Goal: Task Accomplishment & Management: Complete application form

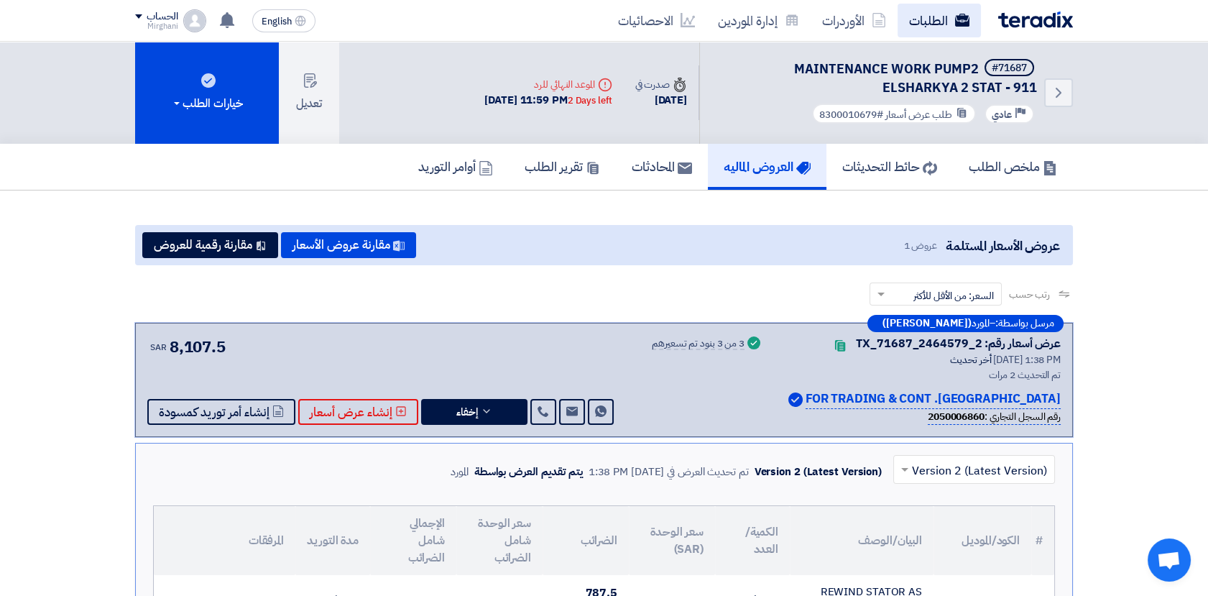
click at [930, 20] on link "الطلبات" at bounding box center [938, 21] width 83 height 34
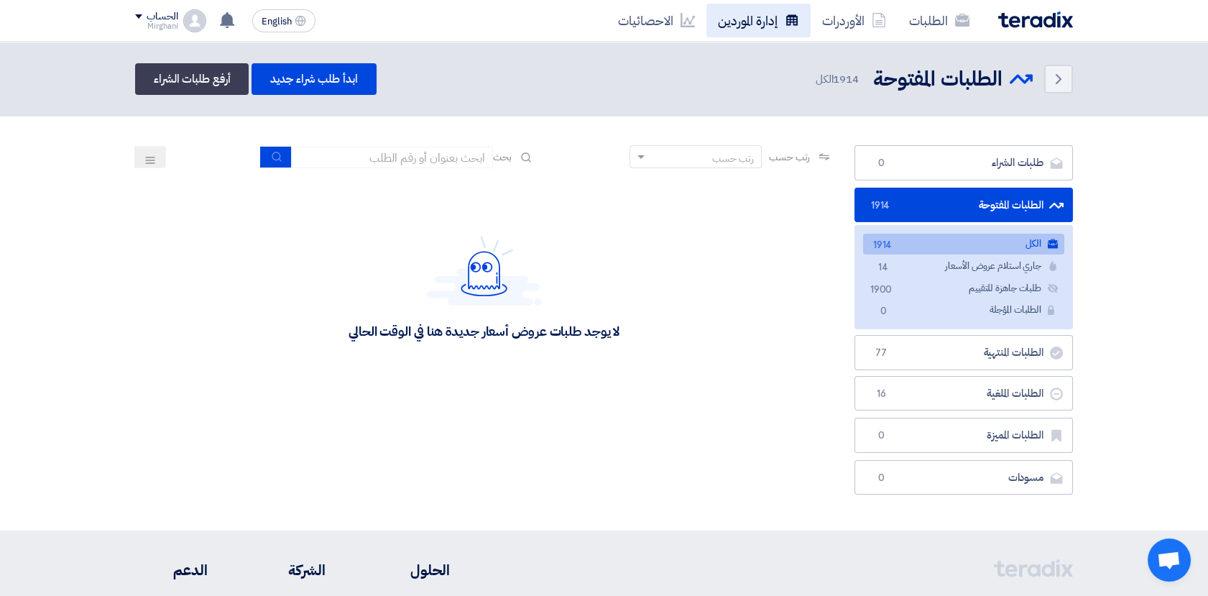
click at [764, 24] on link "إدارة الموردين" at bounding box center [758, 21] width 104 height 34
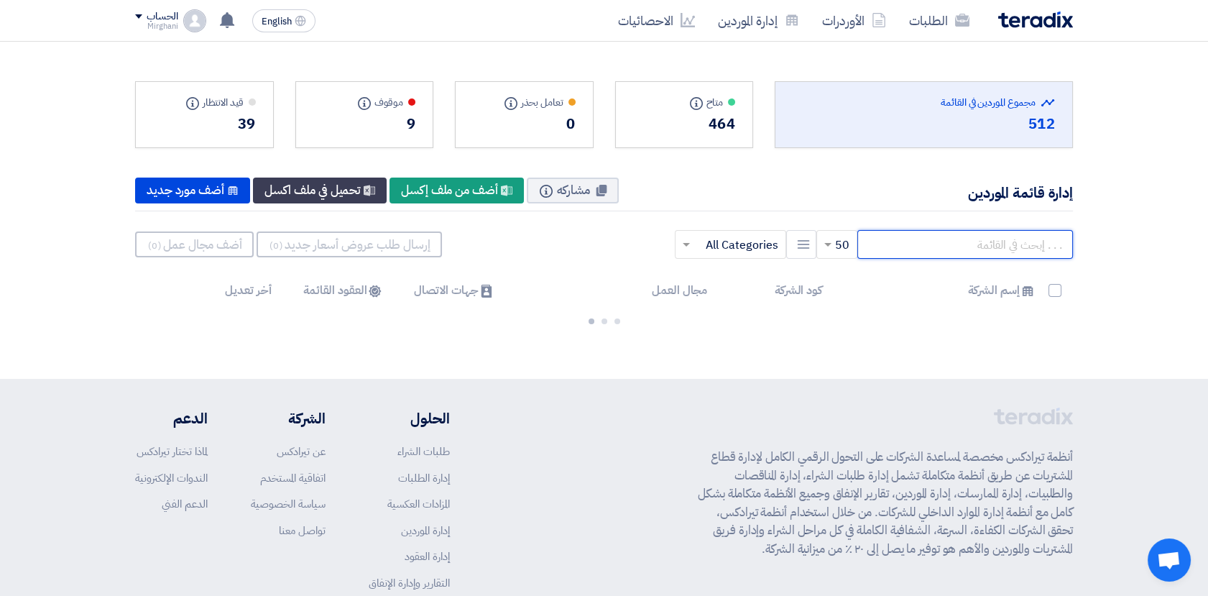
click at [954, 248] on input "text" at bounding box center [965, 244] width 216 height 29
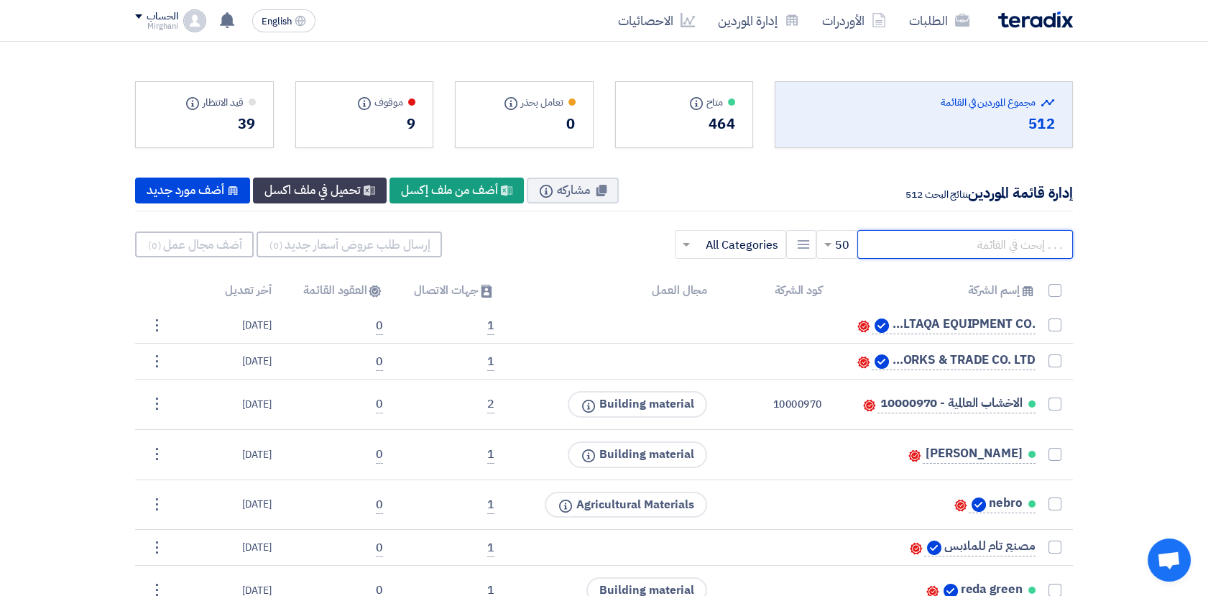
paste input "10011622"
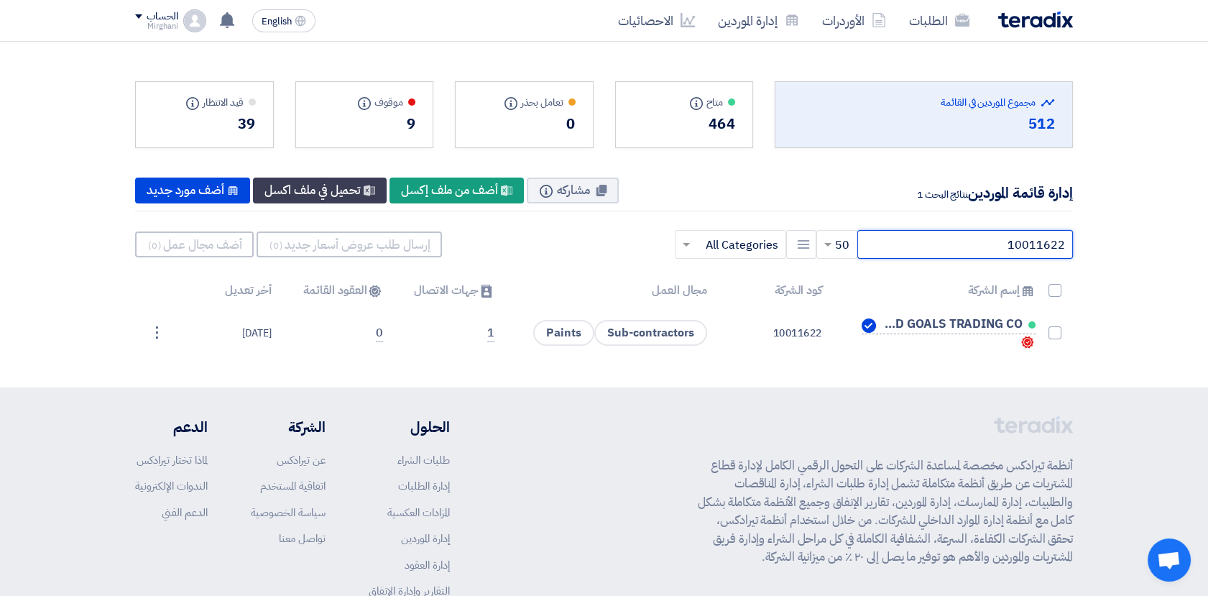
type input "10011622"
click at [947, 24] on link "الطلبات" at bounding box center [938, 21] width 83 height 34
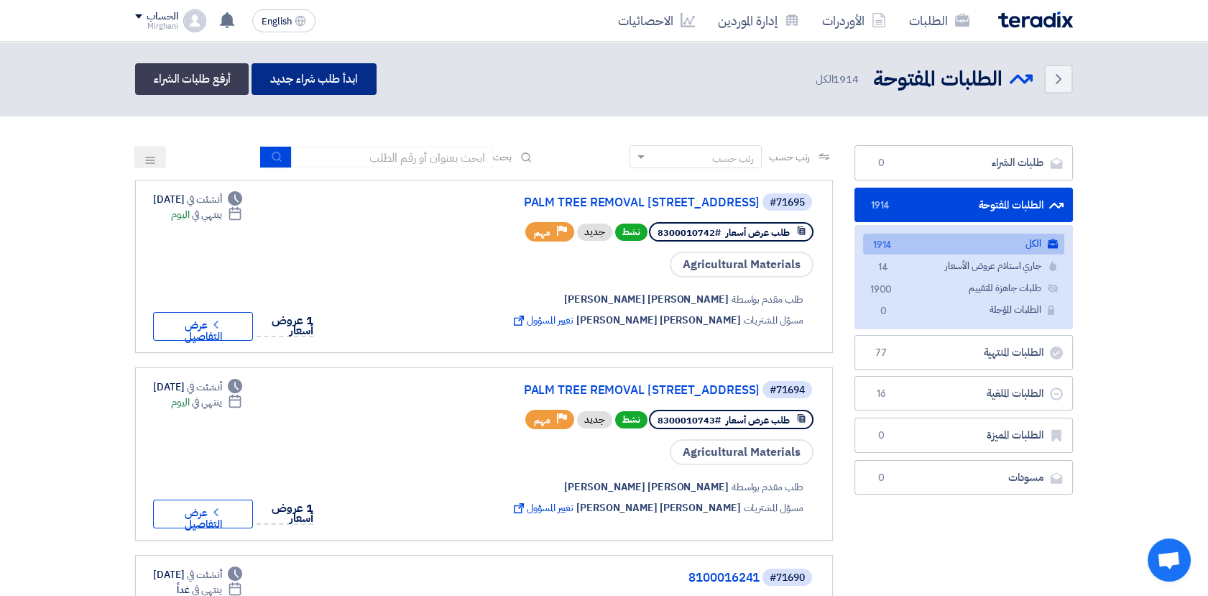
click at [322, 78] on link "ابدأ طلب شراء جديد" at bounding box center [313, 79] width 124 height 32
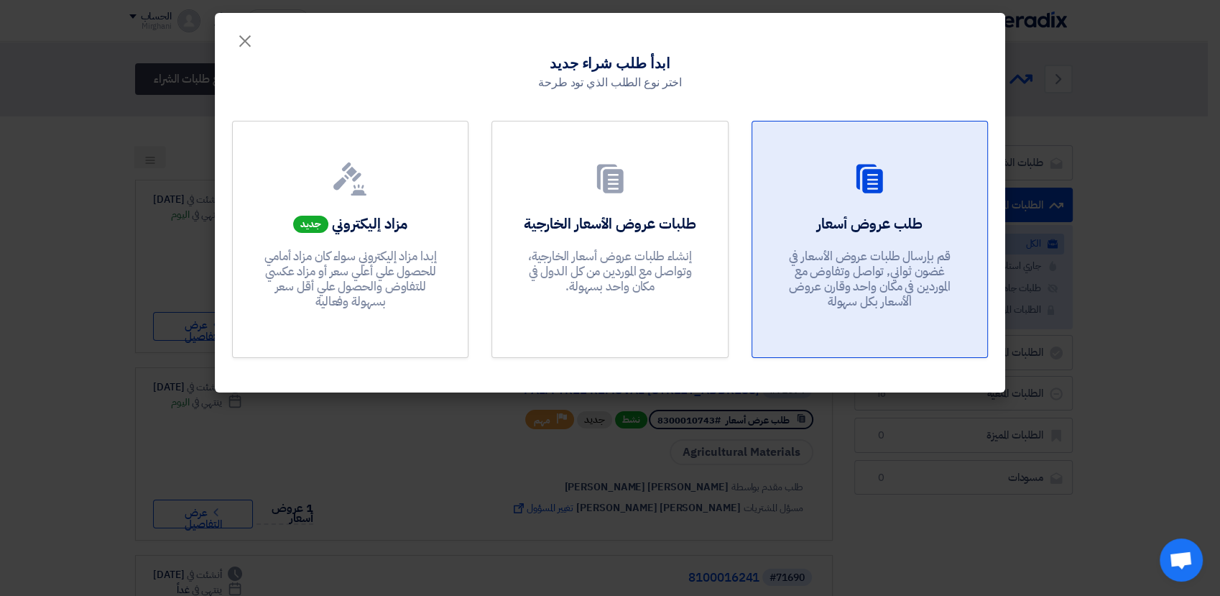
click at [809, 298] on p "قم بإرسال طلبات عروض الأسعار في غضون ثواني, تواصل وتفاوض مع الموردين في مكان وا…" at bounding box center [869, 279] width 172 height 61
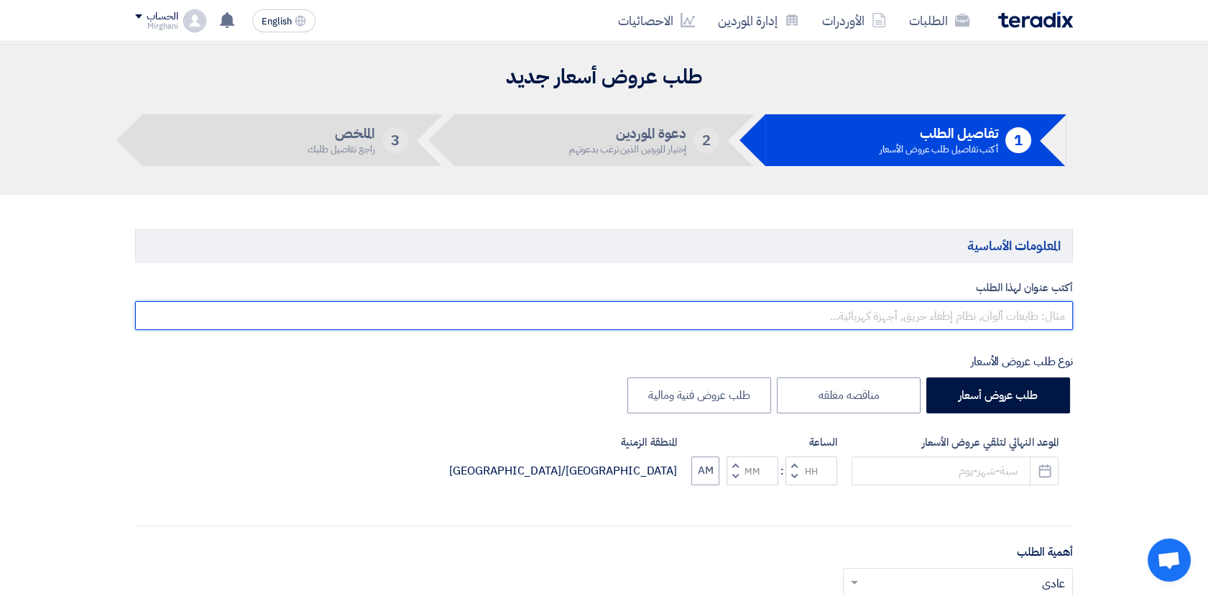
click at [823, 323] on input "text" at bounding box center [604, 315] width 938 height 29
paste input "ROAD MARKING NORTH FOR DACO"
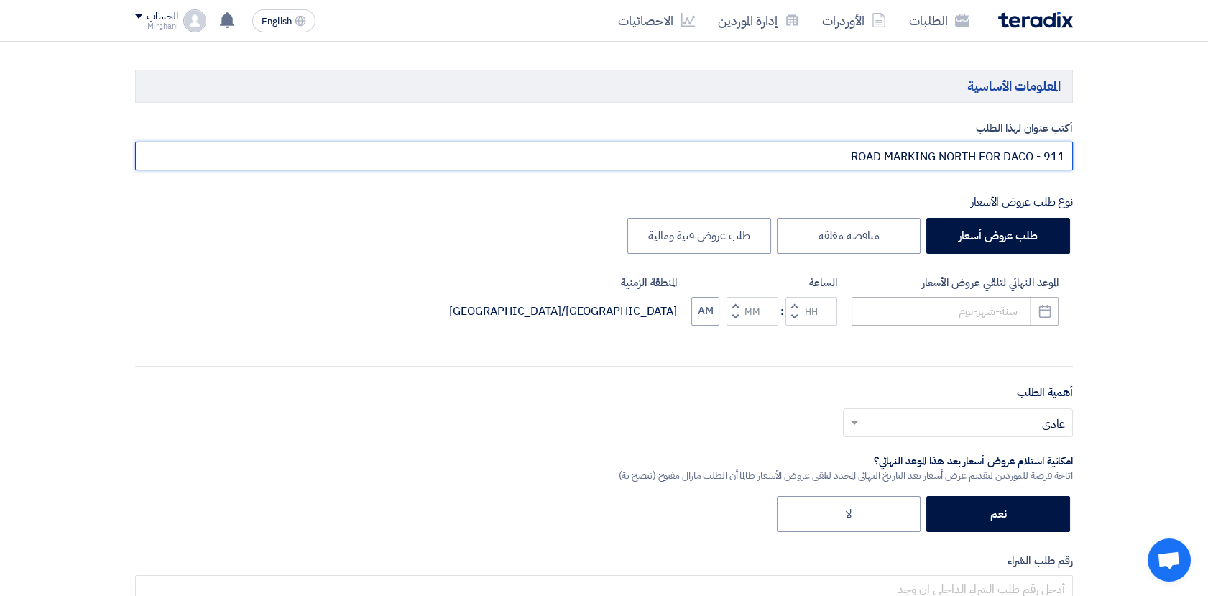
type input "ROAD MARKING NORTH FOR DACO - 911"
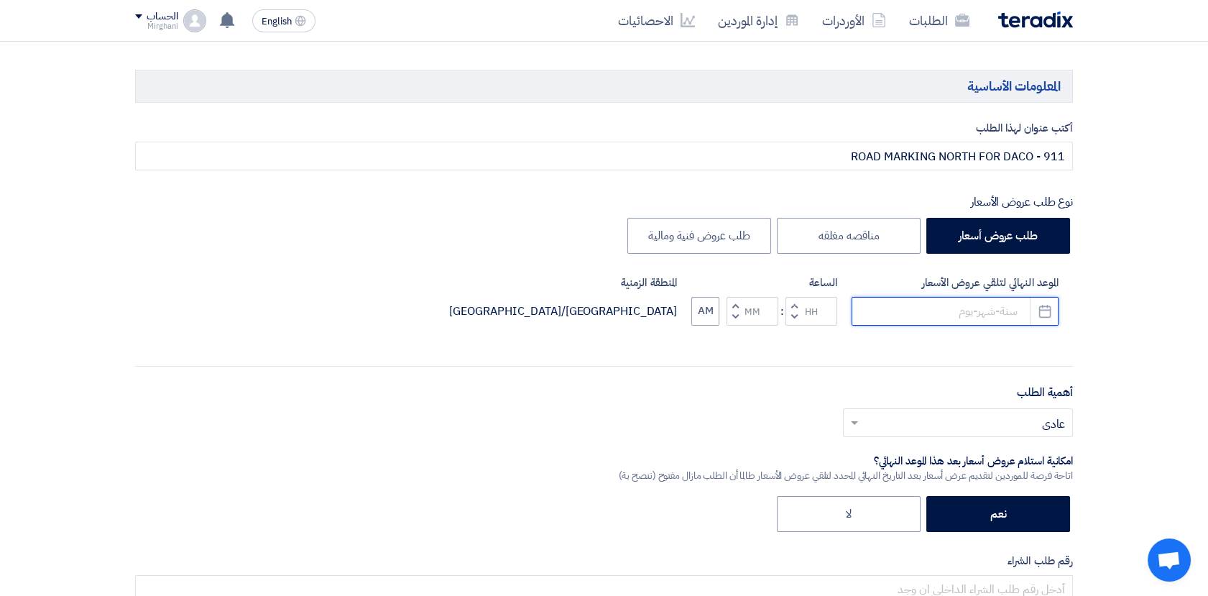
click at [989, 308] on input at bounding box center [954, 311] width 207 height 29
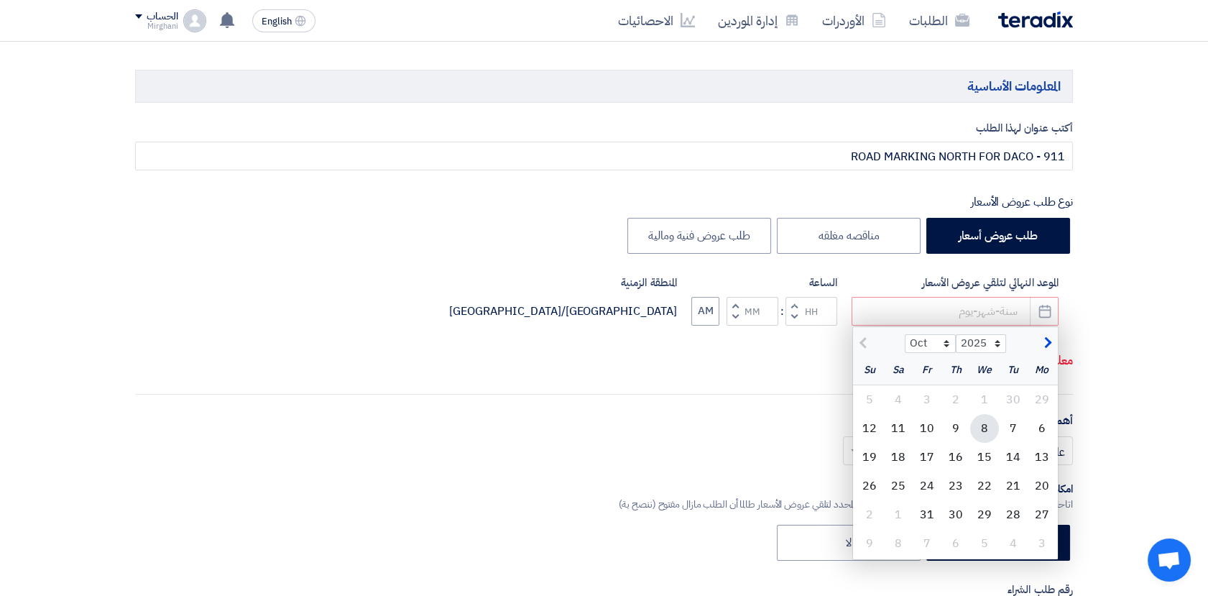
click at [986, 432] on div "8" at bounding box center [984, 428] width 29 height 29
type input "[DATE]"
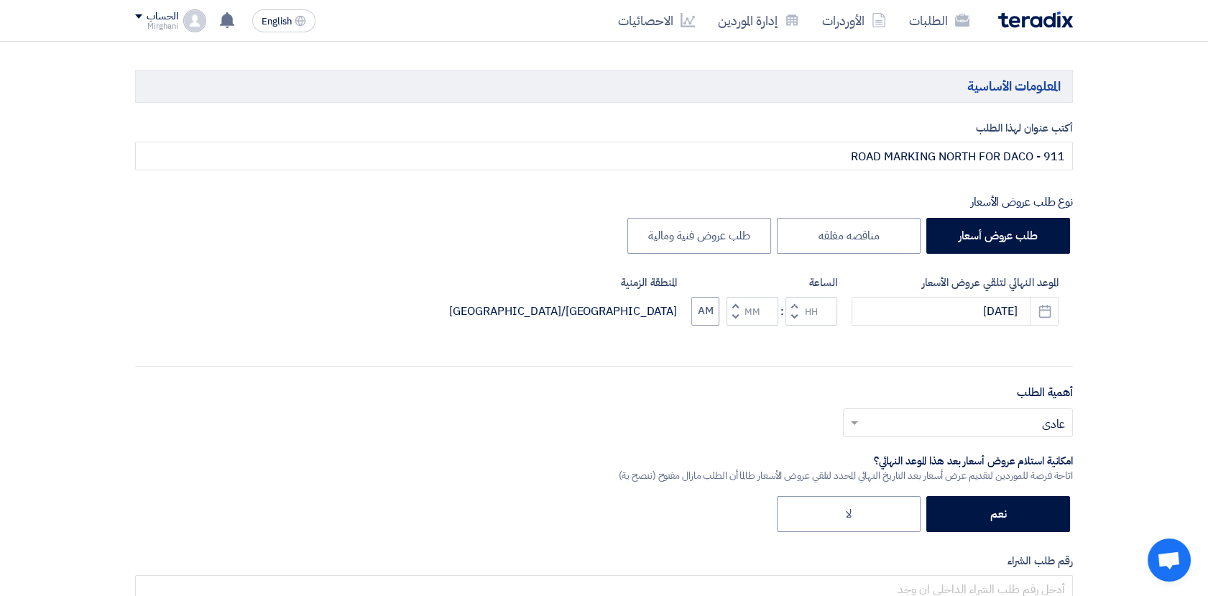
click at [792, 305] on span "button" at bounding box center [794, 305] width 5 height 11
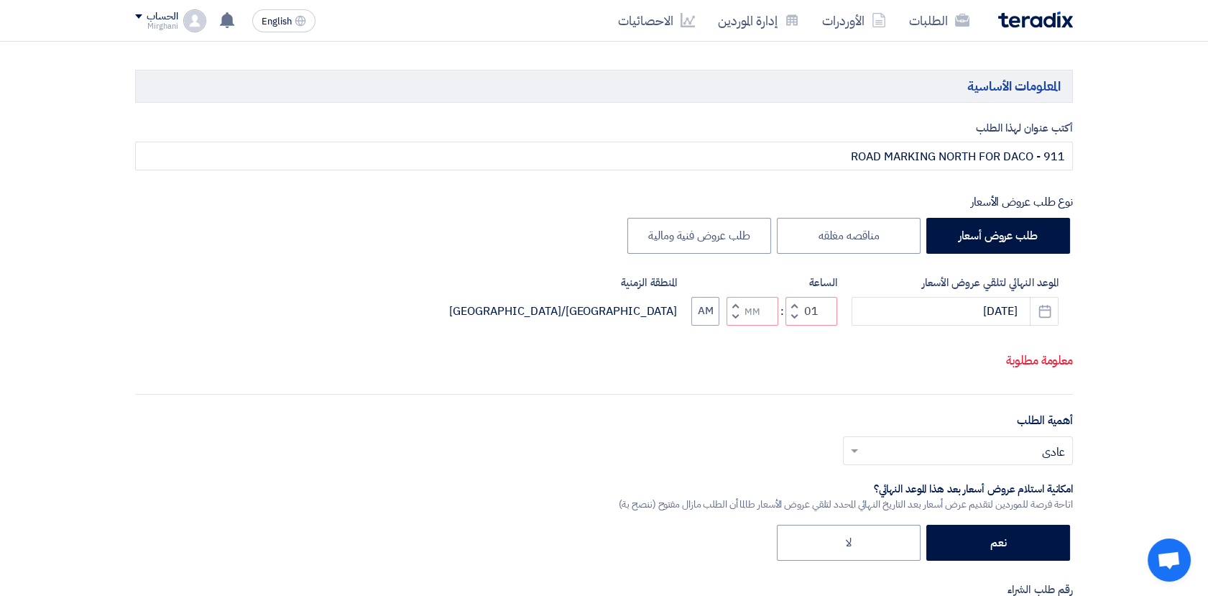
click at [792, 314] on span "button" at bounding box center [794, 316] width 5 height 11
type input "12"
click at [736, 301] on span "button" at bounding box center [735, 305] width 5 height 11
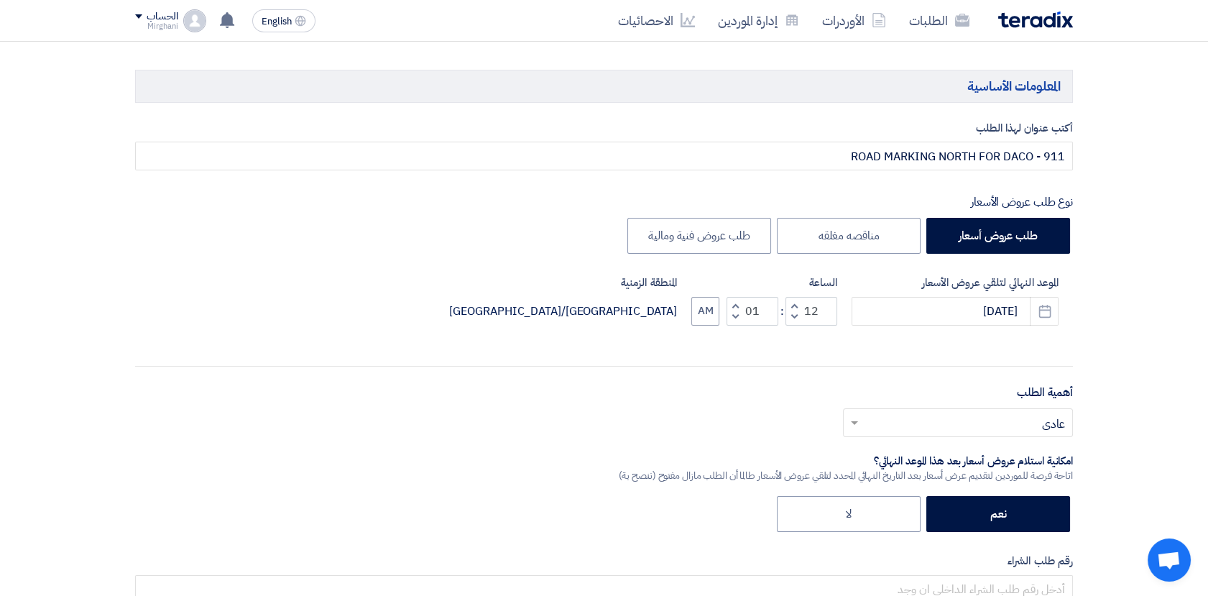
click at [734, 313] on span "button" at bounding box center [735, 316] width 5 height 11
type input "00"
click at [734, 313] on span "button" at bounding box center [735, 316] width 5 height 11
type input "11"
type input "59"
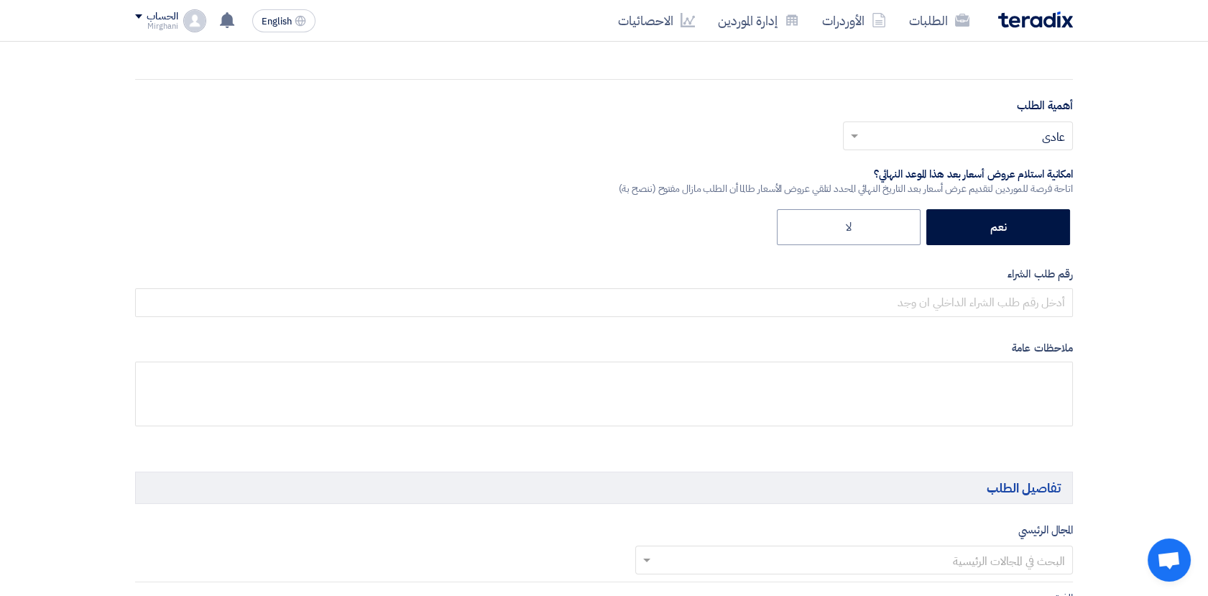
scroll to position [479, 0]
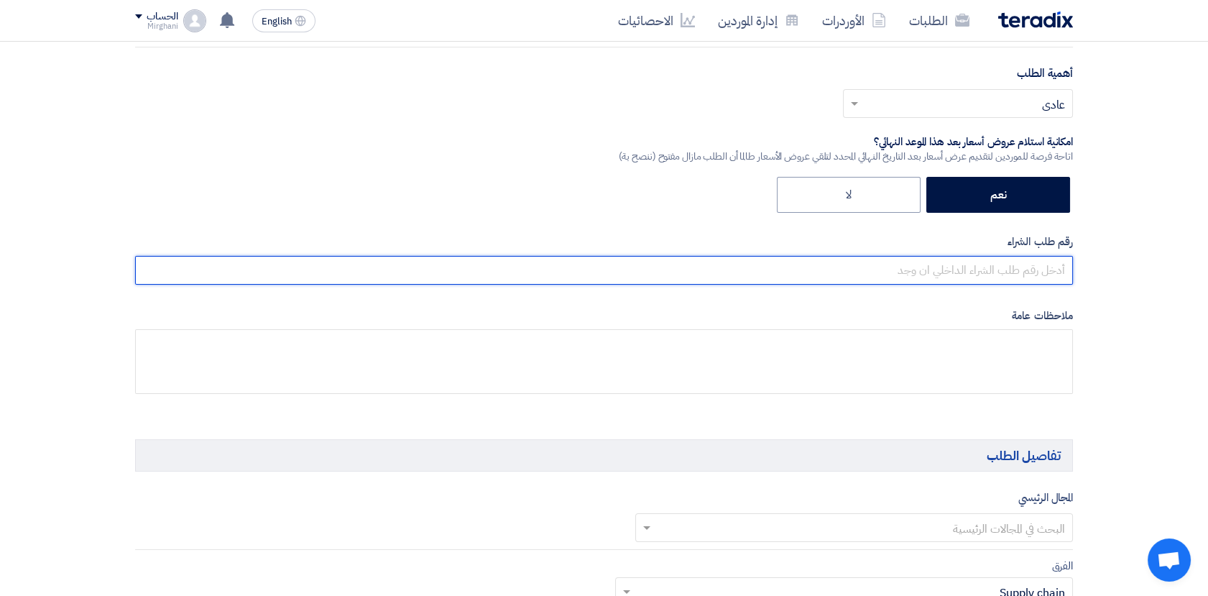
click at [980, 273] on input "text" at bounding box center [604, 270] width 938 height 29
paste input "8300010687"
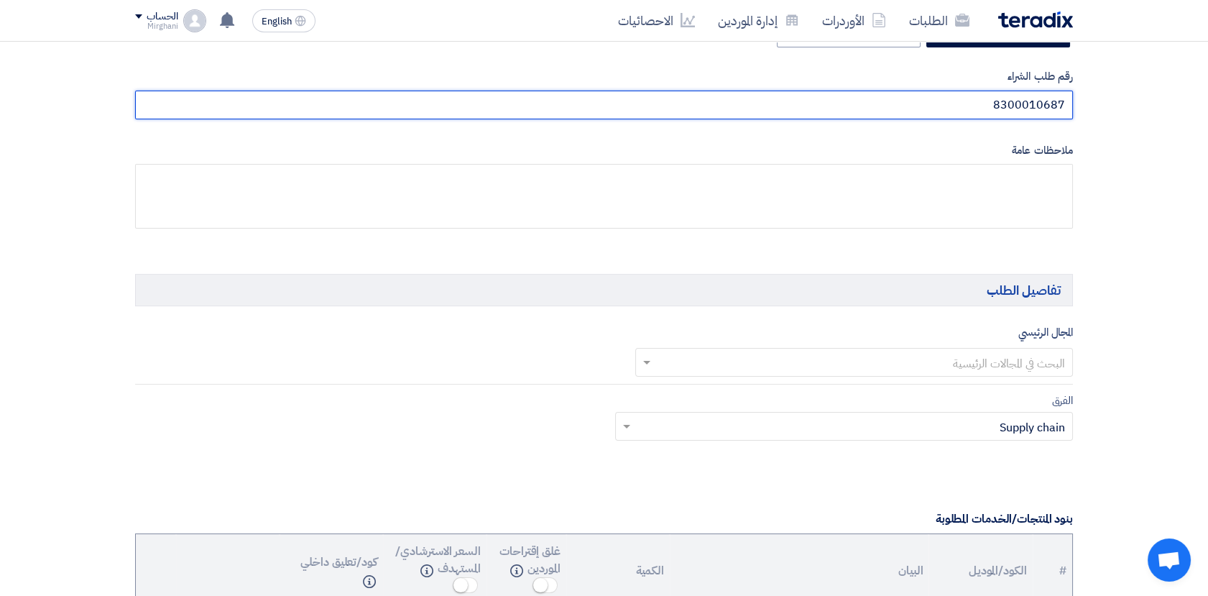
scroll to position [718, 0]
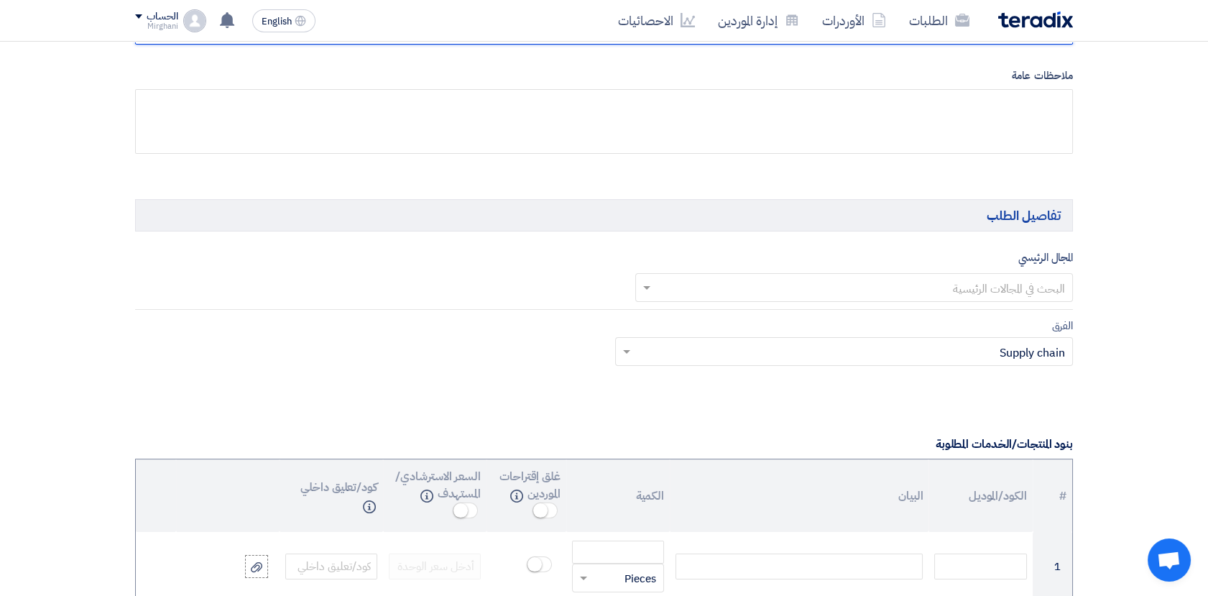
type input "8300010687"
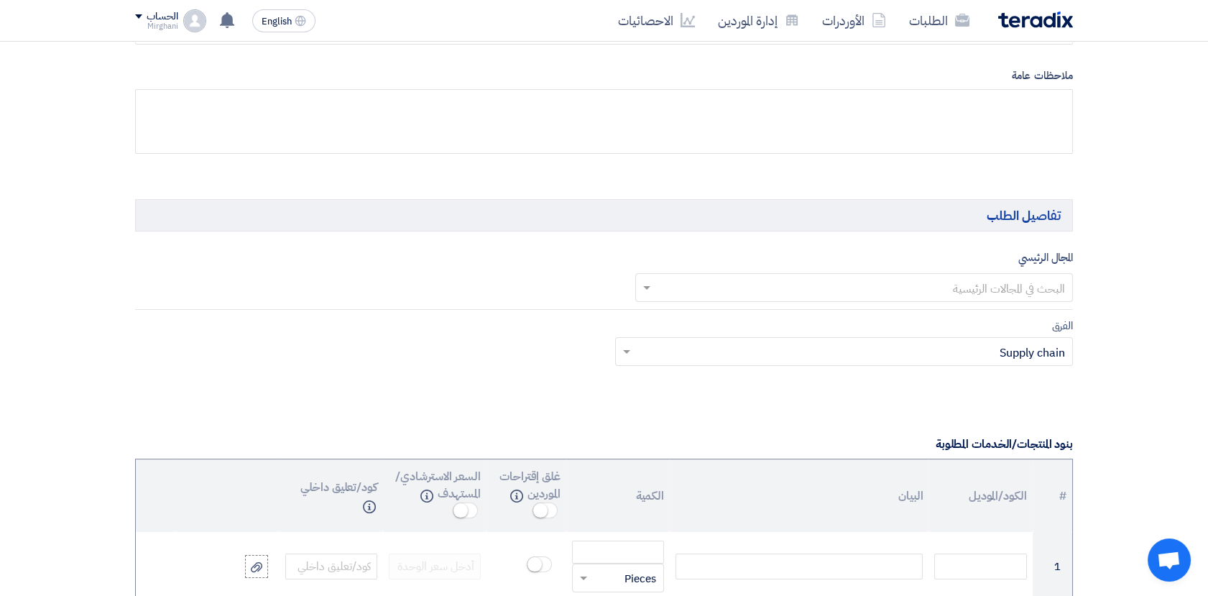
click at [908, 284] on input "text" at bounding box center [862, 289] width 410 height 24
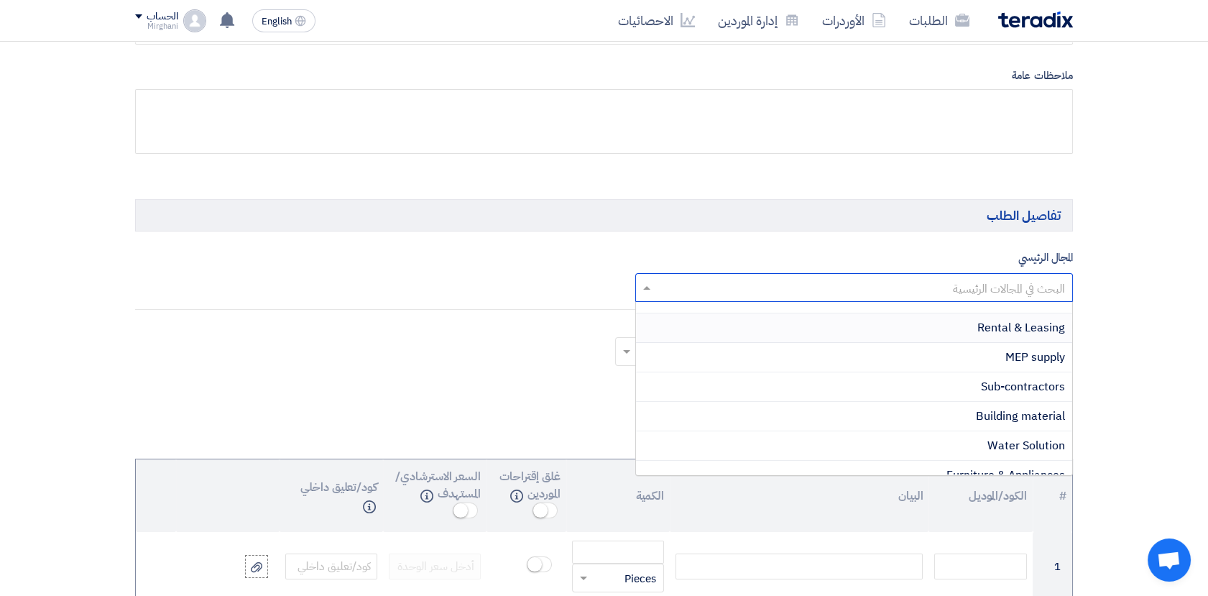
scroll to position [399, 0]
click at [1004, 358] on span "Sub-contractors" at bounding box center [1023, 359] width 84 height 17
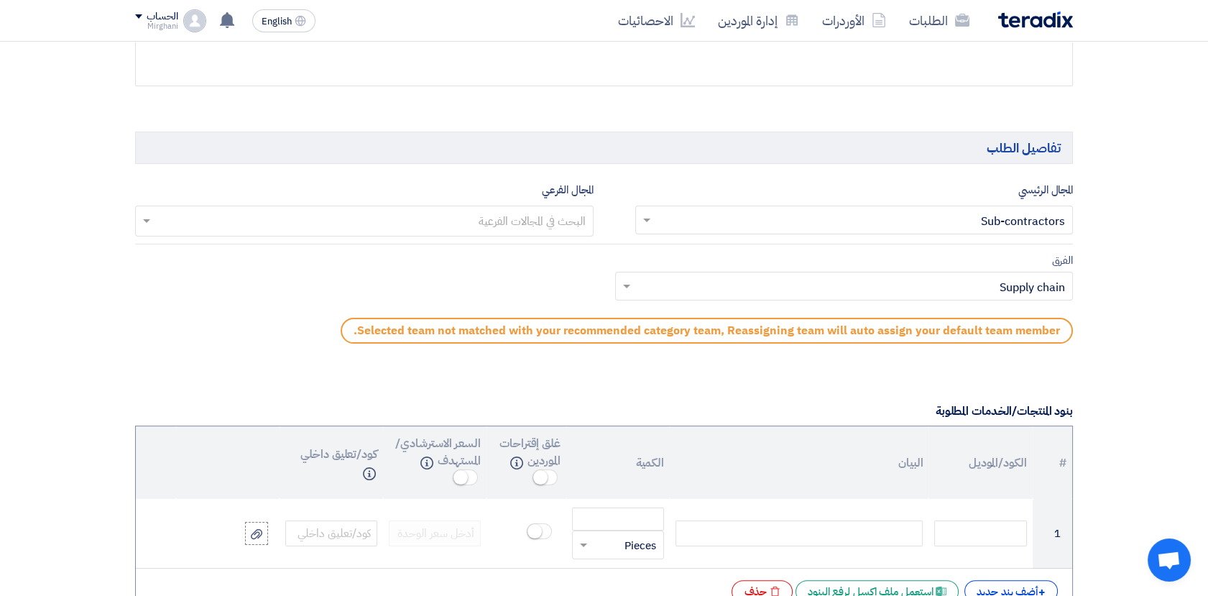
scroll to position [878, 0]
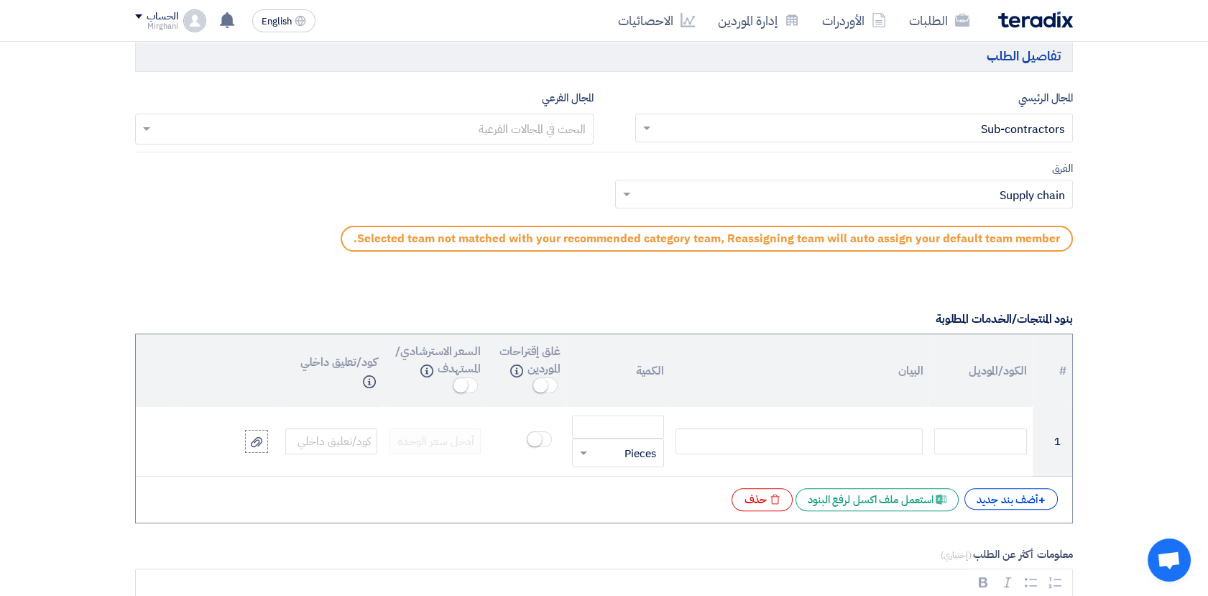
click at [460, 119] on input "text" at bounding box center [364, 131] width 444 height 24
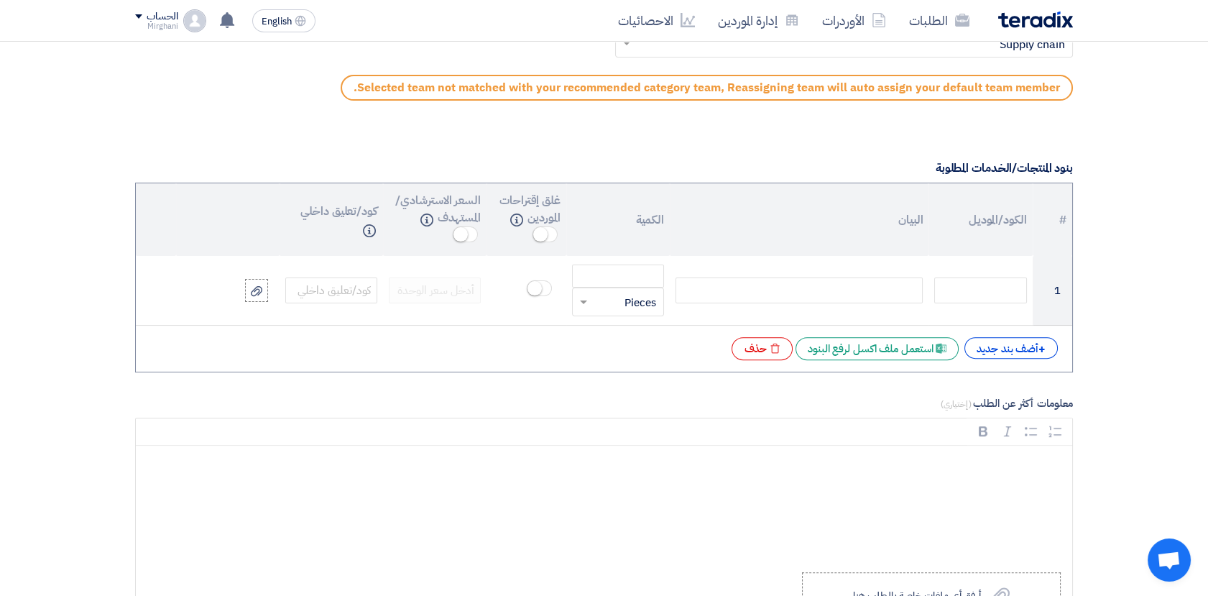
scroll to position [1037, 0]
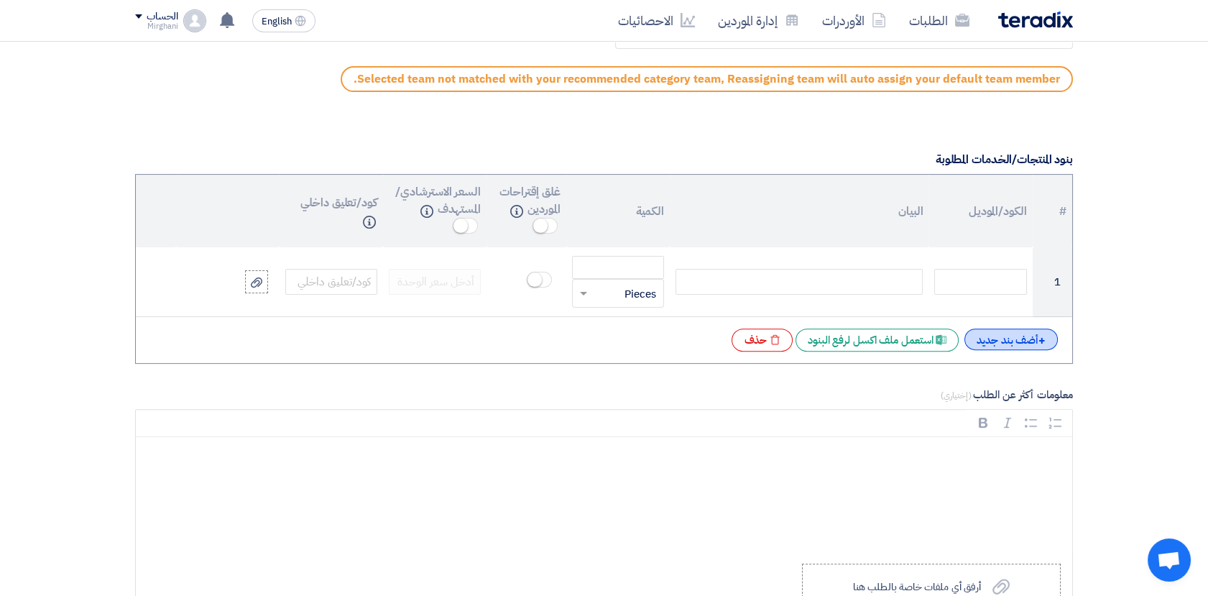
click at [1022, 337] on div "+ أضف بند جديد" at bounding box center [1010, 339] width 93 height 22
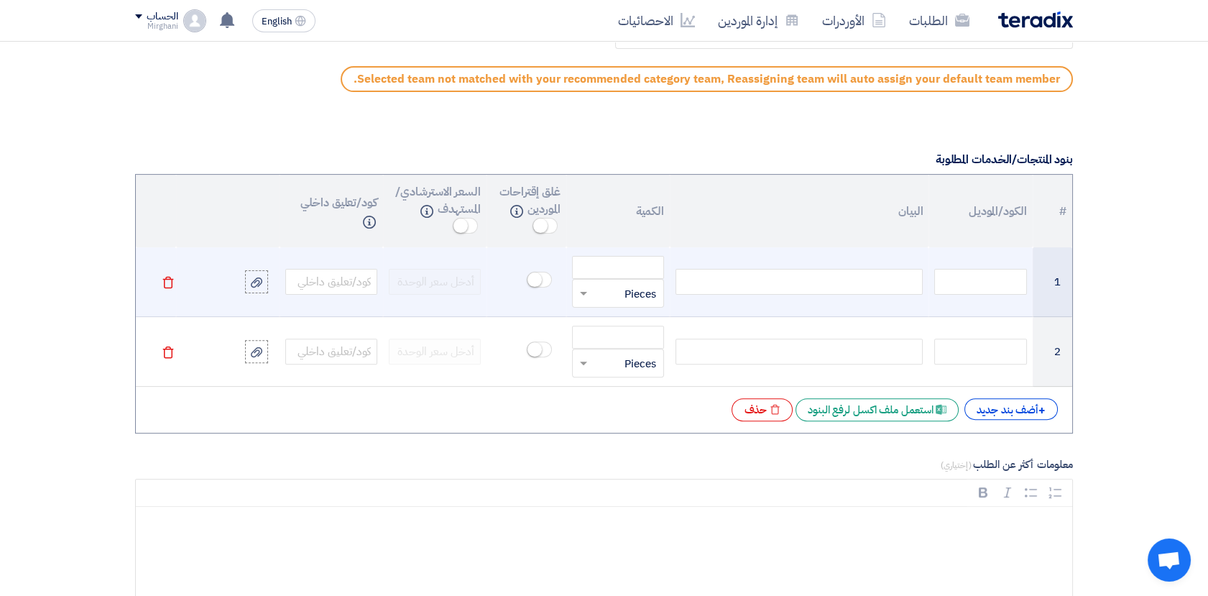
click at [862, 285] on div at bounding box center [798, 282] width 247 height 26
paste div
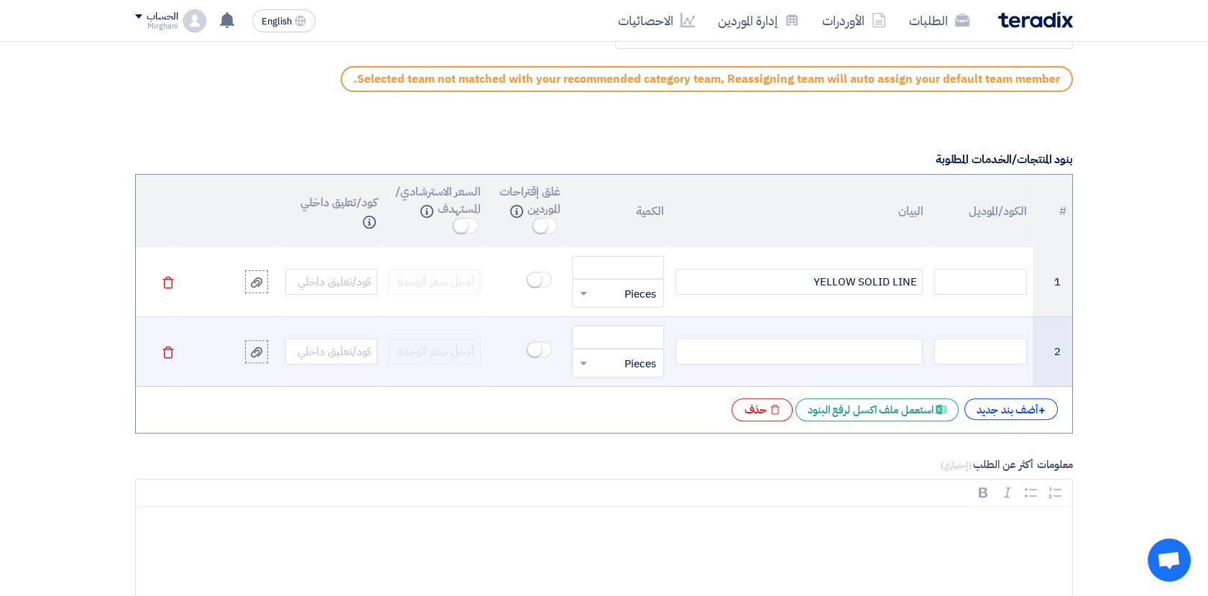
click at [864, 351] on div at bounding box center [798, 351] width 247 height 26
paste div
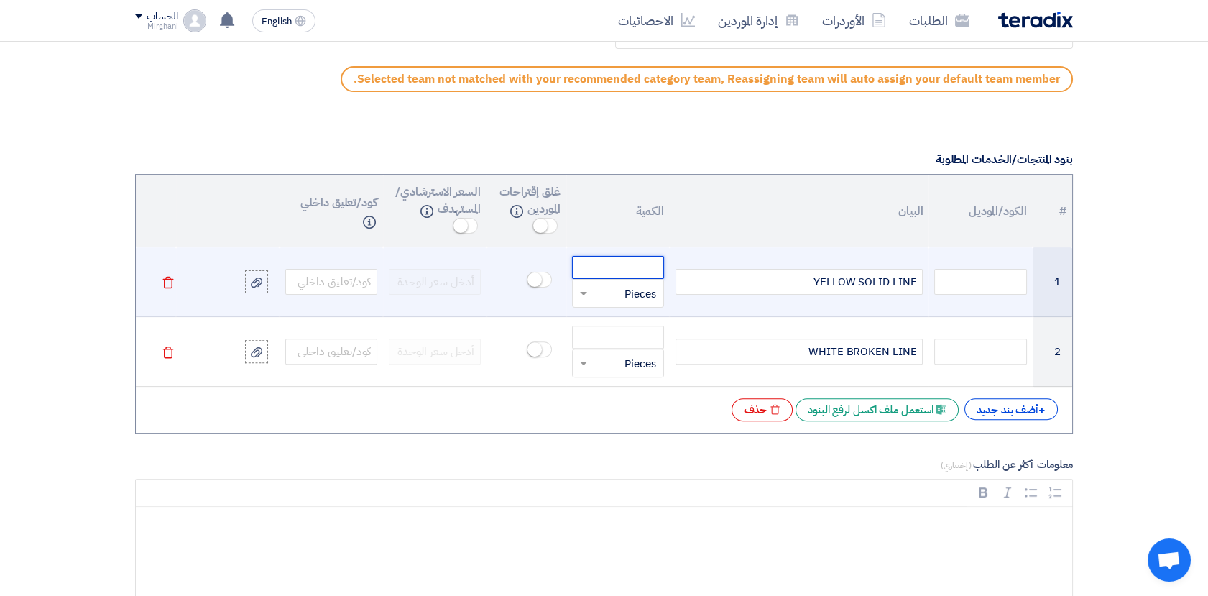
click at [634, 267] on input "number" at bounding box center [618, 267] width 92 height 23
paste input "12000.000"
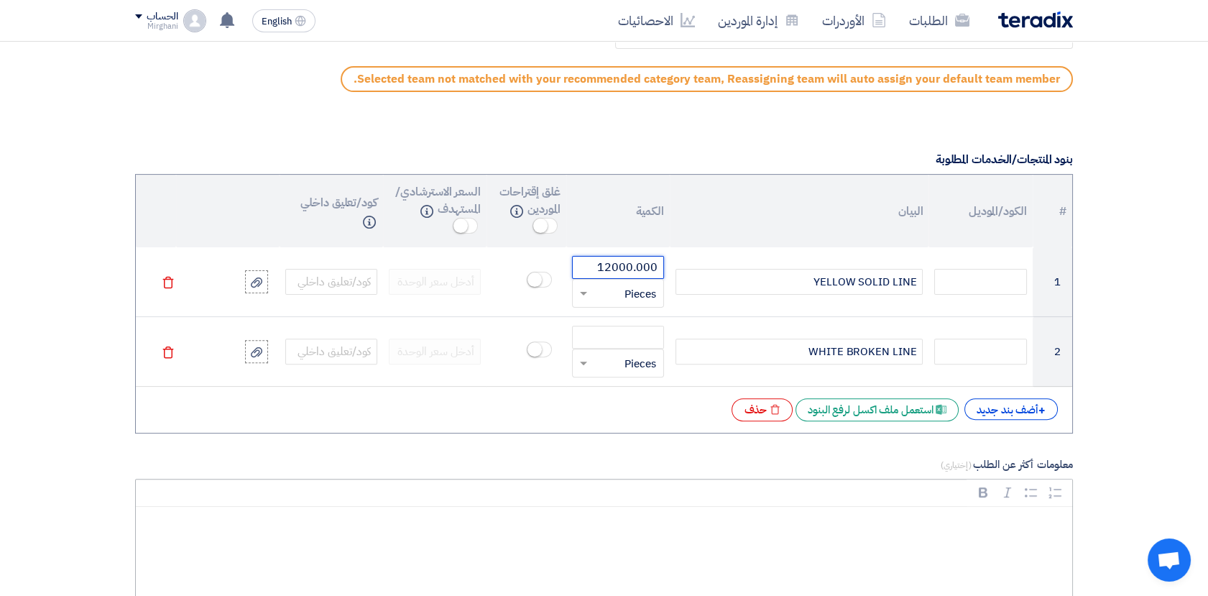
type input "12000.000"
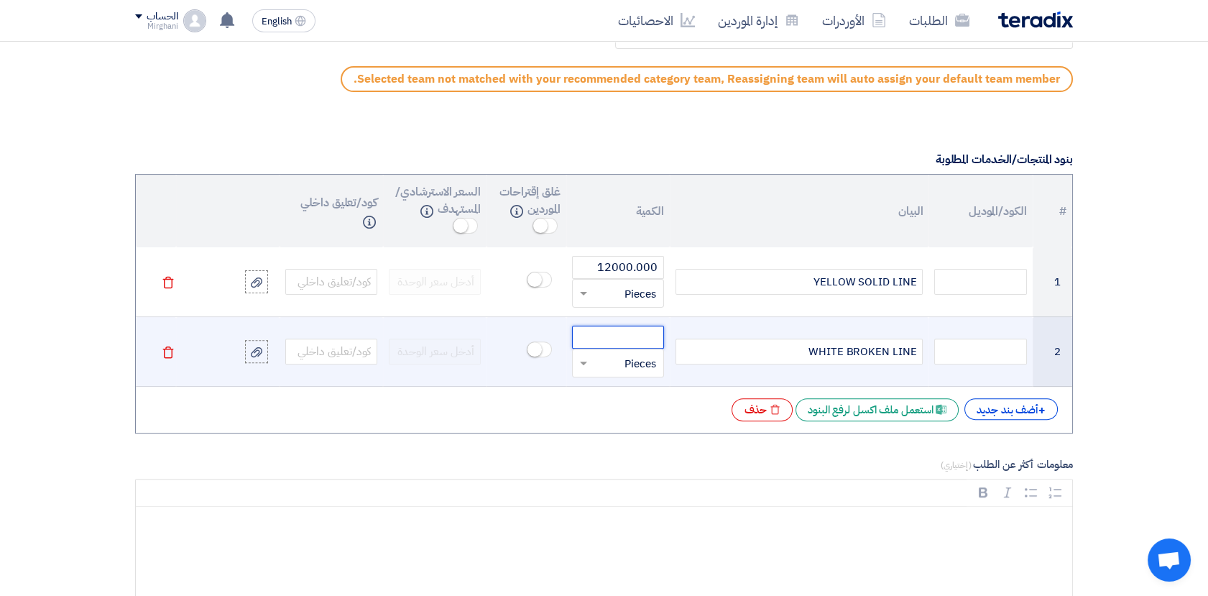
click at [641, 340] on input "number" at bounding box center [618, 336] width 92 height 23
paste input "6000.000"
type input "6000.000"
click at [589, 361] on span at bounding box center [582, 363] width 18 height 17
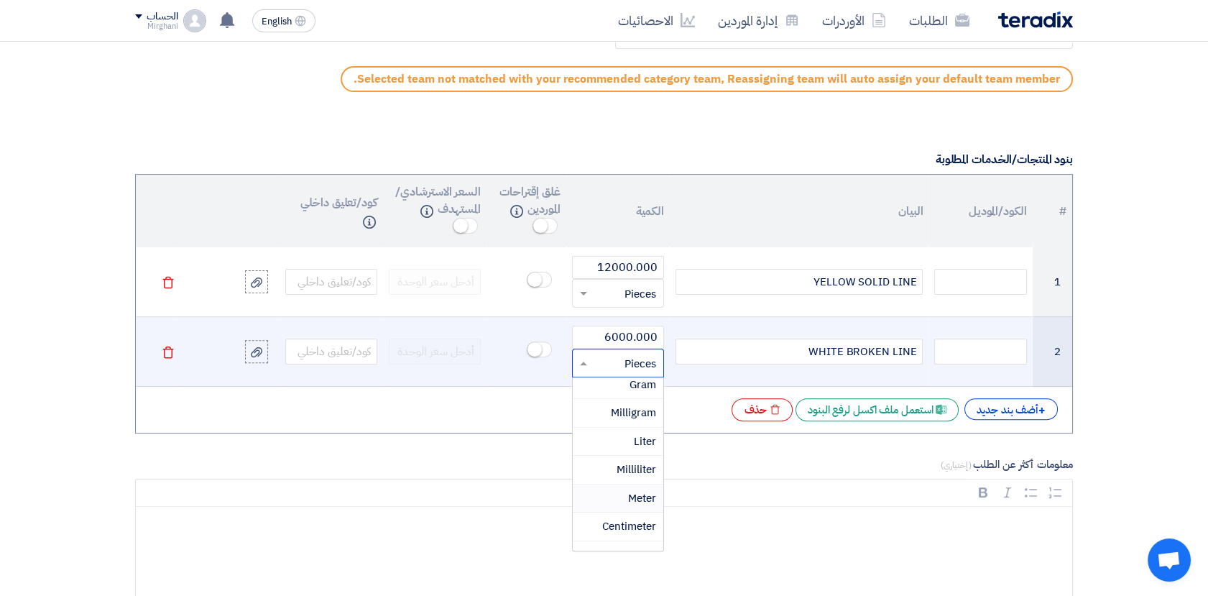
click at [638, 493] on span "Meter" at bounding box center [642, 498] width 28 height 16
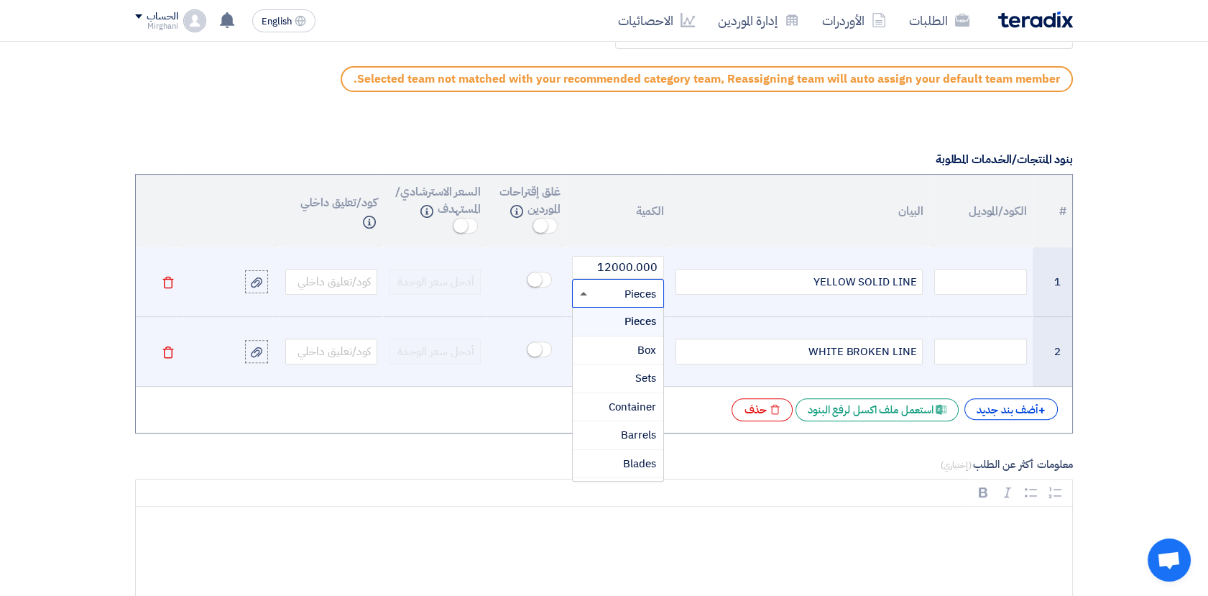
click at [580, 292] on span at bounding box center [583, 294] width 7 height 4
click at [639, 425] on span "Meter" at bounding box center [642, 428] width 28 height 16
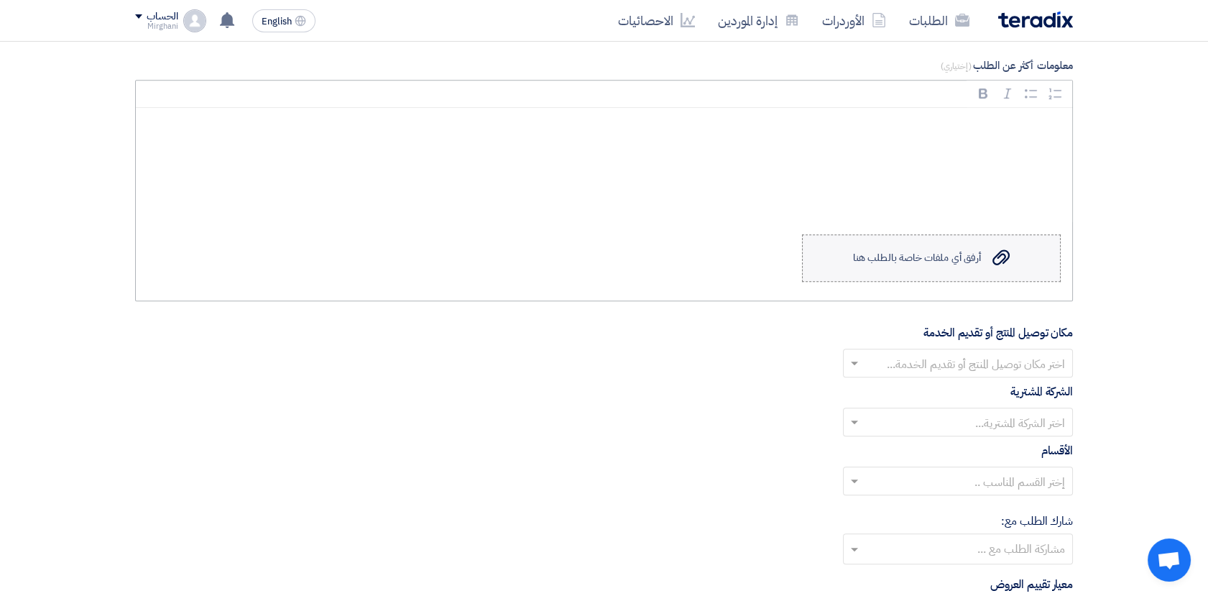
scroll to position [1437, 0]
click at [986, 259] on label "Upload a file أرفق أي ملفات خاصة بالطلب هنا" at bounding box center [931, 257] width 259 height 47
click at [0, 0] on input "Upload a file أرفق أي ملفات خاصة بالطلب هنا" at bounding box center [0, 0] width 0 height 0
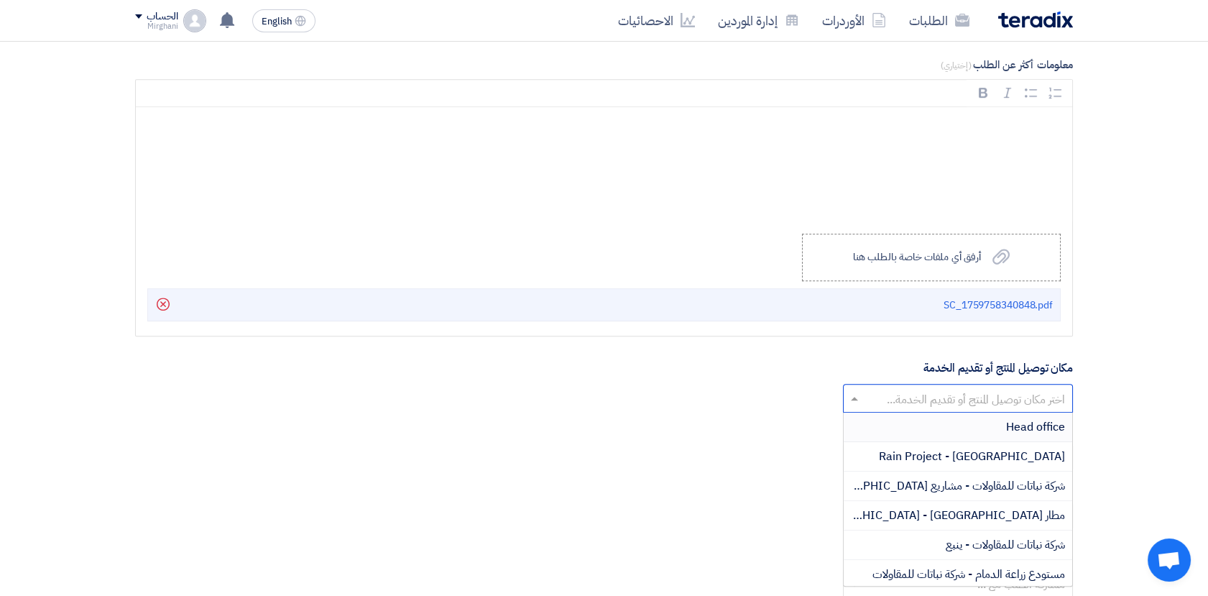
click at [895, 398] on input "text" at bounding box center [965, 400] width 201 height 24
click at [999, 512] on span "مطار [GEOGRAPHIC_DATA] - [GEOGRAPHIC_DATA]" at bounding box center [936, 515] width 258 height 17
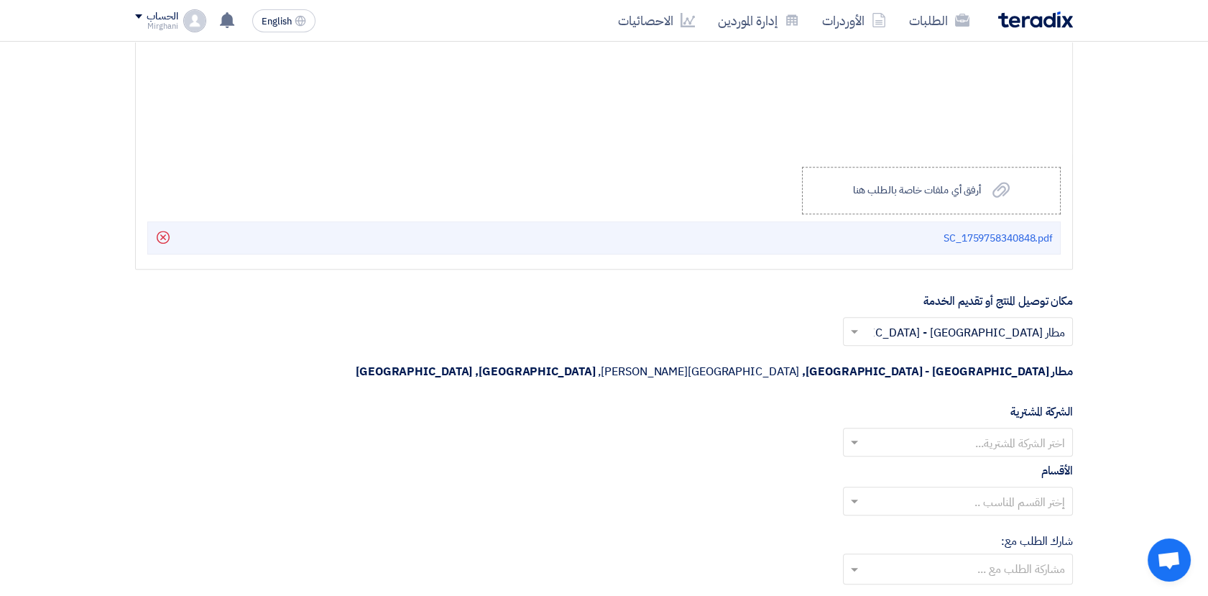
scroll to position [1596, 0]
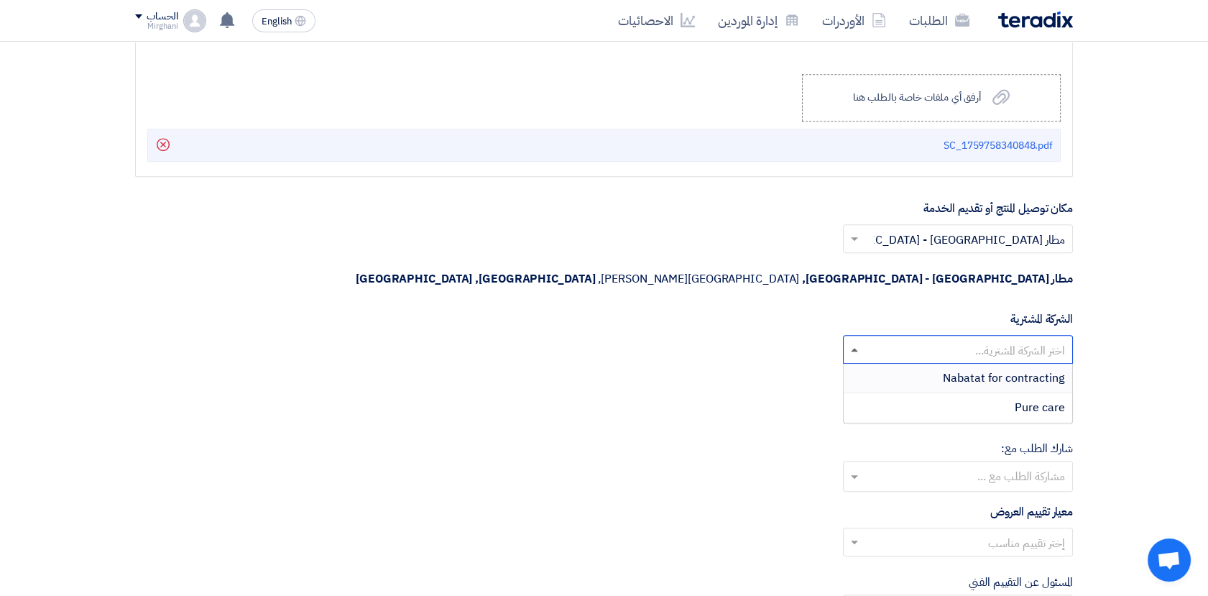
click at [856, 348] on span at bounding box center [854, 350] width 7 height 4
click at [977, 369] on span "Nabatat for contracting" at bounding box center [1004, 377] width 122 height 17
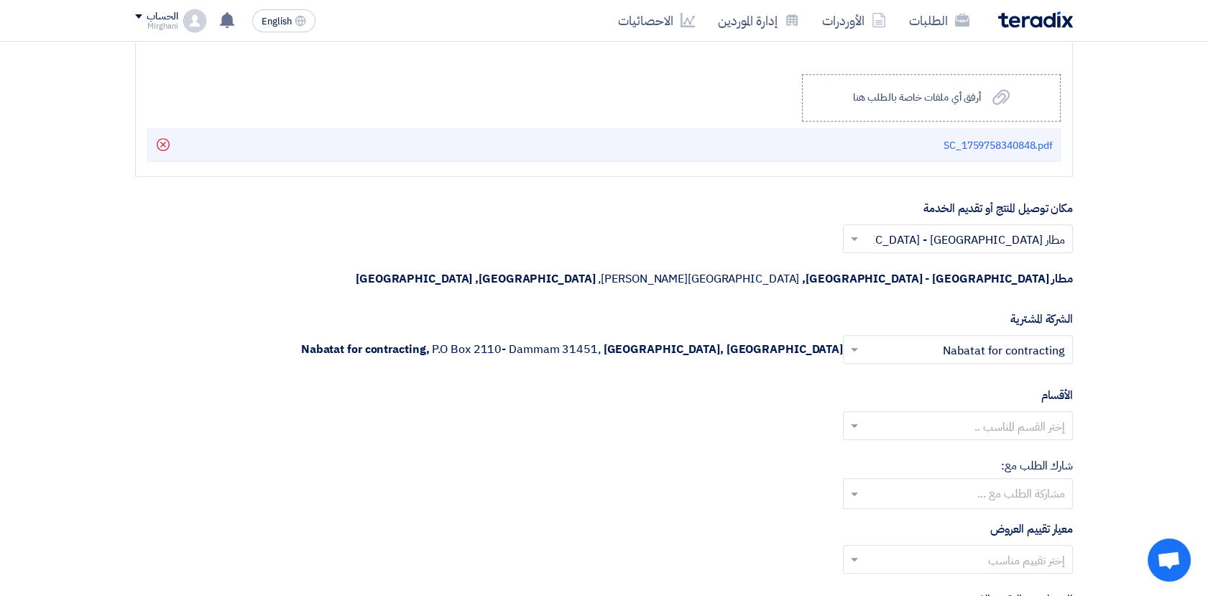
click at [963, 483] on input "text" at bounding box center [957, 495] width 216 height 24
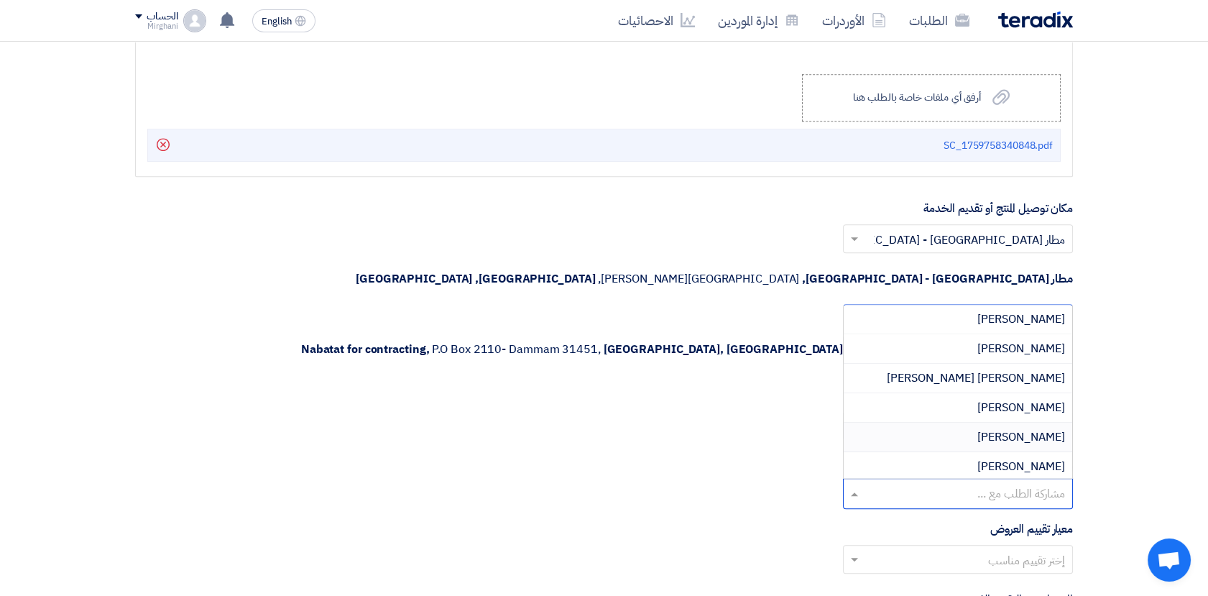
click at [752, 457] on div "شارك [PERSON_NAME] مع: مشاركة الطلب مع ... [PERSON_NAME] [PERSON_NAME] [PERSON_…" at bounding box center [604, 483] width 938 height 52
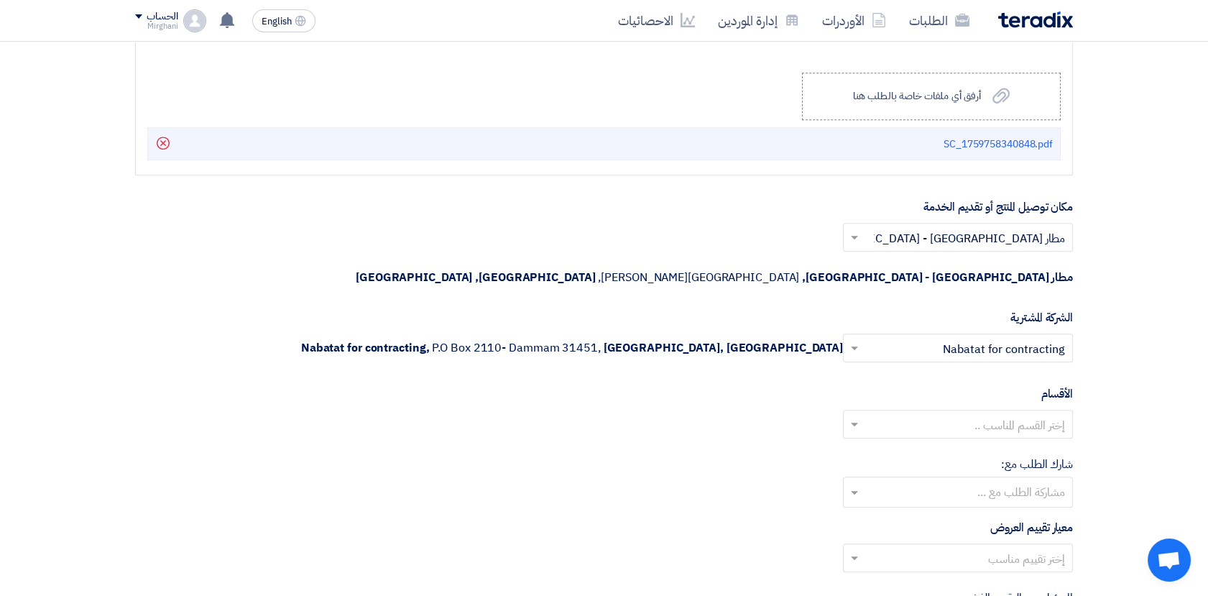
scroll to position [1676, 0]
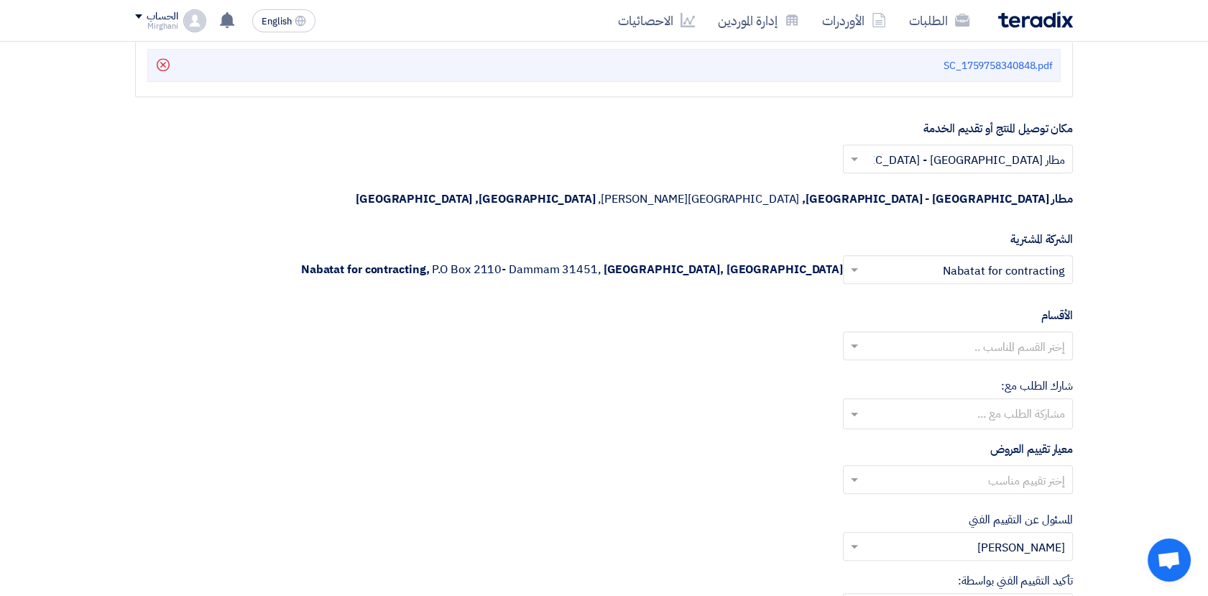
click at [936, 469] on input "text" at bounding box center [965, 481] width 201 height 24
click at [997, 499] on span "Direct material" at bounding box center [1025, 507] width 78 height 17
click at [920, 336] on input "text" at bounding box center [965, 348] width 201 height 24
click at [957, 360] on div "General Department" at bounding box center [957, 374] width 228 height 29
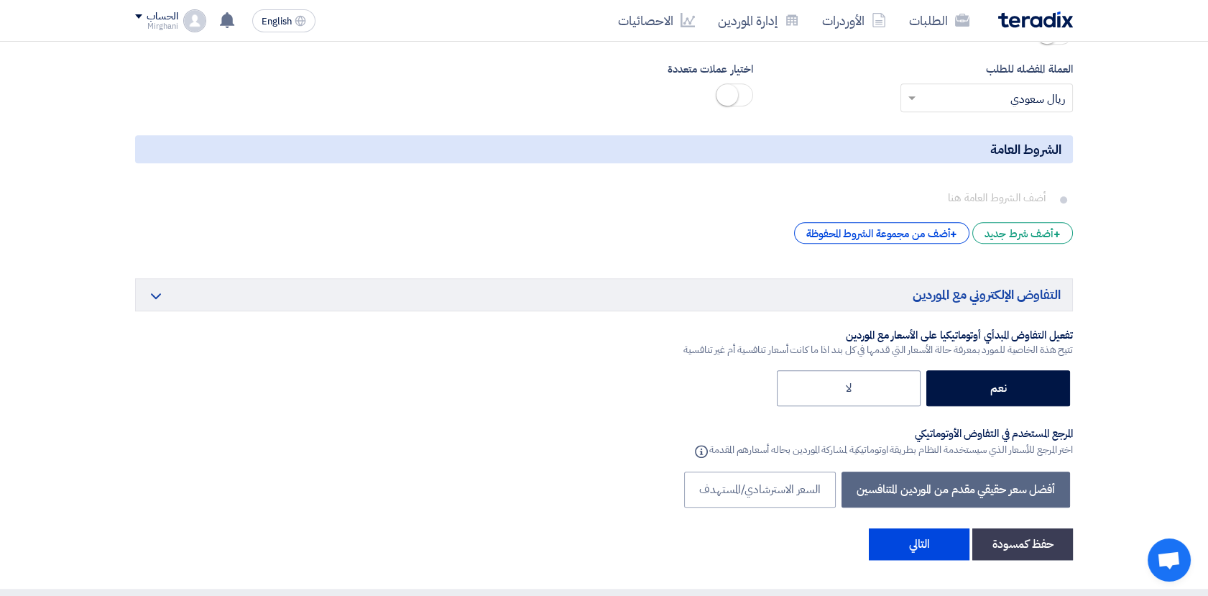
scroll to position [2315, 0]
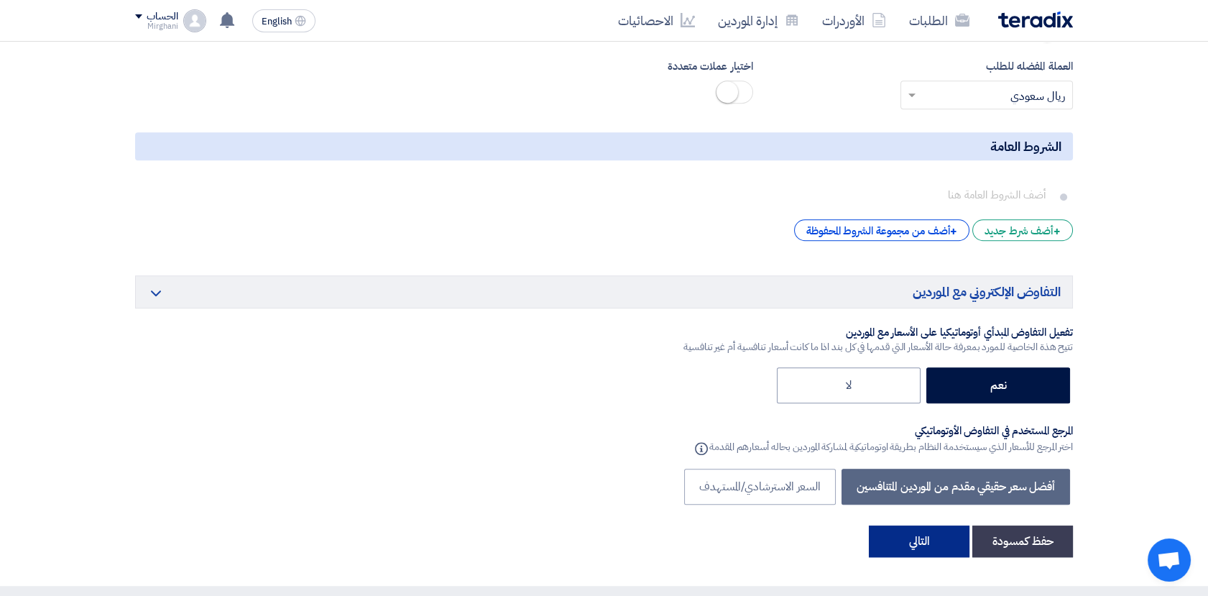
click at [924, 525] on button "التالي" at bounding box center [919, 541] width 101 height 32
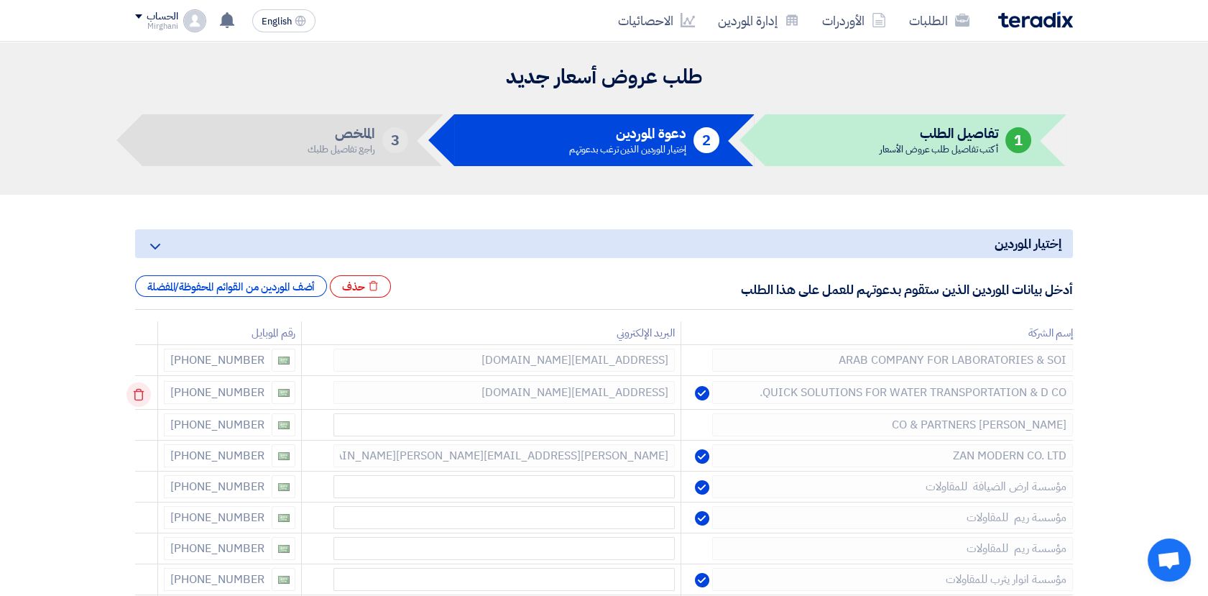
click at [139, 392] on icon at bounding box center [138, 394] width 24 height 24
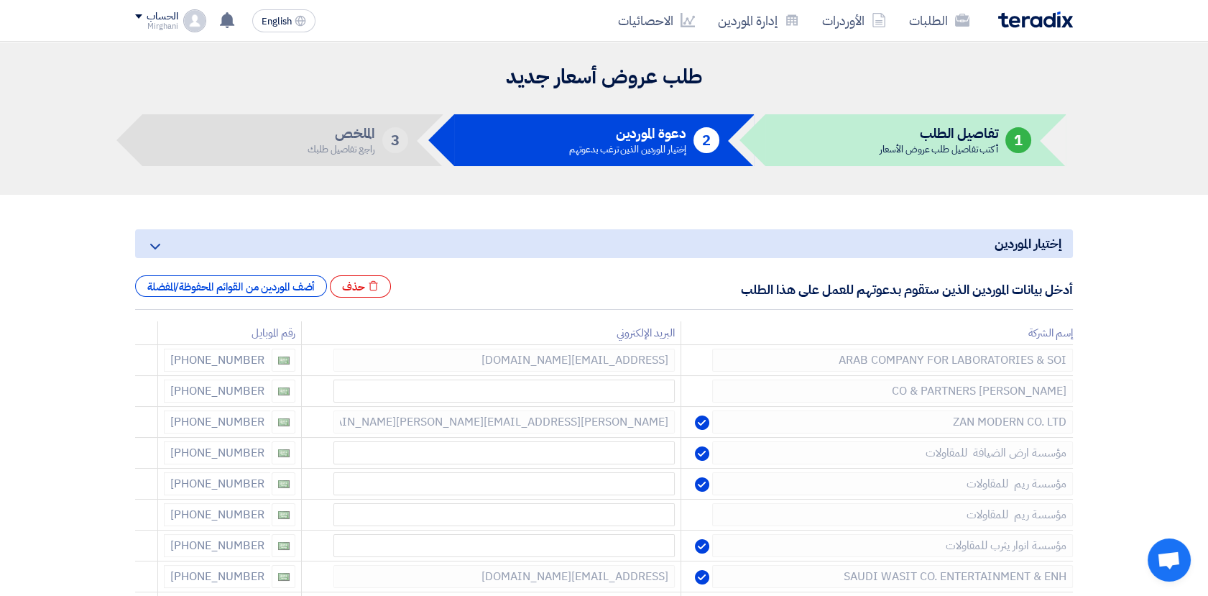
click at [0, 0] on icon at bounding box center [0, 0] width 0 height 0
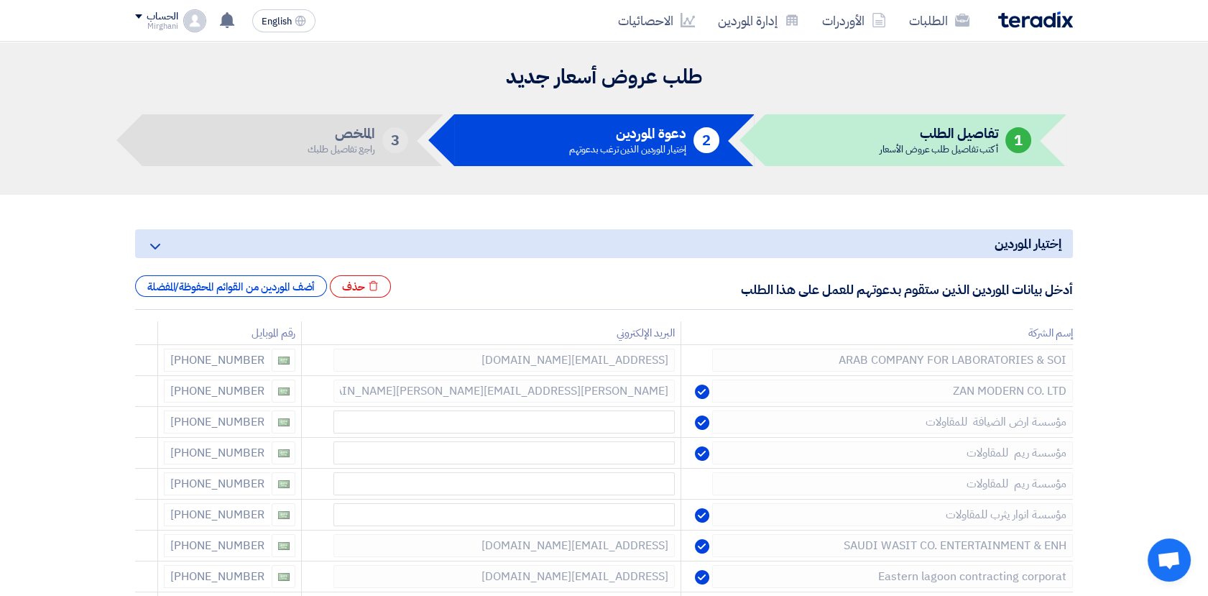
click at [0, 0] on icon at bounding box center [0, 0] width 0 height 0
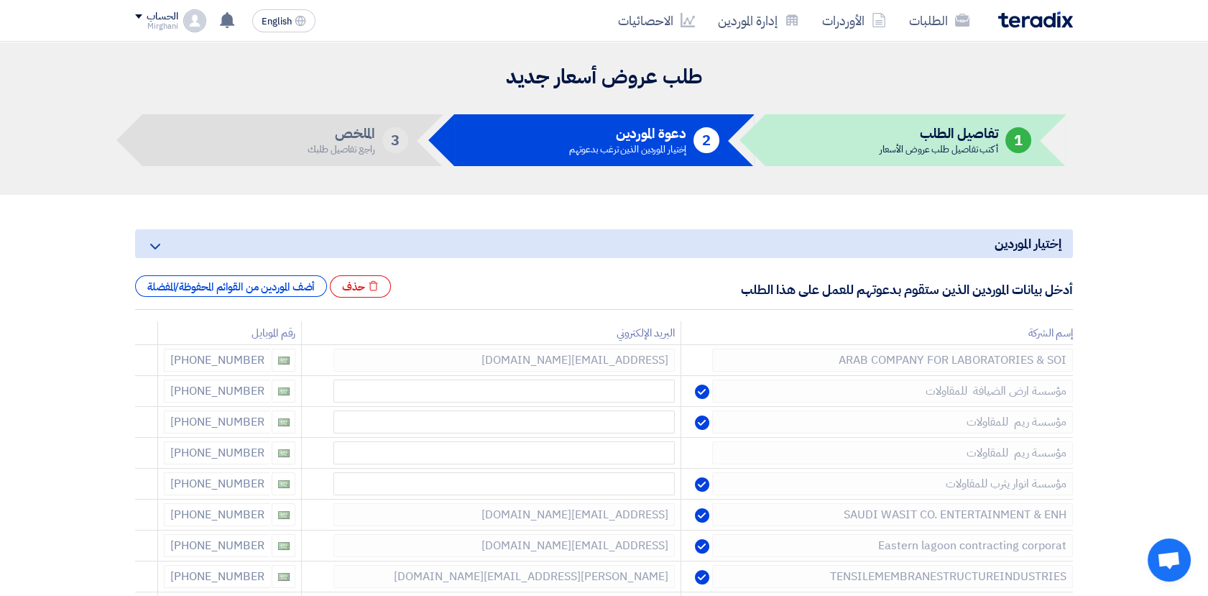
click at [0, 0] on icon at bounding box center [0, 0] width 0 height 0
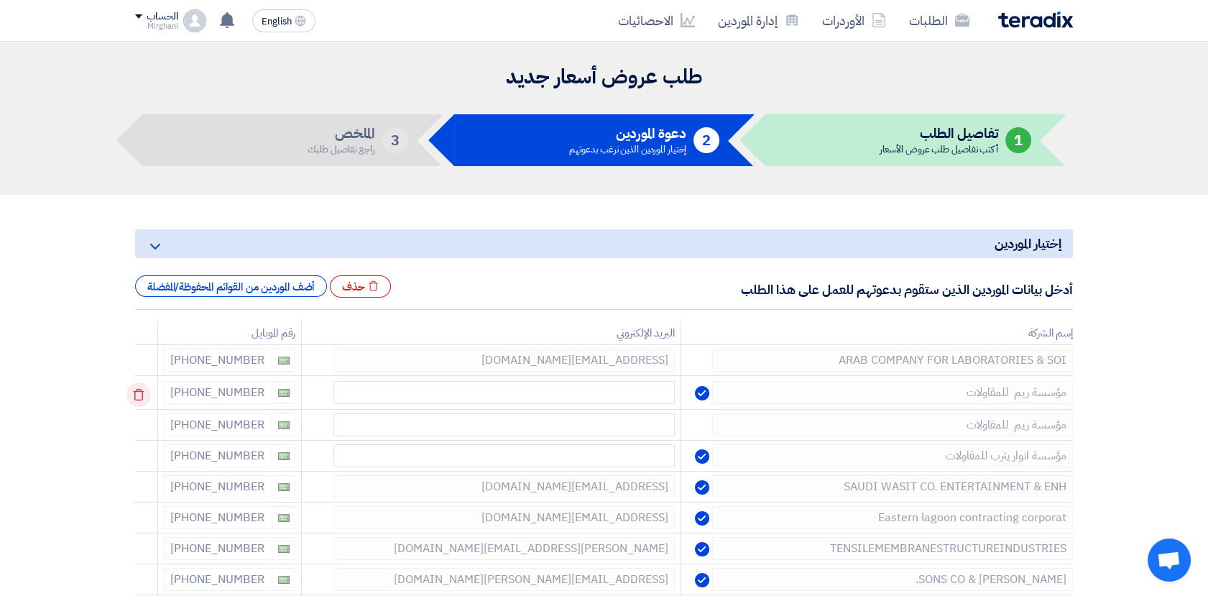
click at [138, 392] on icon at bounding box center [138, 394] width 24 height 24
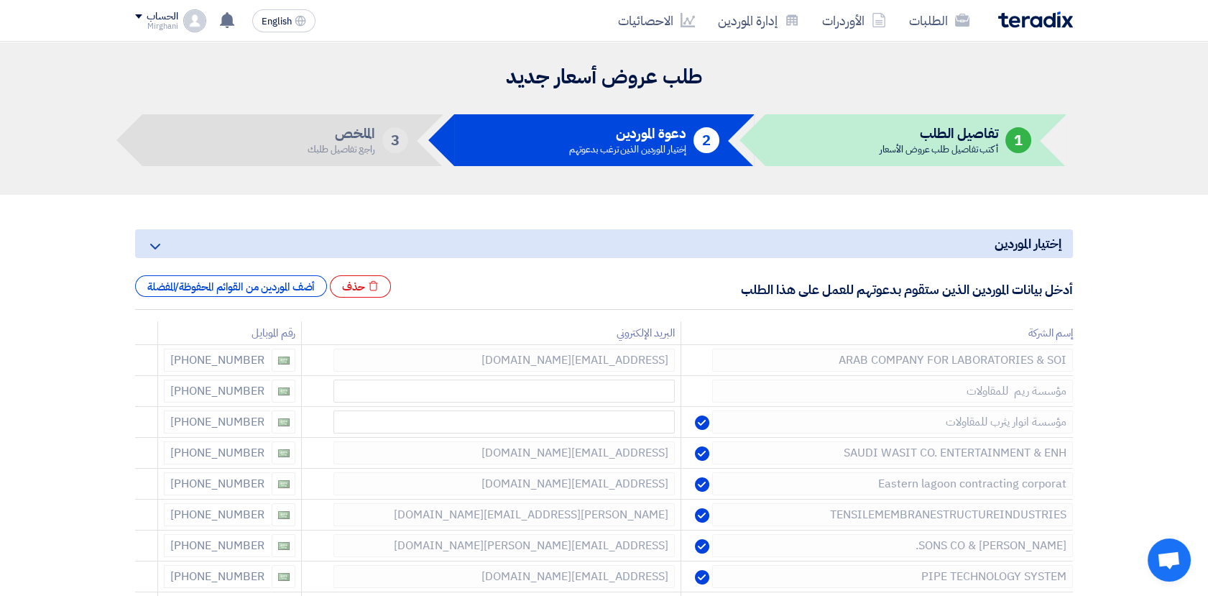
click at [0, 0] on icon at bounding box center [0, 0] width 0 height 0
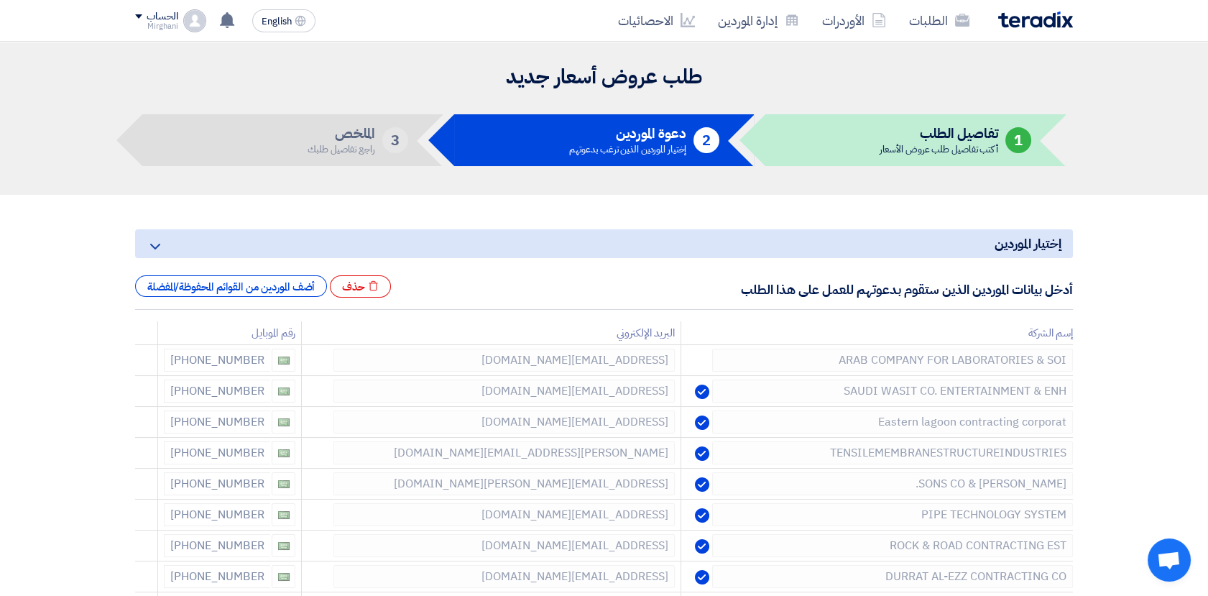
click at [0, 0] on icon at bounding box center [0, 0] width 0 height 0
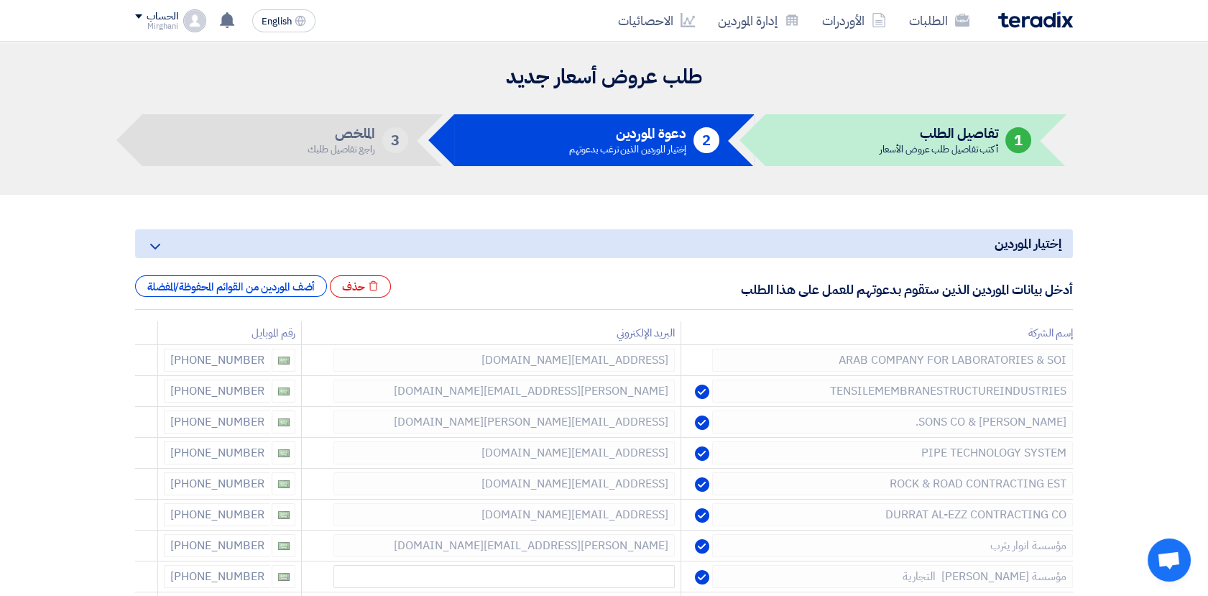
click at [0, 0] on icon at bounding box center [0, 0] width 0 height 0
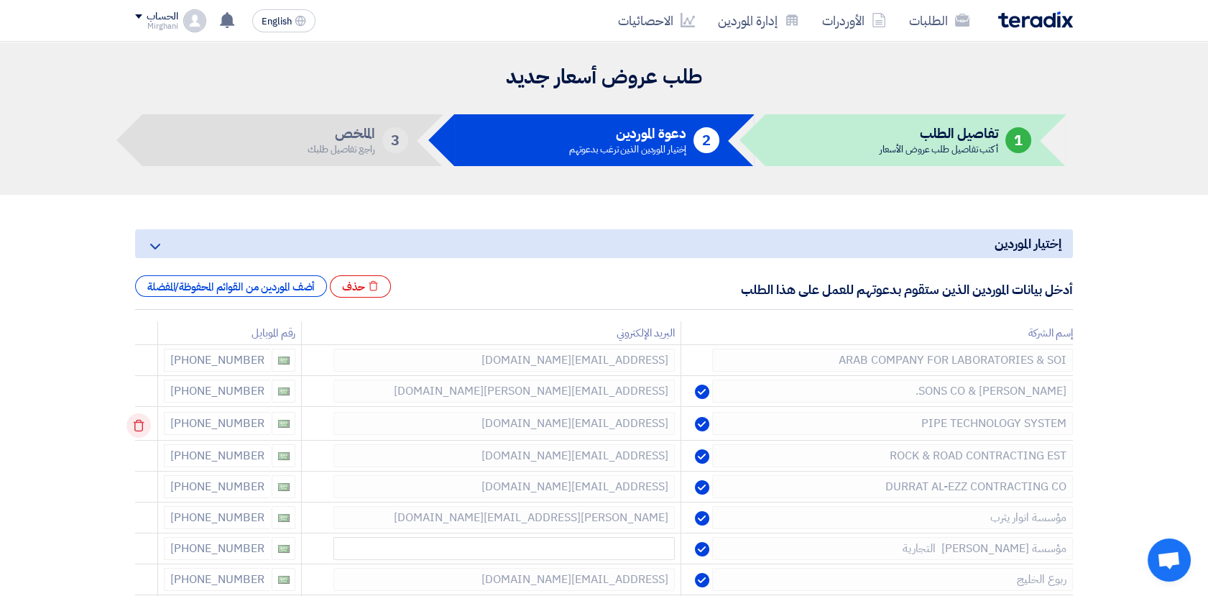
click at [139, 420] on use at bounding box center [139, 426] width 11 height 12
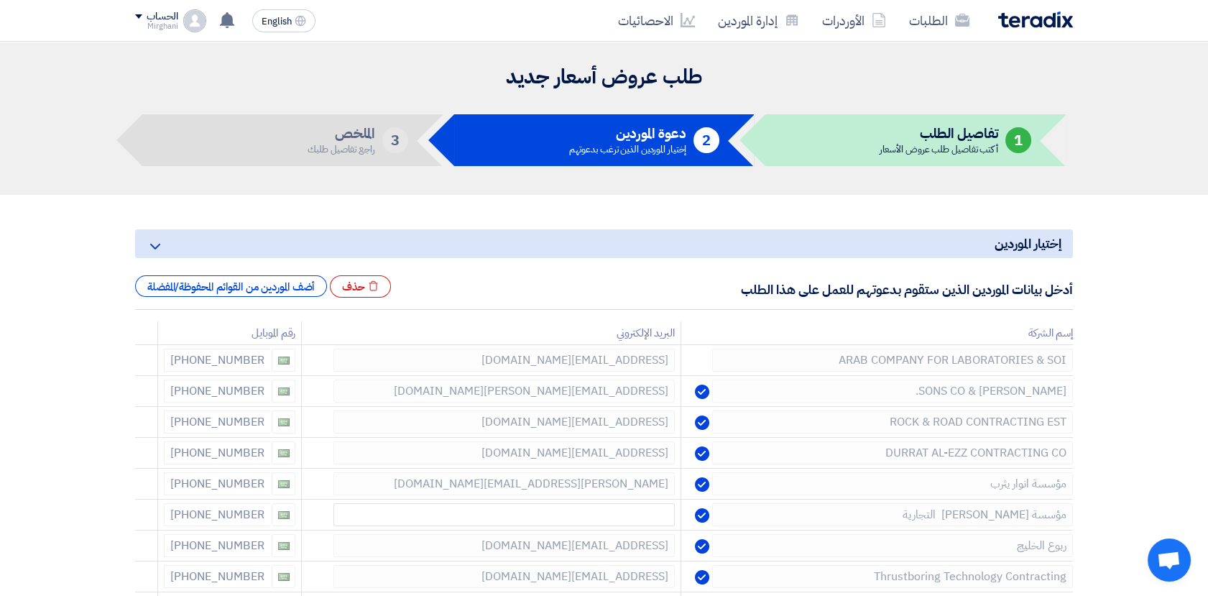
click at [0, 0] on use at bounding box center [0, 0] width 0 height 0
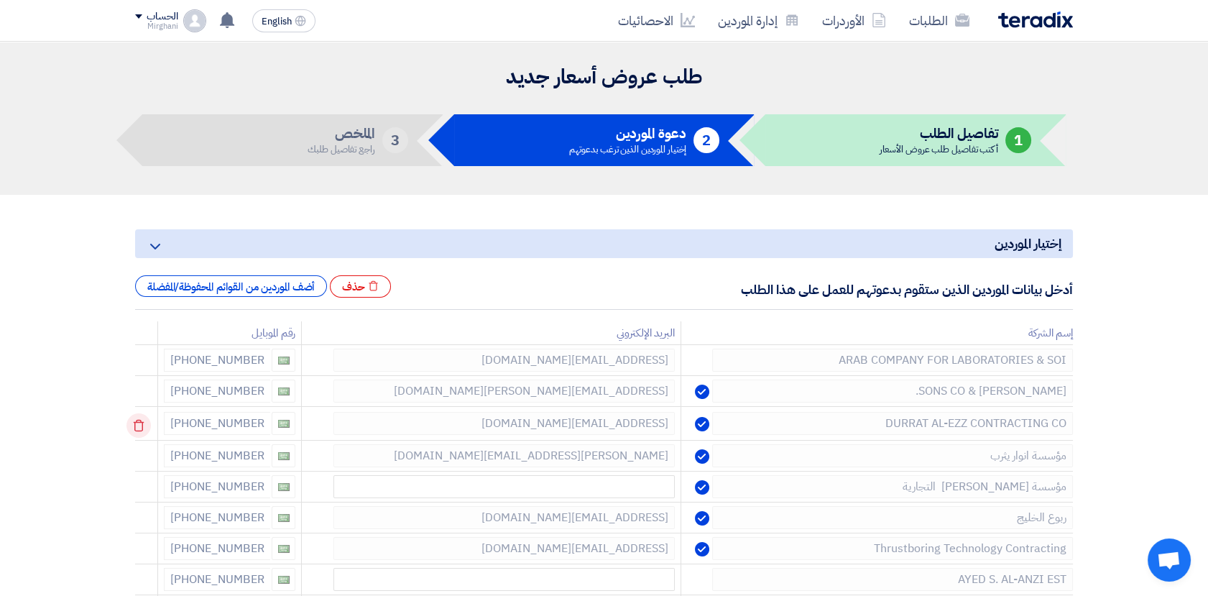
click at [139, 422] on use at bounding box center [139, 426] width 11 height 12
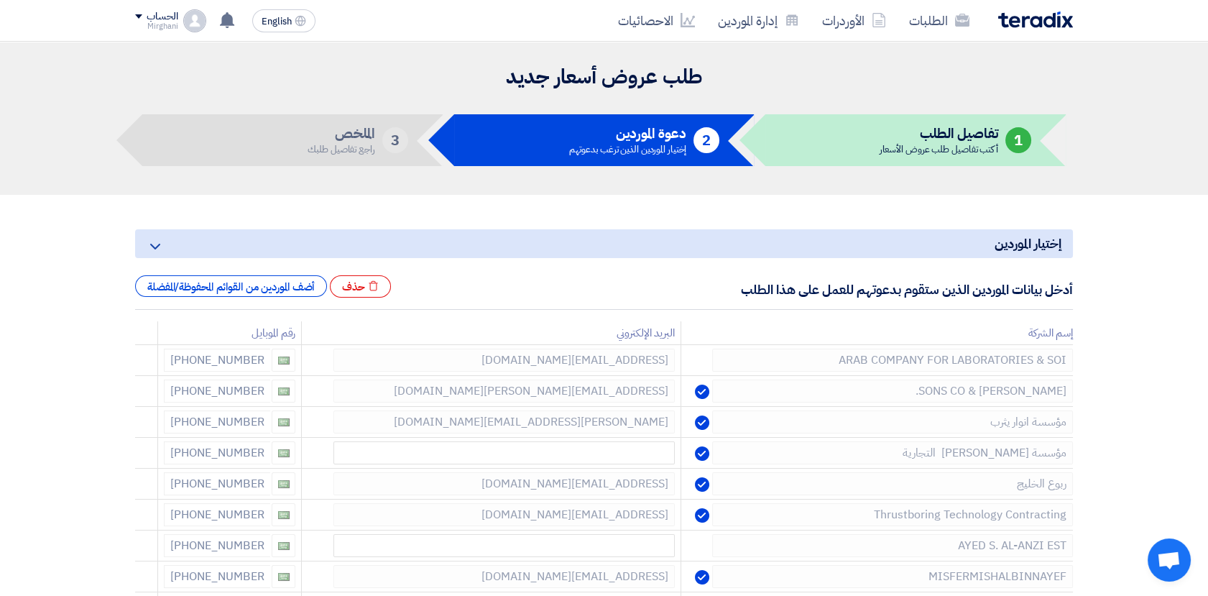
click at [0, 0] on use at bounding box center [0, 0] width 0 height 0
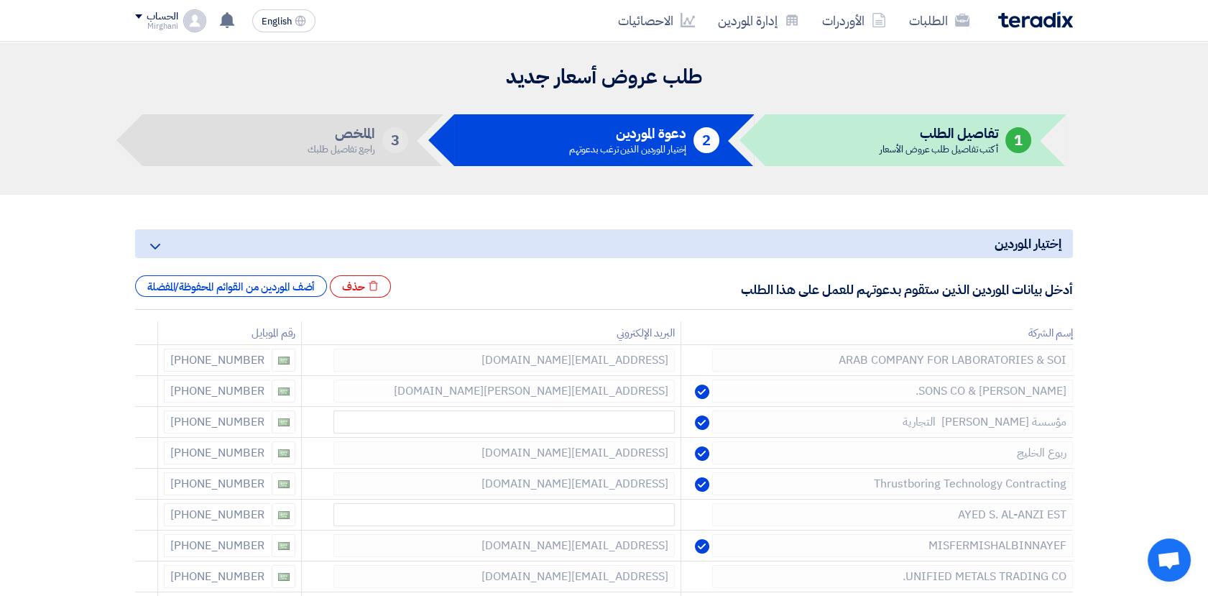
click at [0, 0] on use at bounding box center [0, 0] width 0 height 0
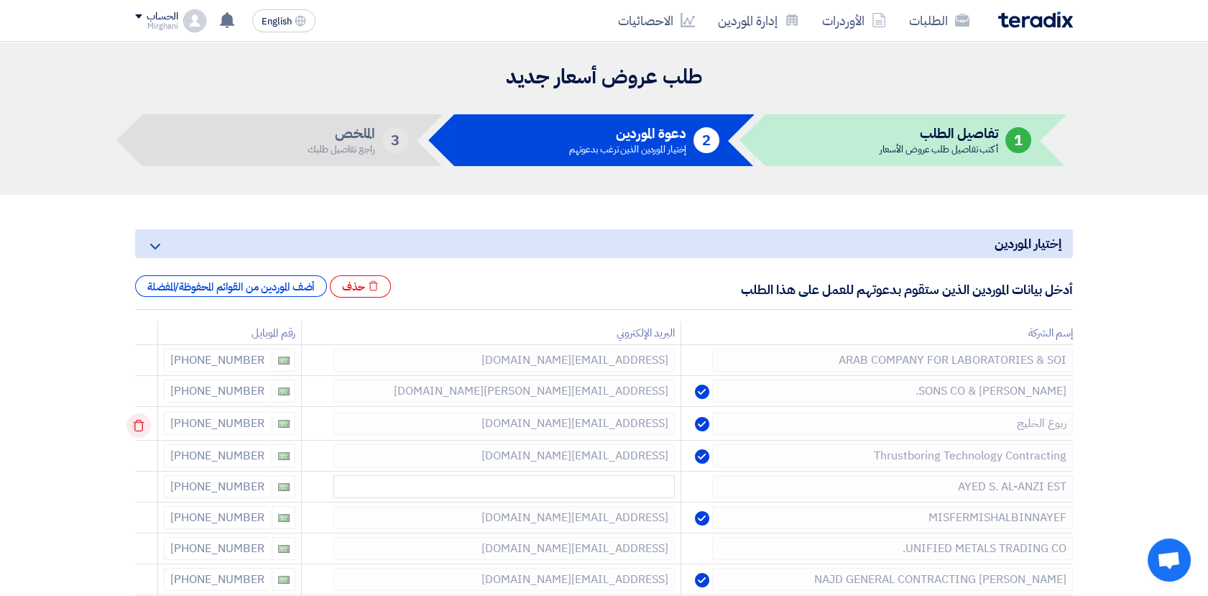
click at [139, 422] on td at bounding box center [146, 424] width 23 height 34
click at [139, 422] on use at bounding box center [139, 426] width 11 height 12
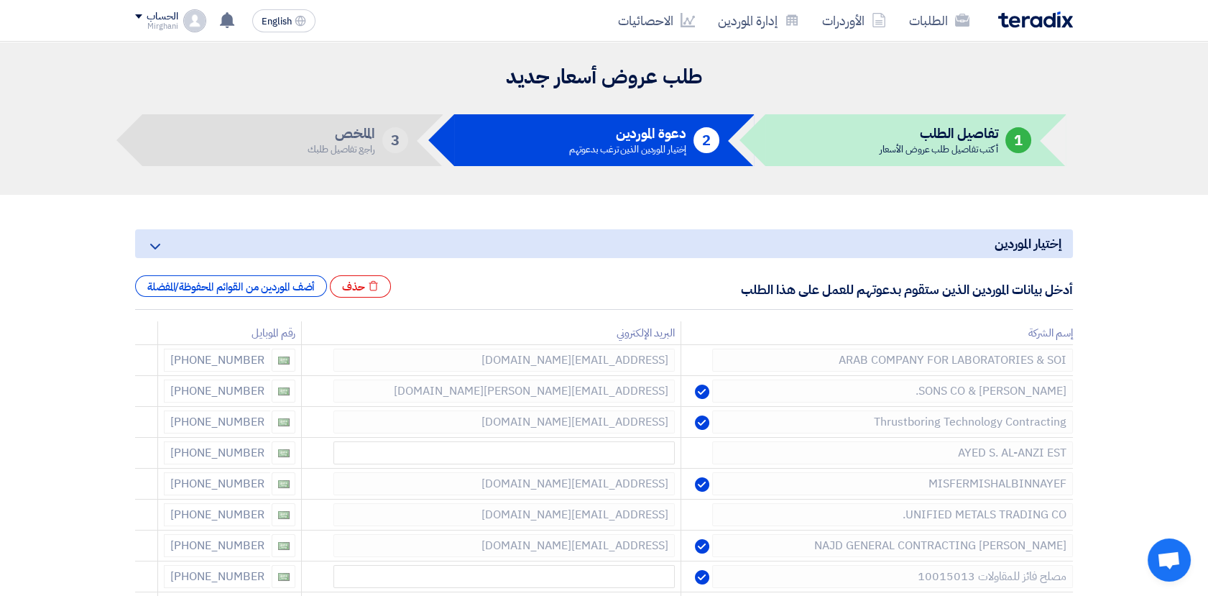
click at [0, 0] on use at bounding box center [0, 0] width 0 height 0
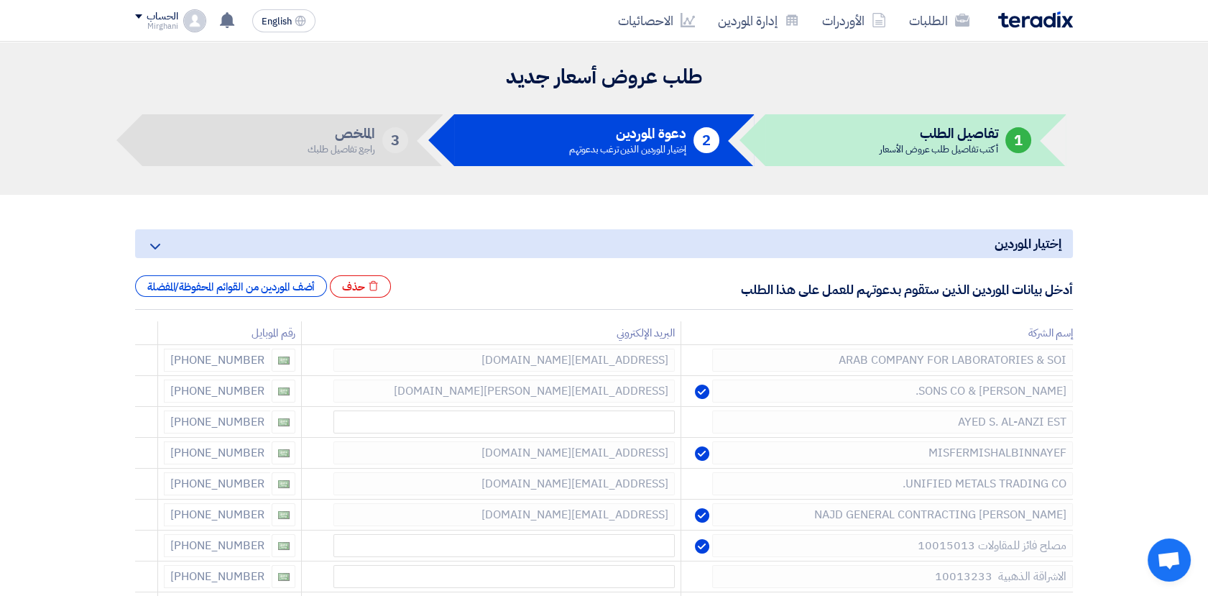
click at [0, 0] on use at bounding box center [0, 0] width 0 height 0
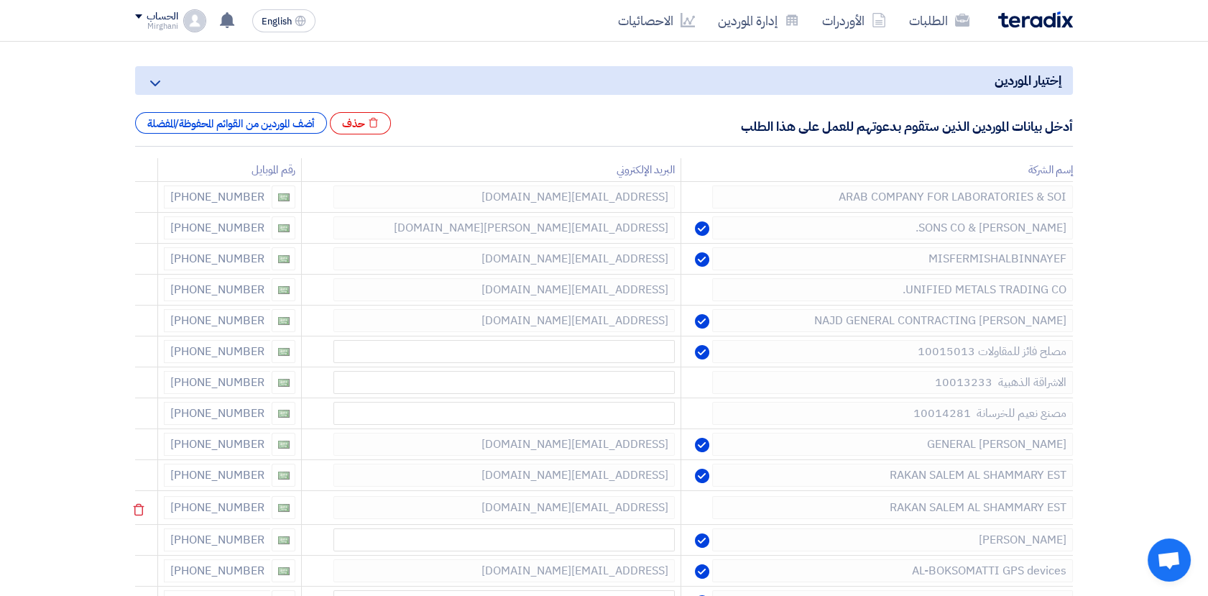
scroll to position [160, 0]
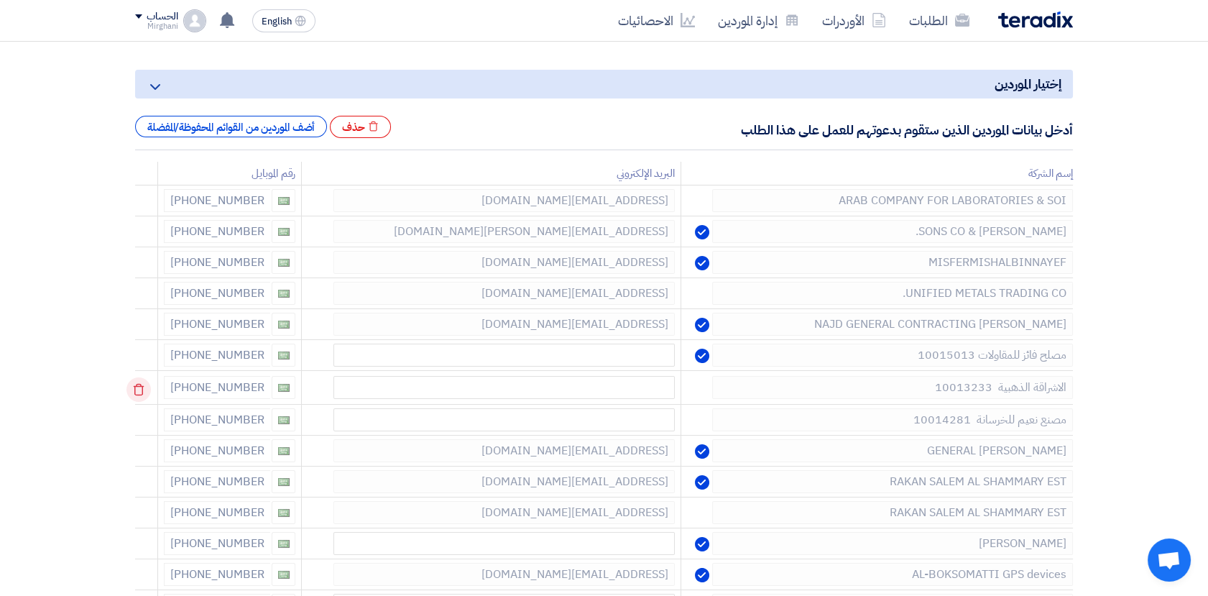
click at [144, 382] on icon at bounding box center [138, 389] width 24 height 24
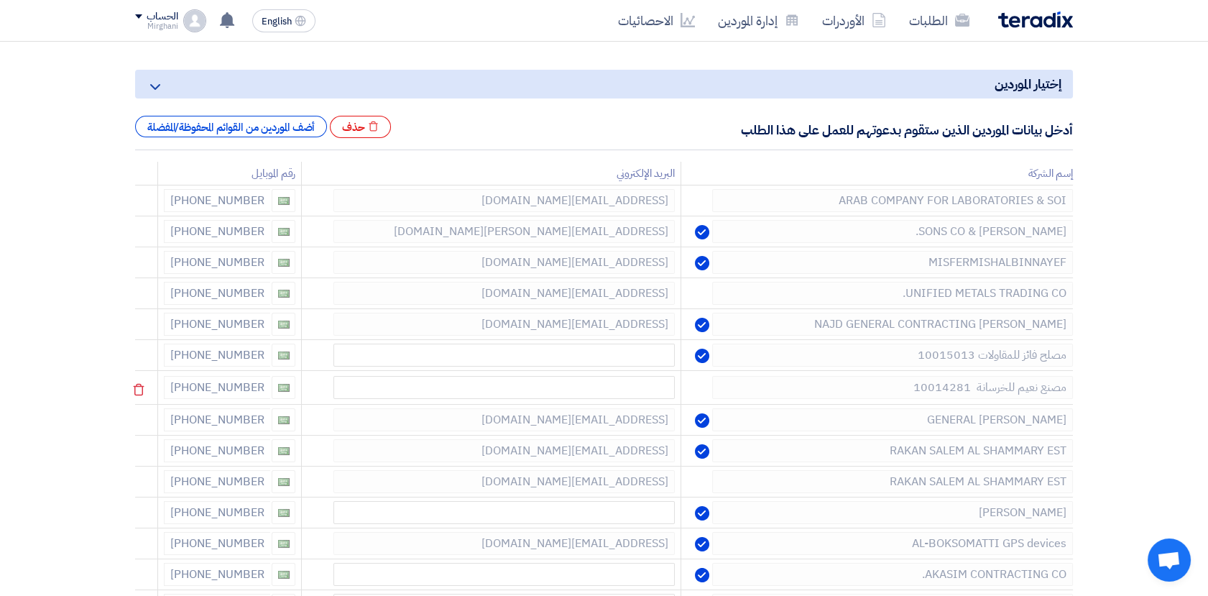
click at [144, 371] on td at bounding box center [146, 388] width 23 height 34
click at [140, 382] on icon at bounding box center [138, 389] width 24 height 24
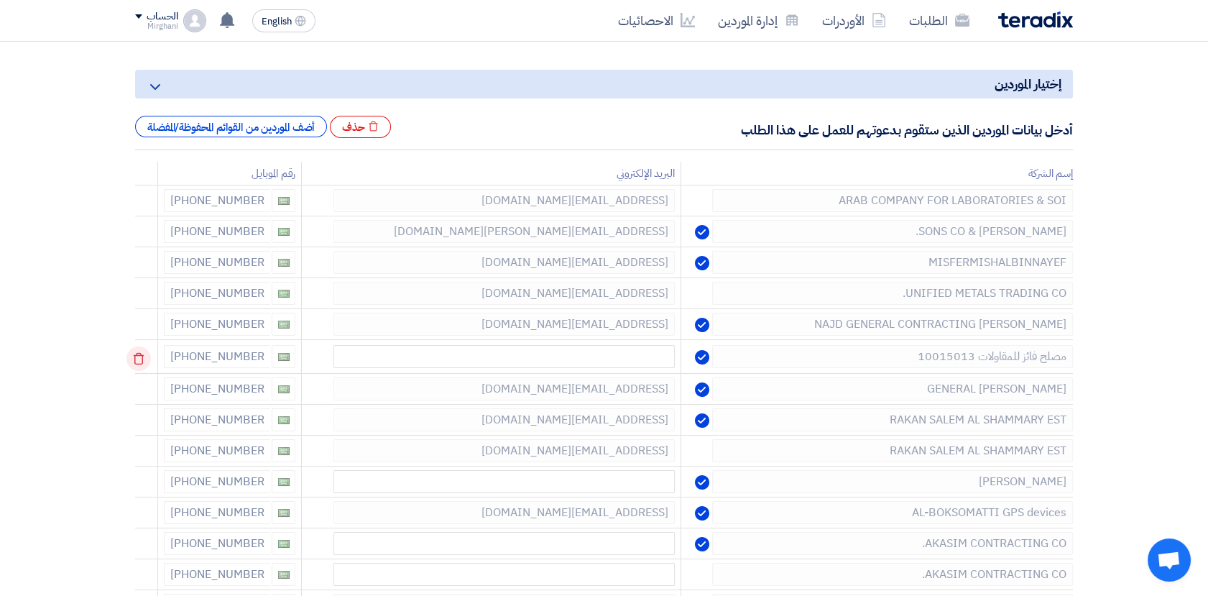
click at [145, 353] on icon at bounding box center [138, 358] width 24 height 24
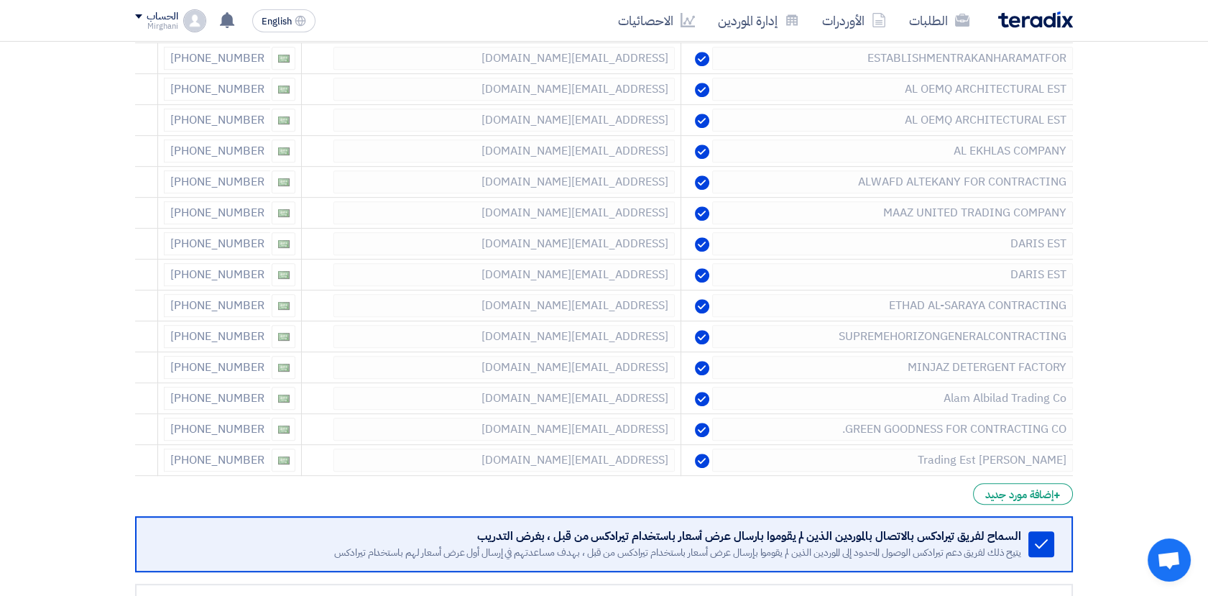
scroll to position [1351, 0]
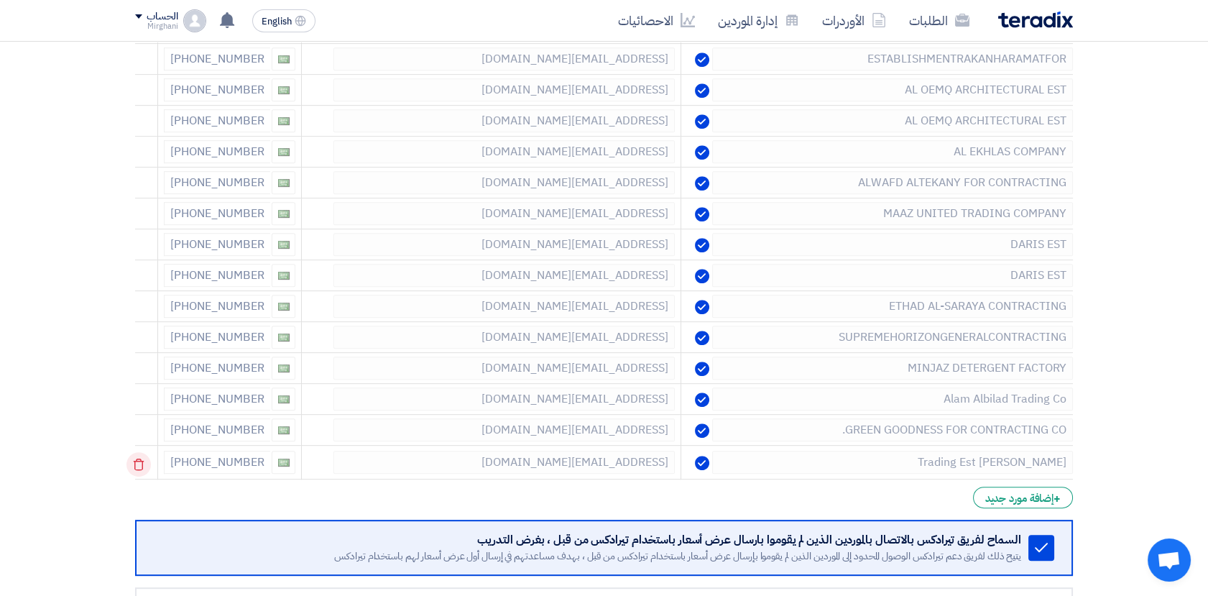
click at [151, 465] on icon at bounding box center [138, 464] width 24 height 24
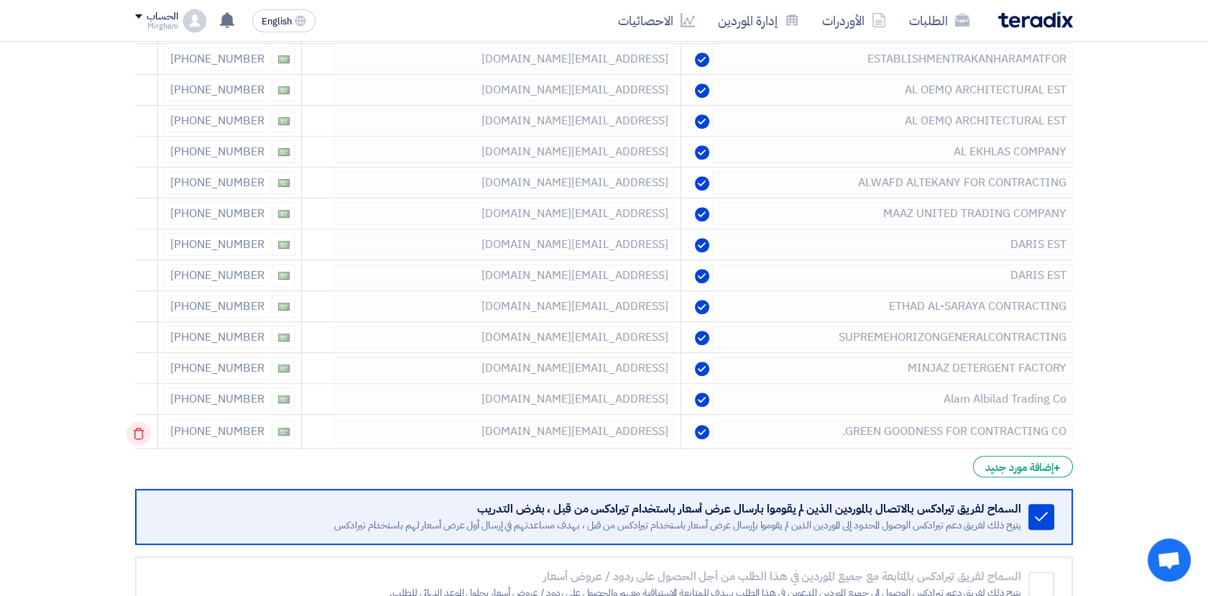
click at [149, 425] on icon at bounding box center [138, 433] width 24 height 24
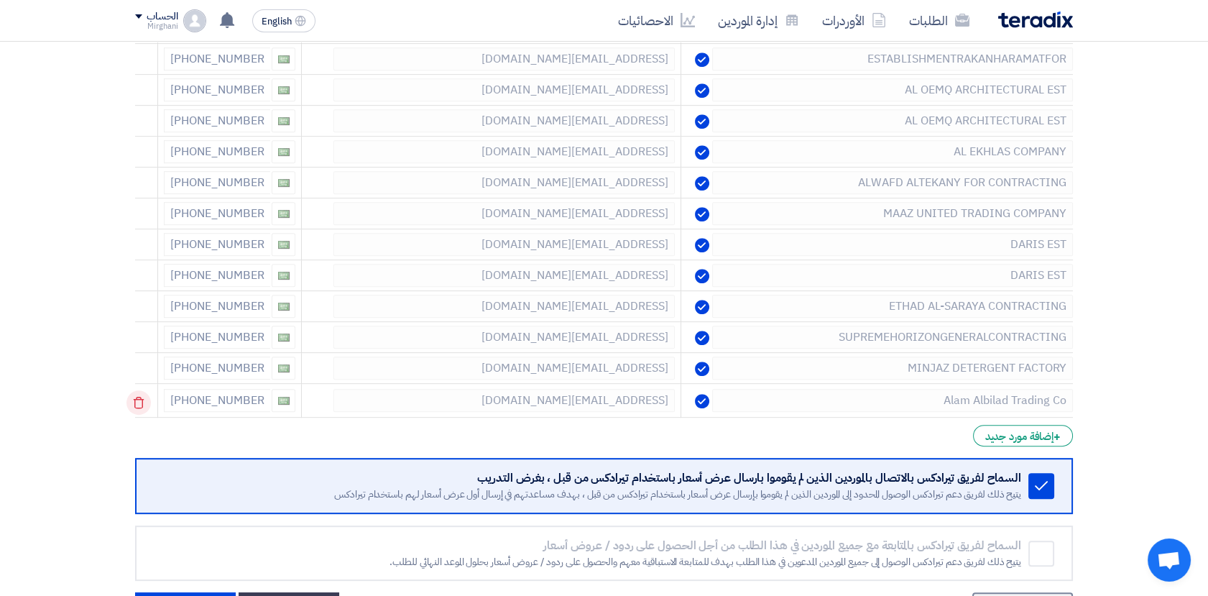
click at [151, 399] on icon at bounding box center [138, 402] width 24 height 24
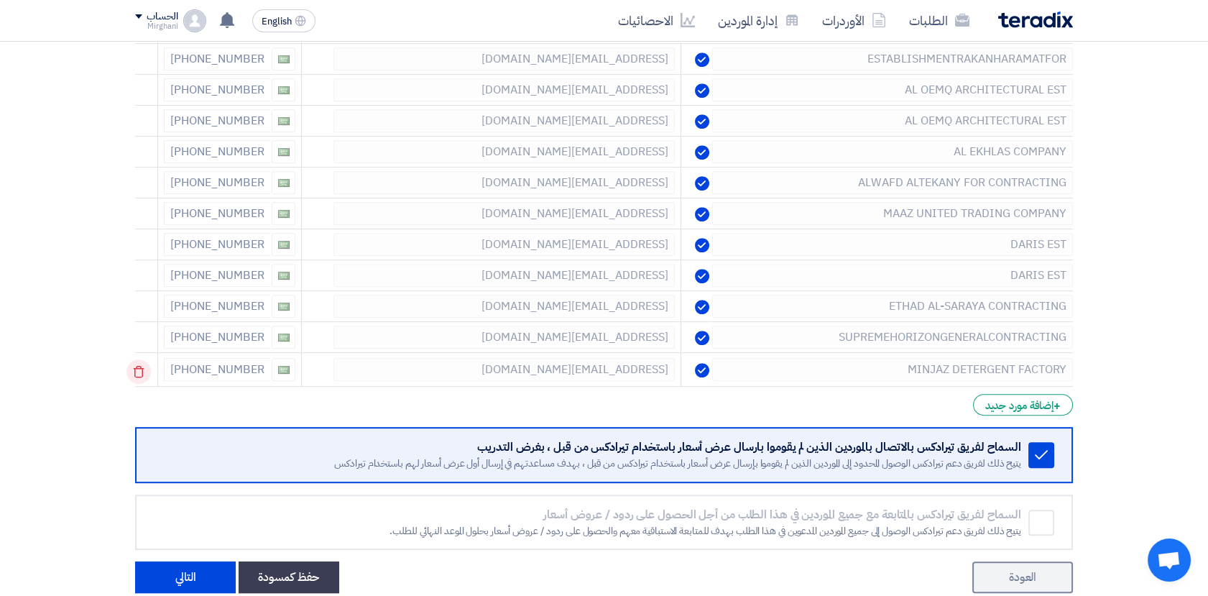
click at [148, 366] on icon at bounding box center [138, 371] width 24 height 24
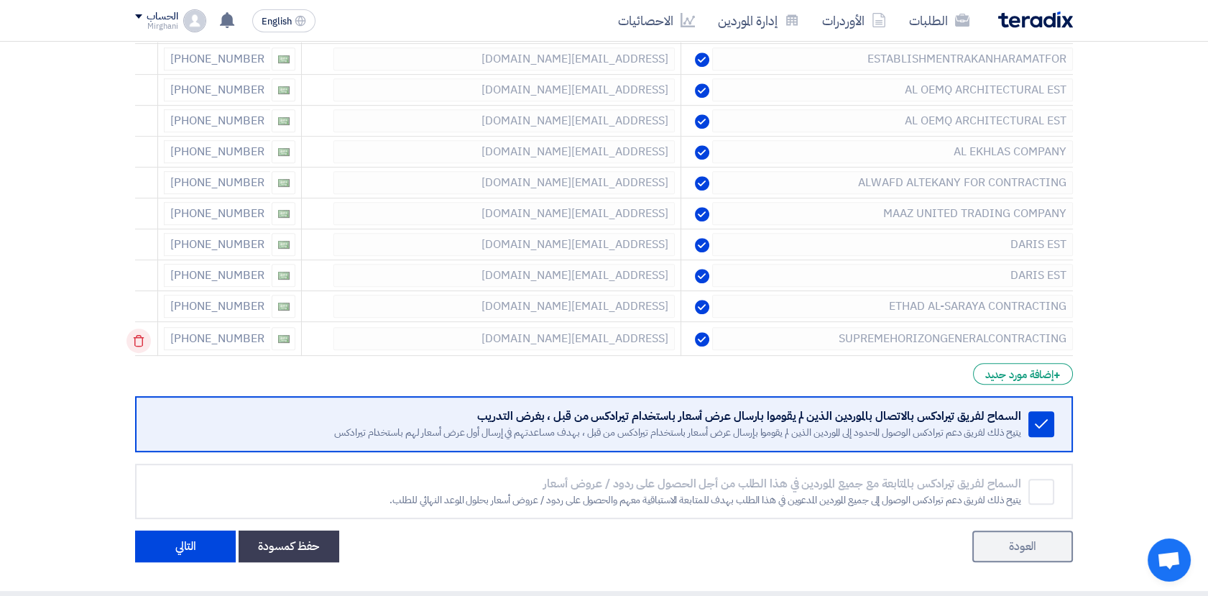
click at [141, 335] on use at bounding box center [139, 341] width 11 height 12
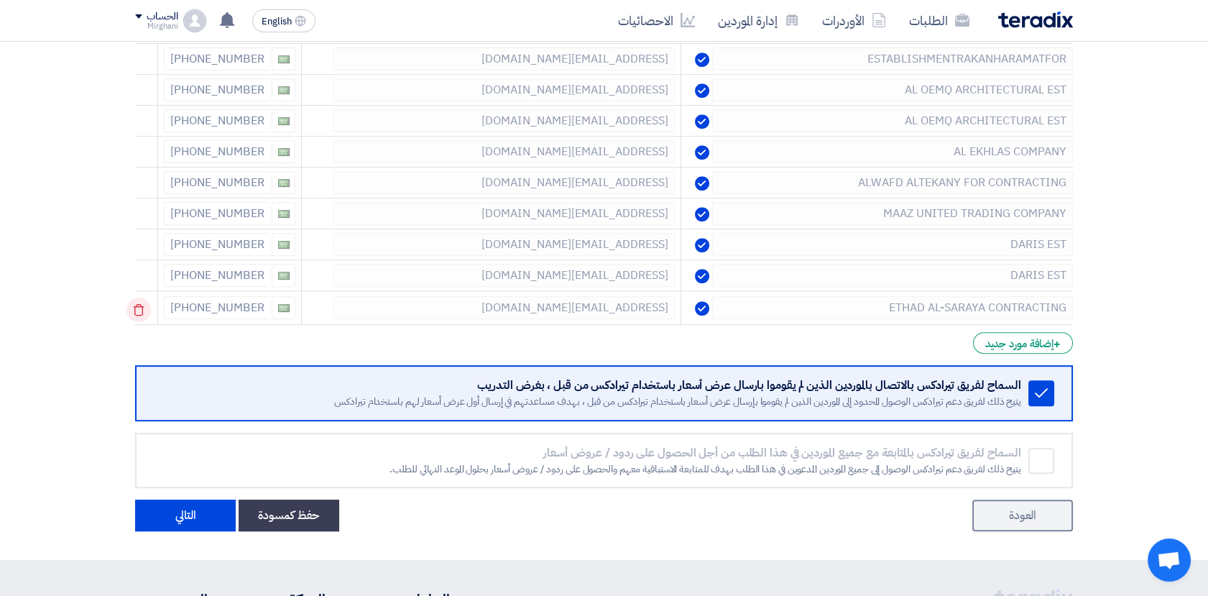
click at [139, 304] on use at bounding box center [139, 310] width 11 height 12
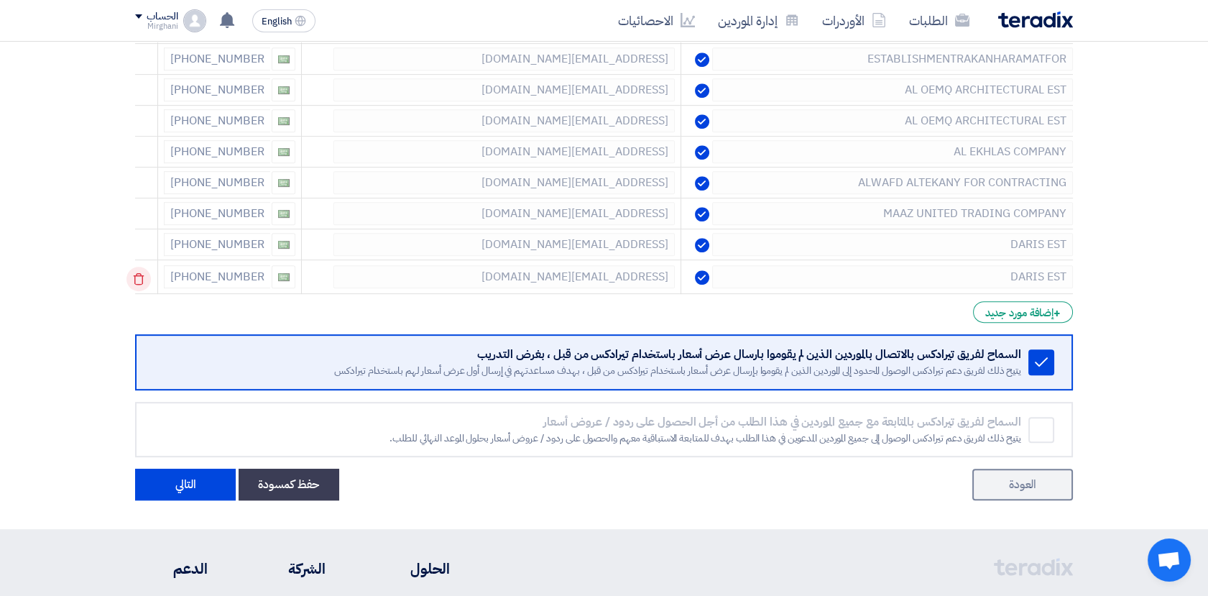
click at [138, 284] on icon at bounding box center [138, 279] width 24 height 24
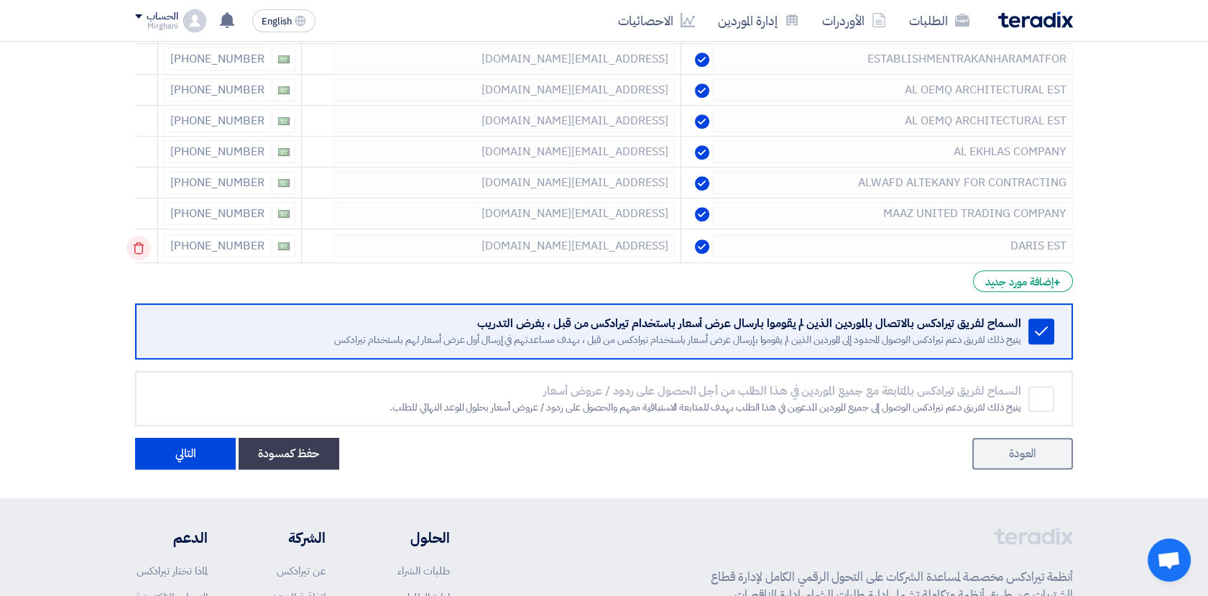
click at [139, 243] on icon at bounding box center [138, 248] width 24 height 24
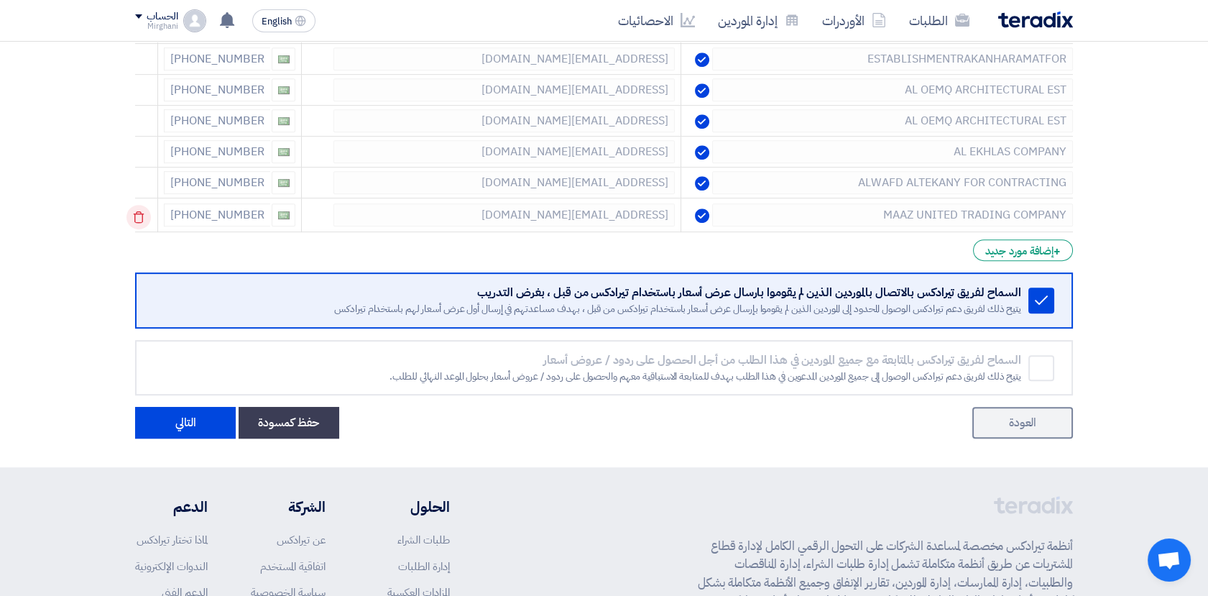
click at [144, 212] on icon at bounding box center [138, 217] width 24 height 24
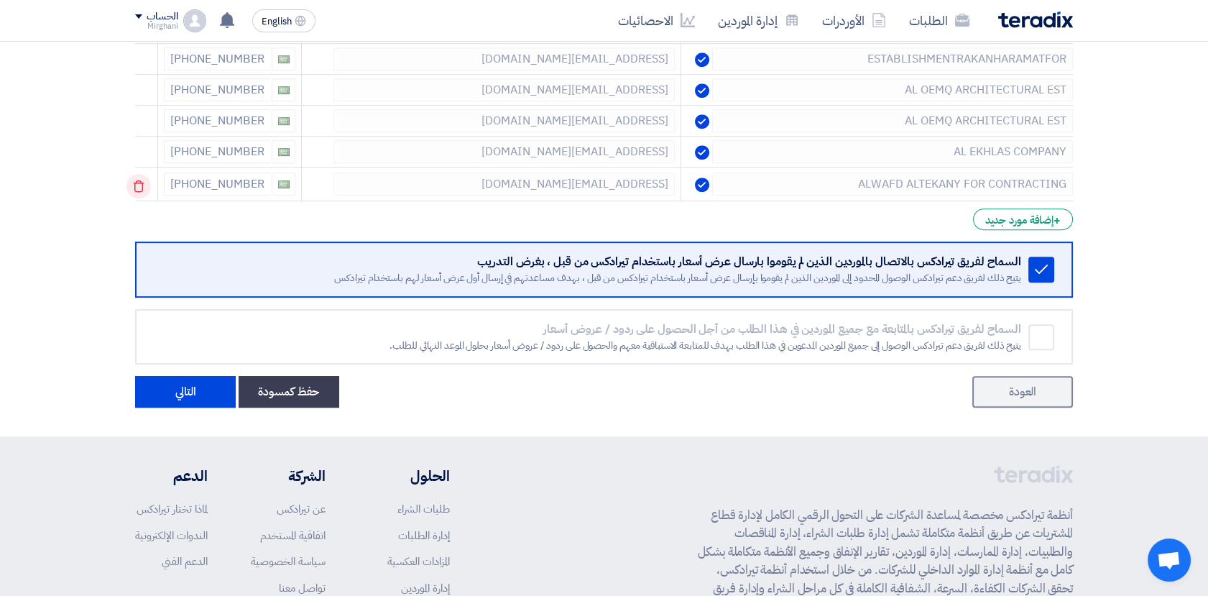
click at [145, 188] on icon at bounding box center [138, 186] width 24 height 24
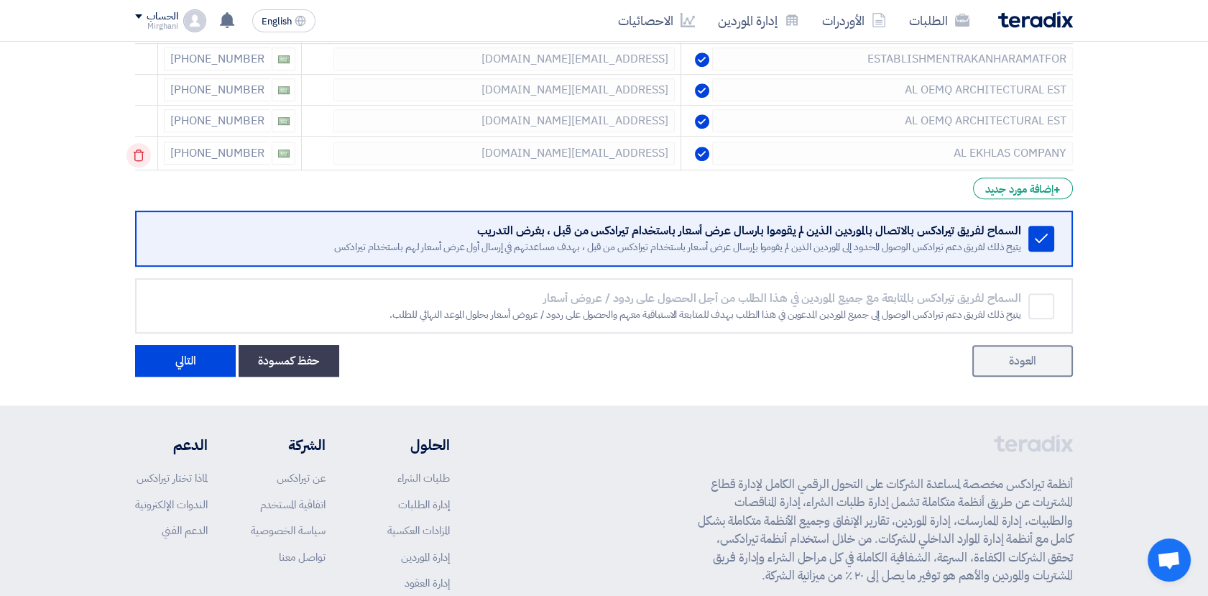
click at [142, 158] on icon at bounding box center [138, 155] width 24 height 24
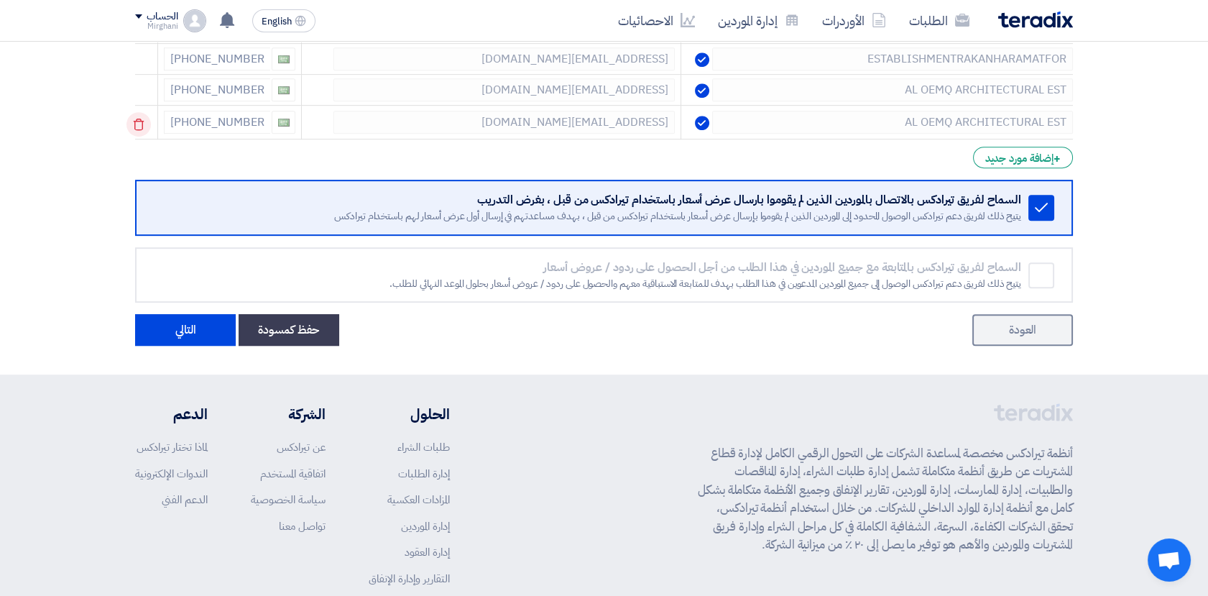
click at [144, 119] on icon at bounding box center [138, 124] width 24 height 24
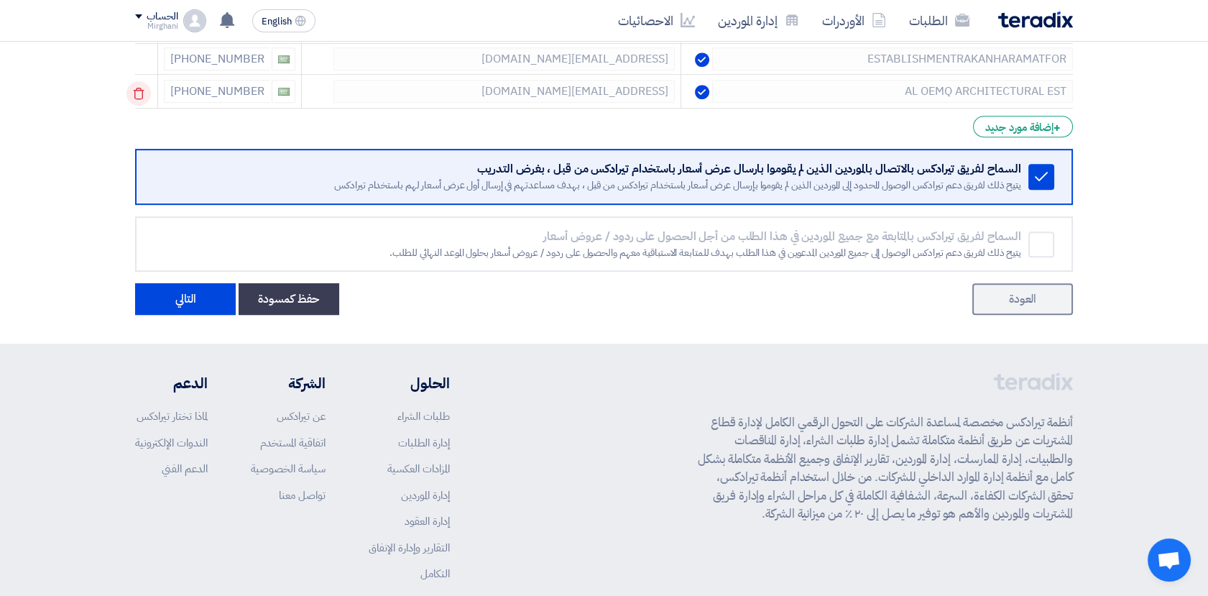
click at [144, 88] on use at bounding box center [139, 94] width 11 height 12
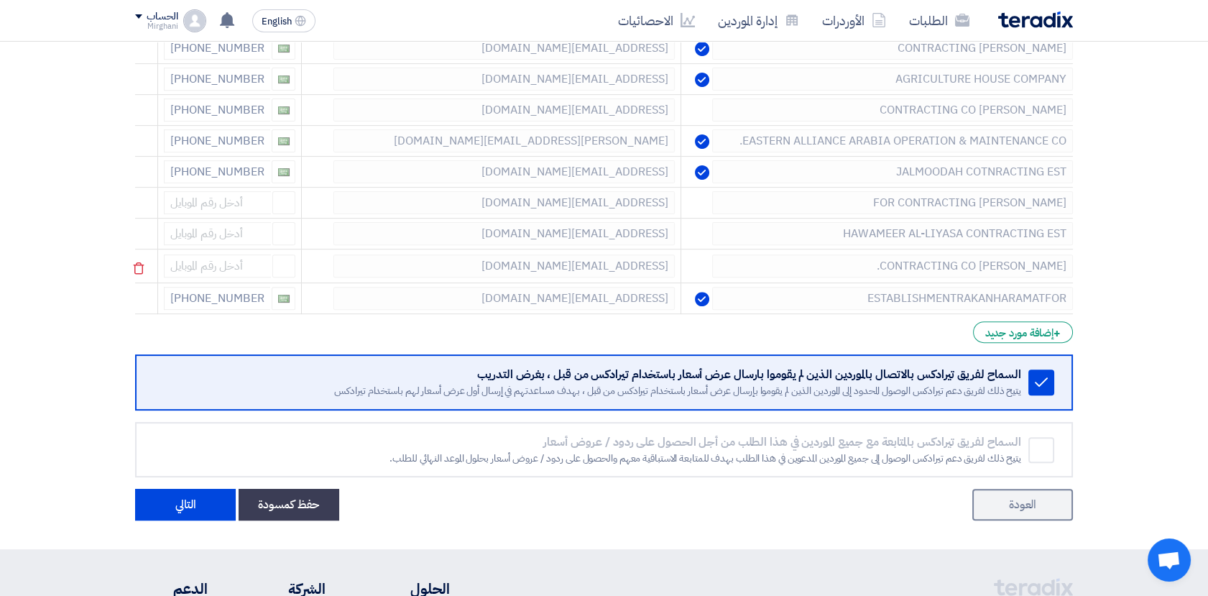
scroll to position [1112, 0]
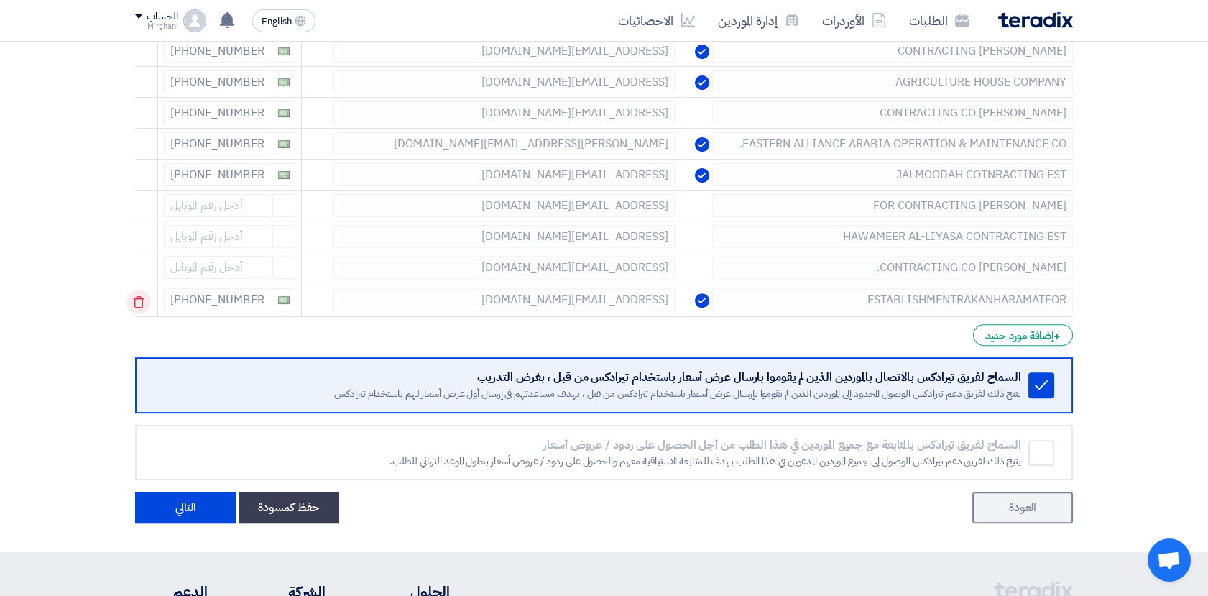
click at [140, 300] on icon at bounding box center [138, 302] width 24 height 24
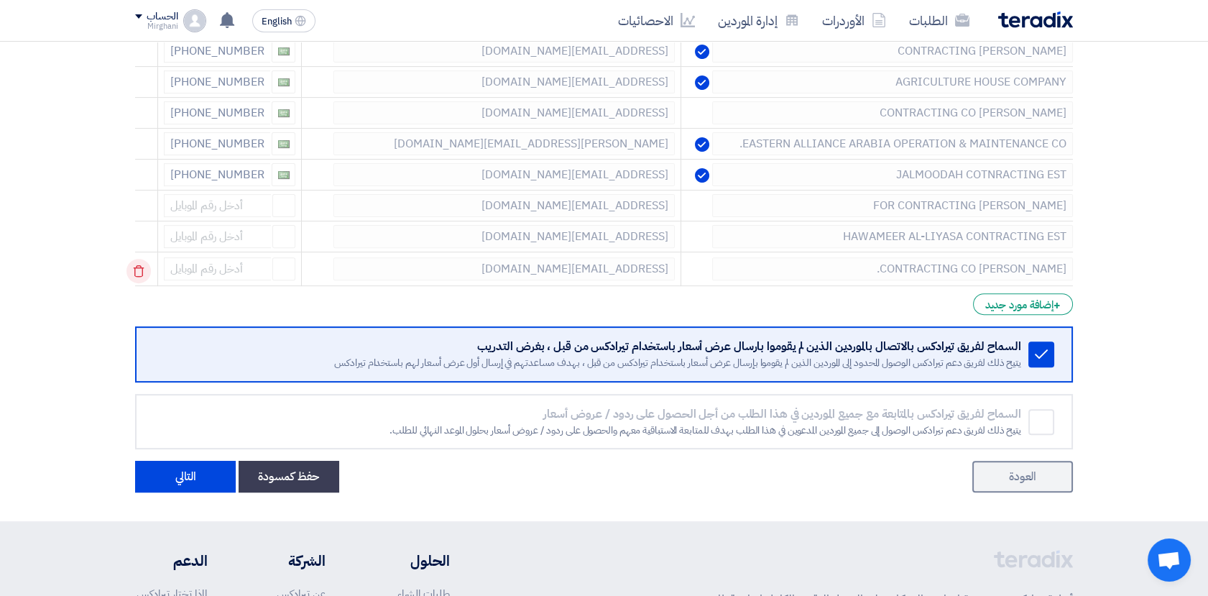
click at [140, 274] on icon at bounding box center [138, 271] width 24 height 24
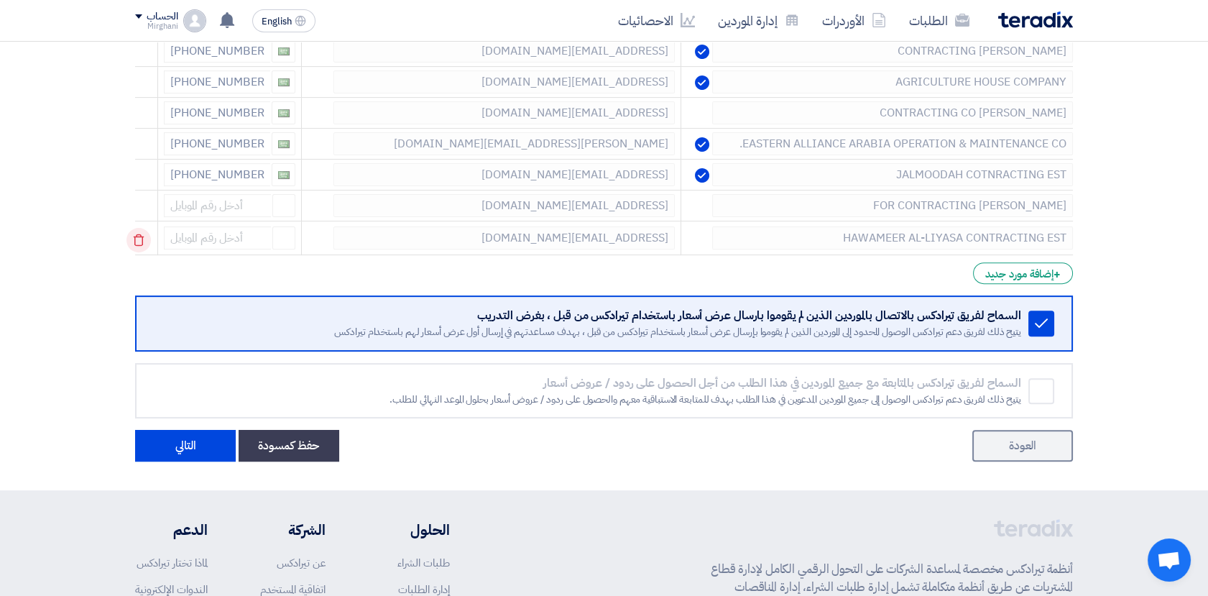
click at [140, 231] on icon at bounding box center [138, 240] width 24 height 24
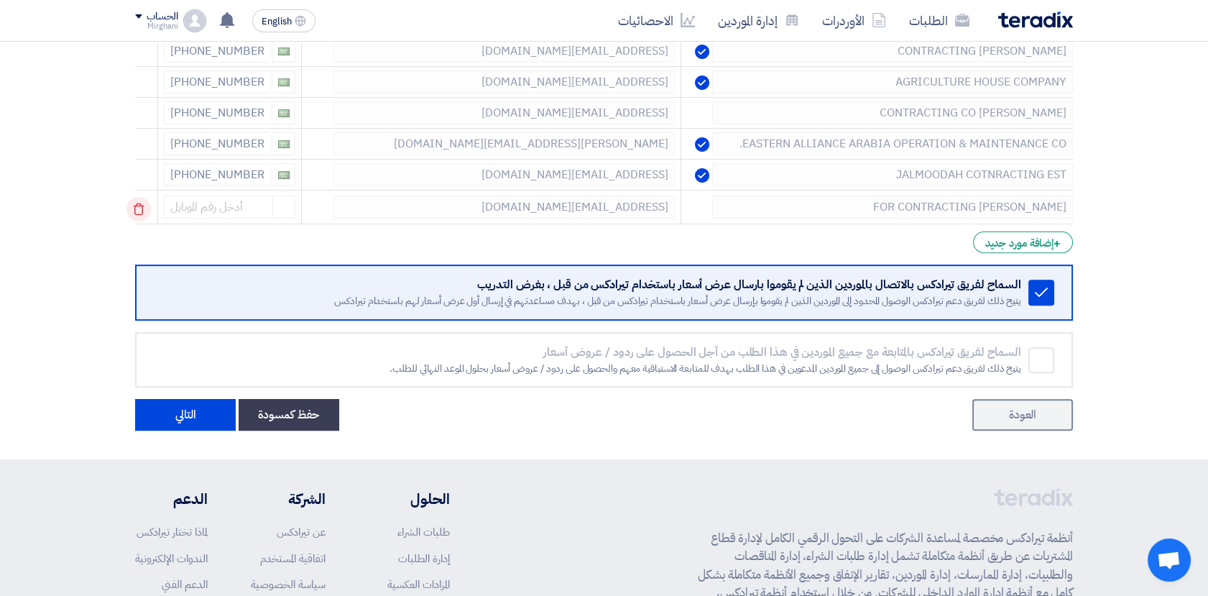
click at [146, 200] on icon at bounding box center [138, 209] width 24 height 24
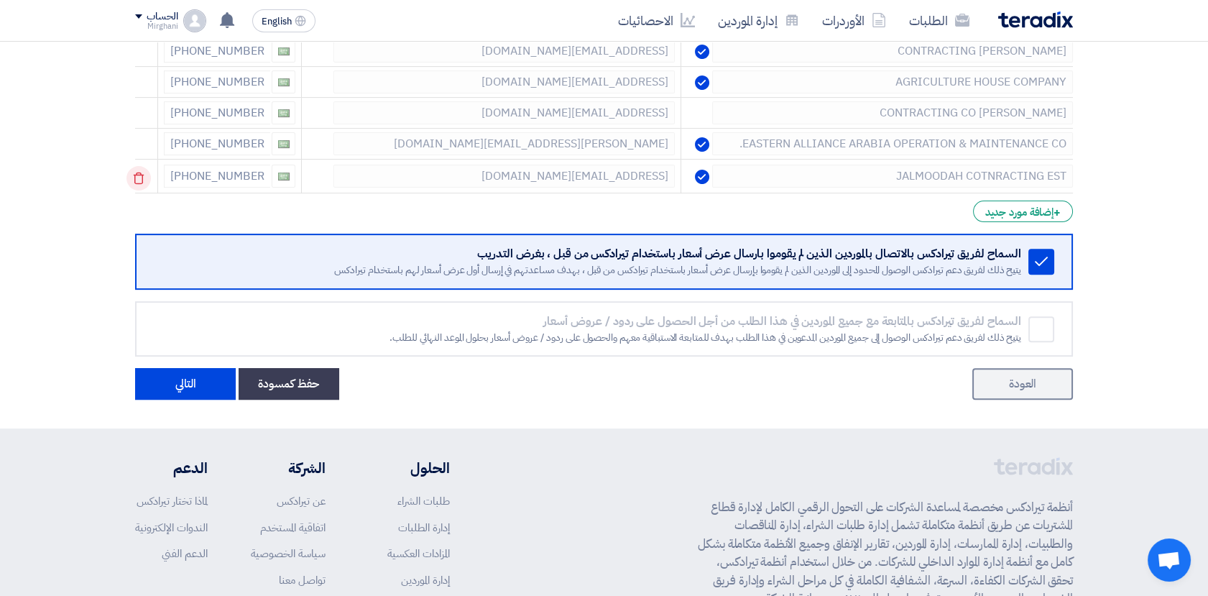
click at [144, 176] on icon at bounding box center [138, 178] width 24 height 24
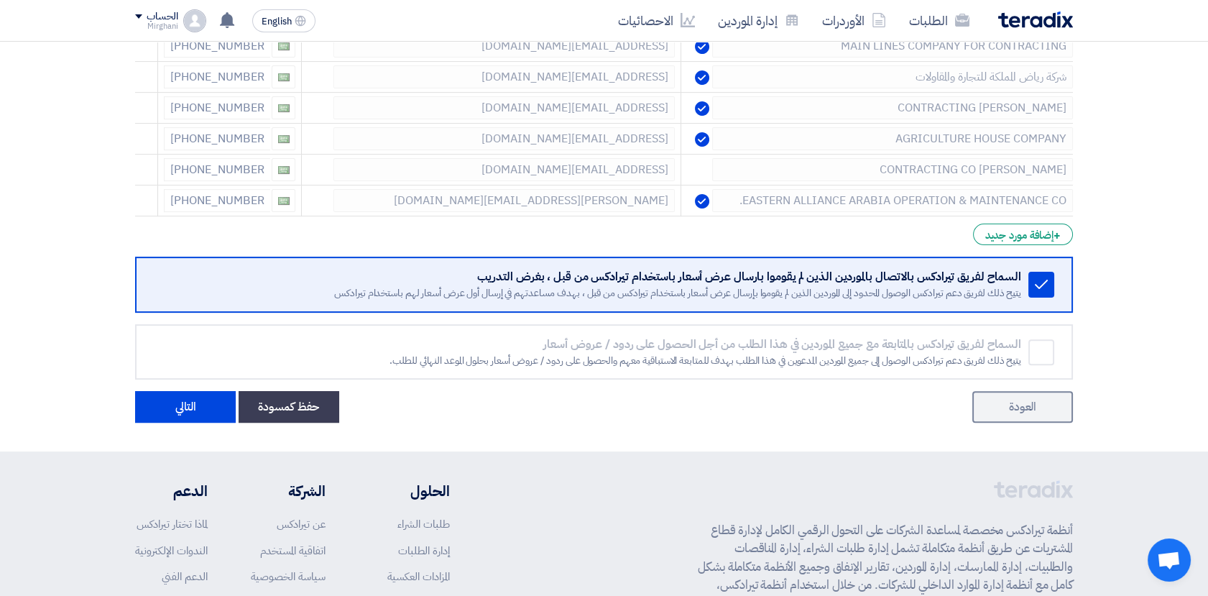
scroll to position [953, 0]
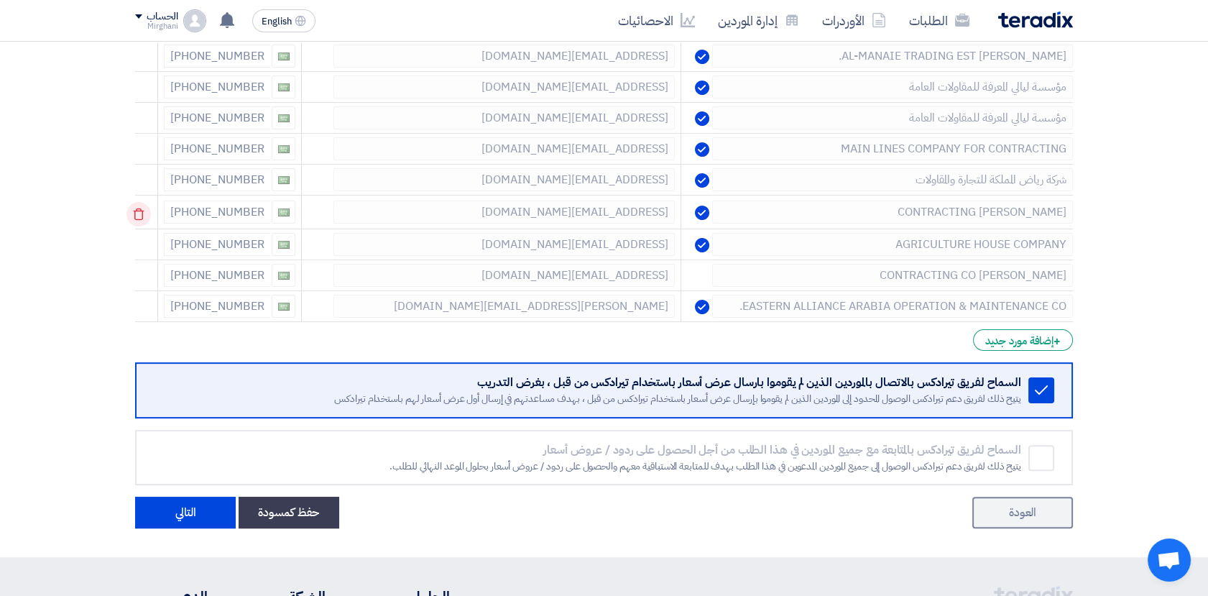
click at [135, 206] on icon at bounding box center [138, 214] width 24 height 24
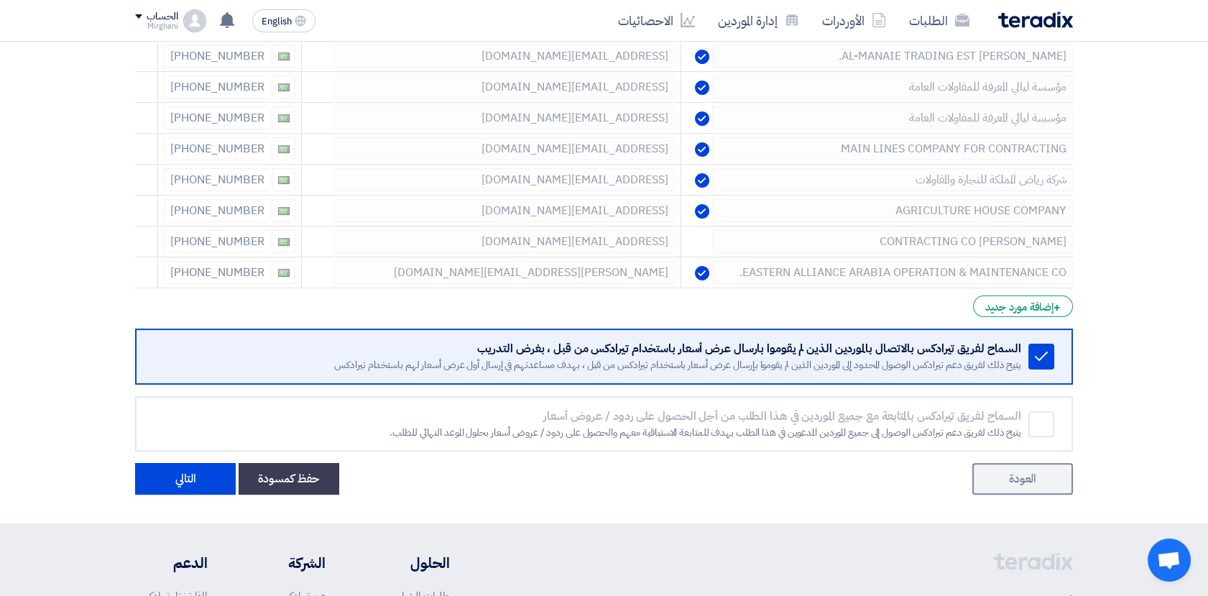
click at [0, 0] on icon at bounding box center [0, 0] width 0 height 0
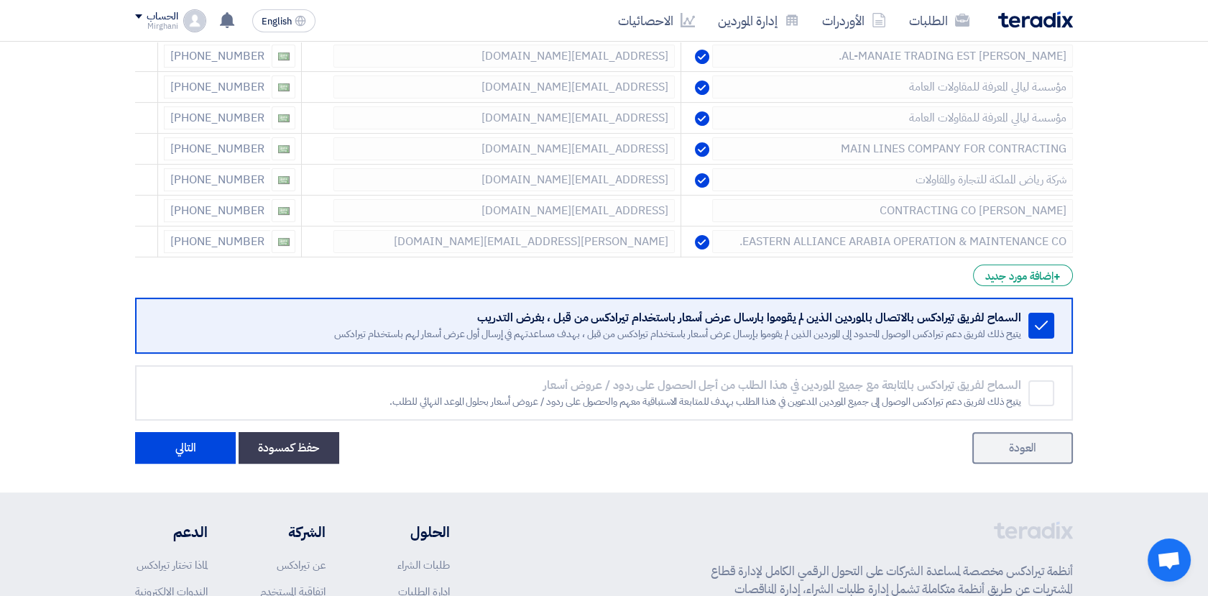
click at [0, 0] on icon at bounding box center [0, 0] width 0 height 0
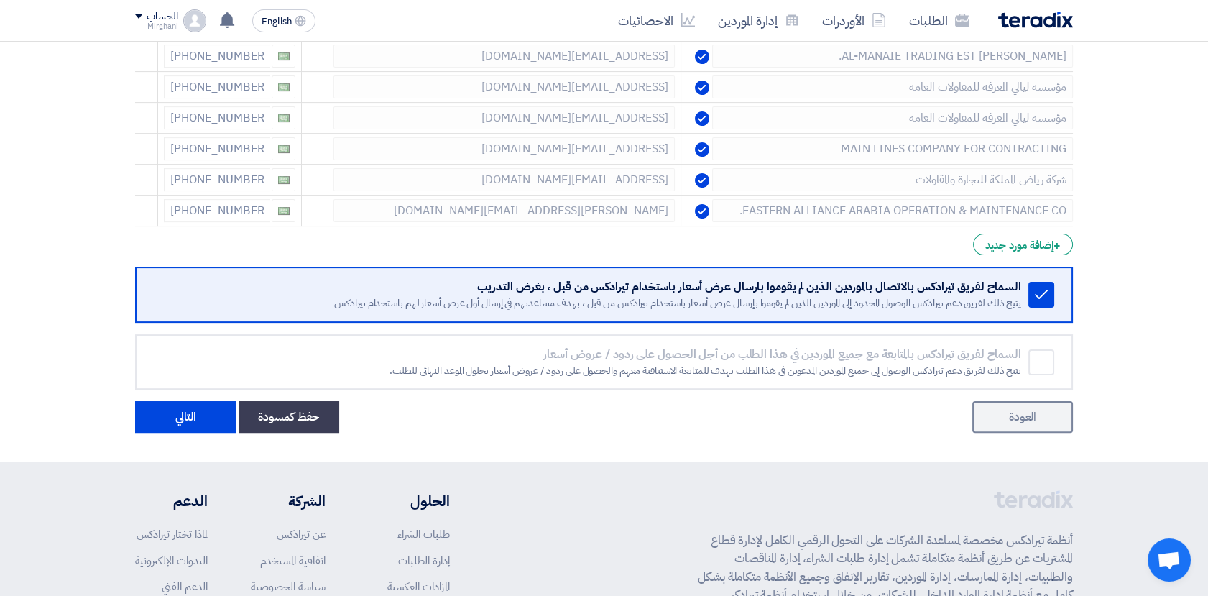
drag, startPoint x: 135, startPoint y: 206, endPoint x: 142, endPoint y: 193, distance: 15.1
click at [0, 0] on icon at bounding box center [0, 0] width 0 height 0
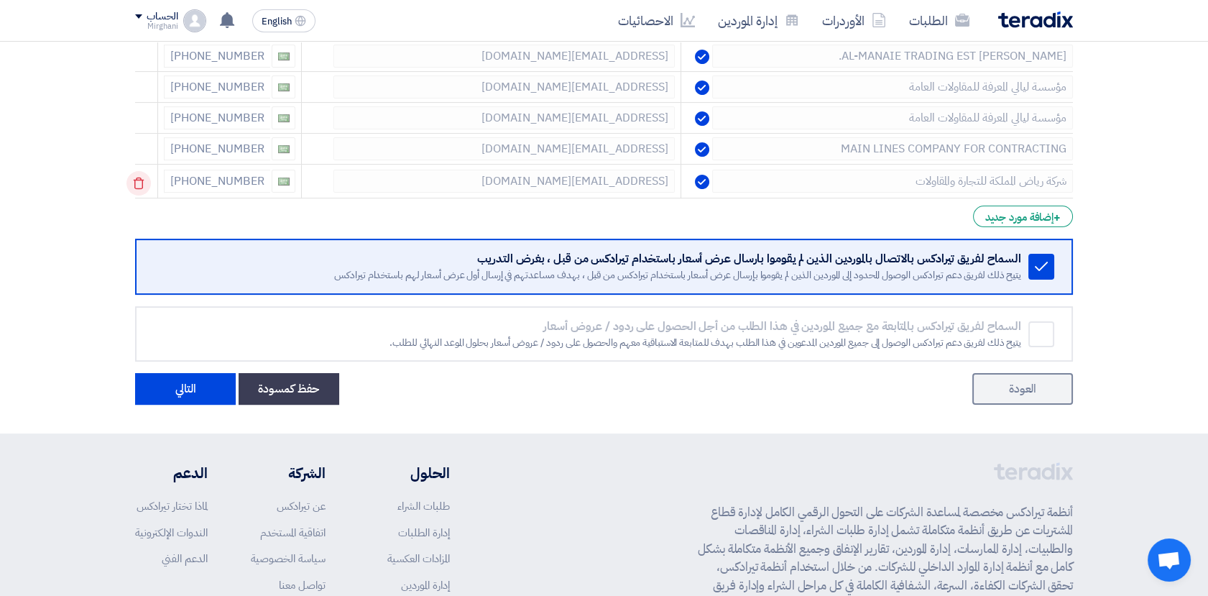
click at [142, 184] on icon at bounding box center [138, 183] width 24 height 24
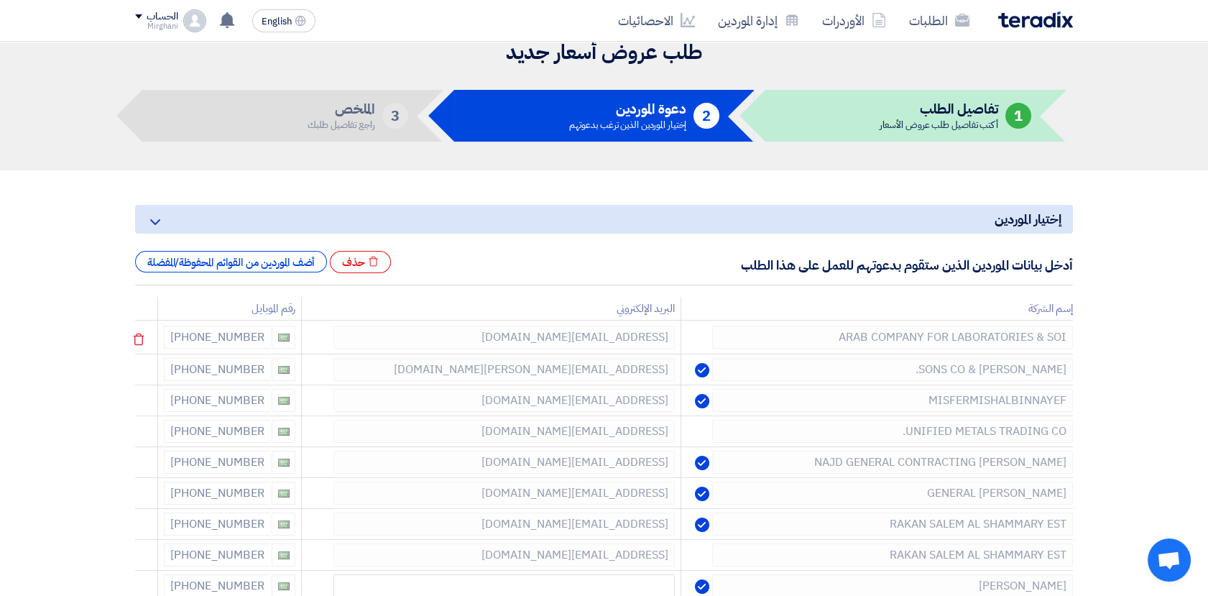
scroll to position [0, 0]
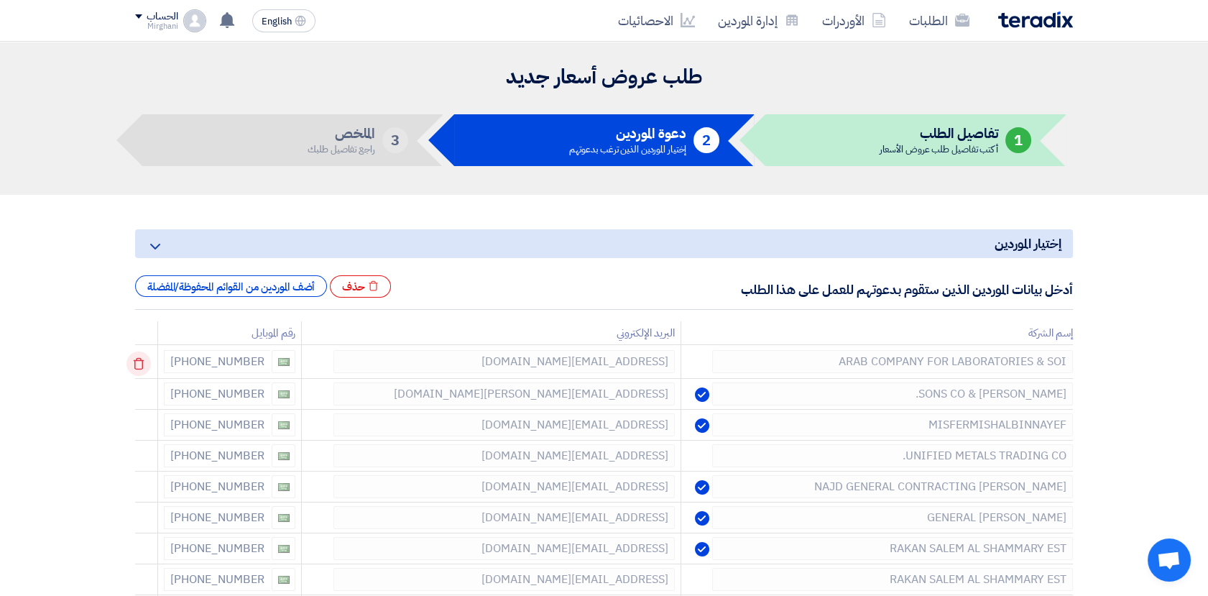
click at [144, 361] on use at bounding box center [139, 364] width 11 height 12
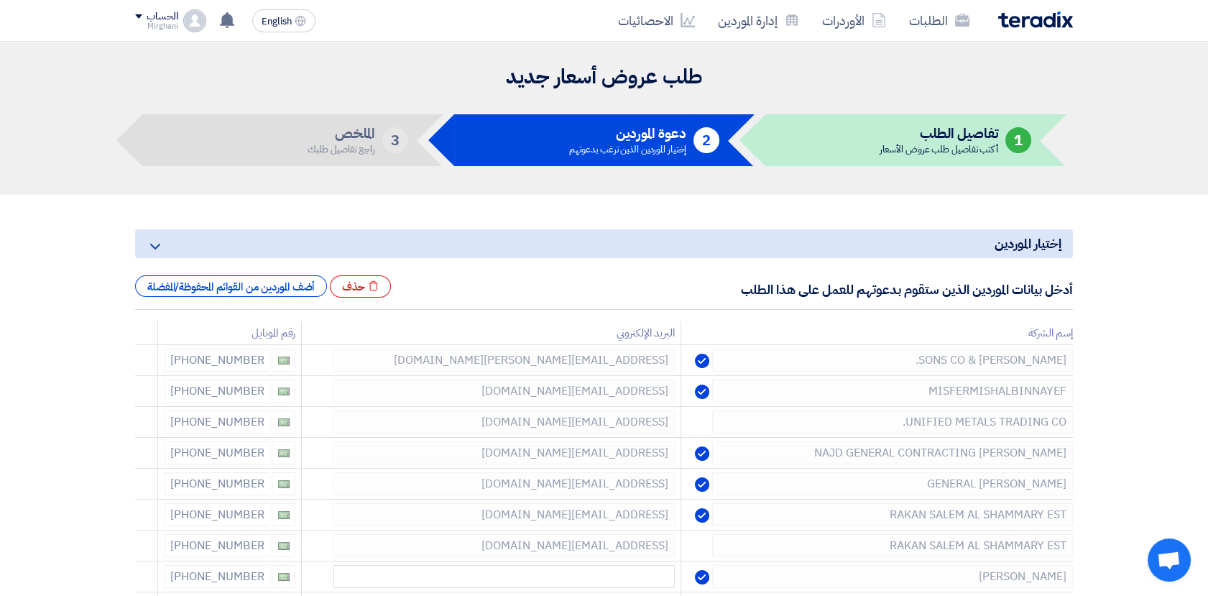
click at [0, 0] on use at bounding box center [0, 0] width 0 height 0
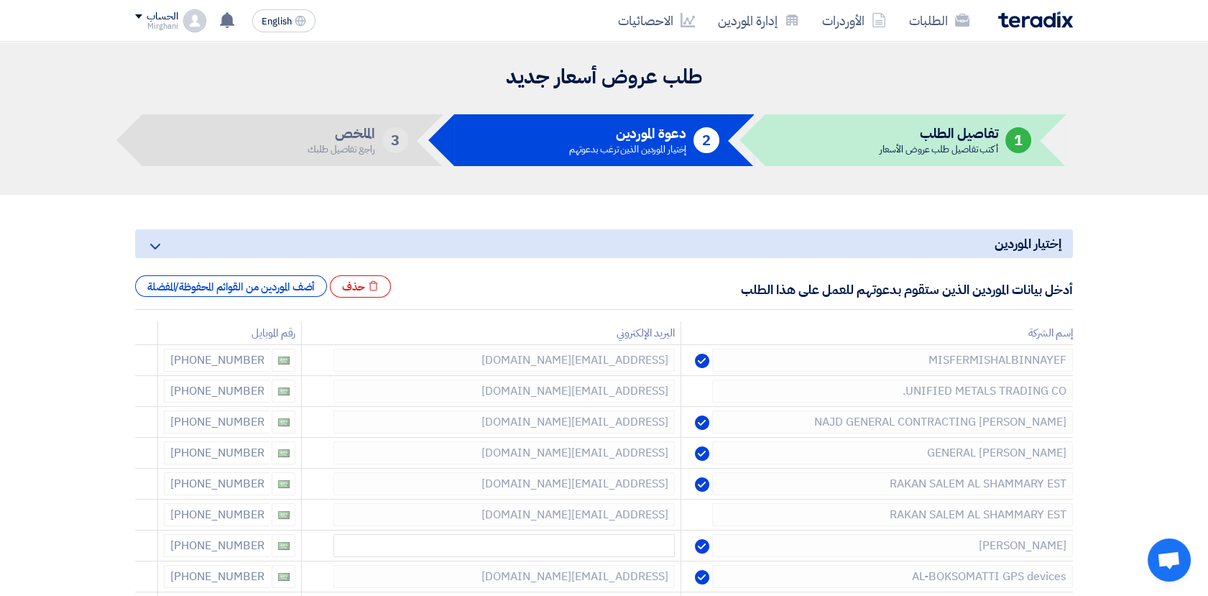
click at [0, 0] on use at bounding box center [0, 0] width 0 height 0
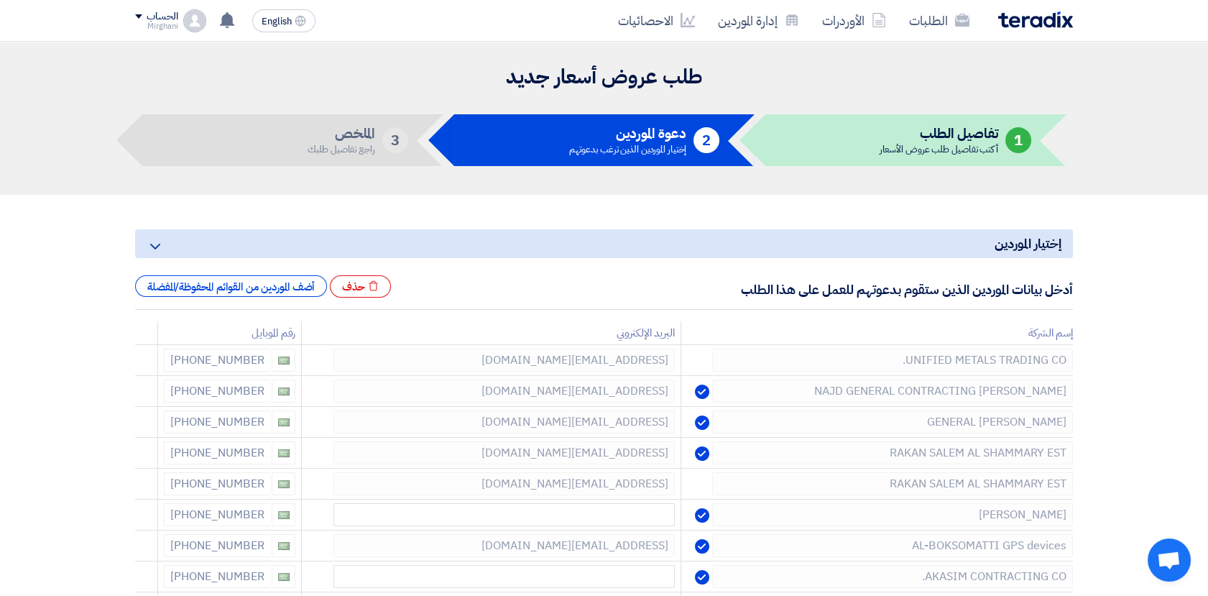
click at [0, 0] on use at bounding box center [0, 0] width 0 height 0
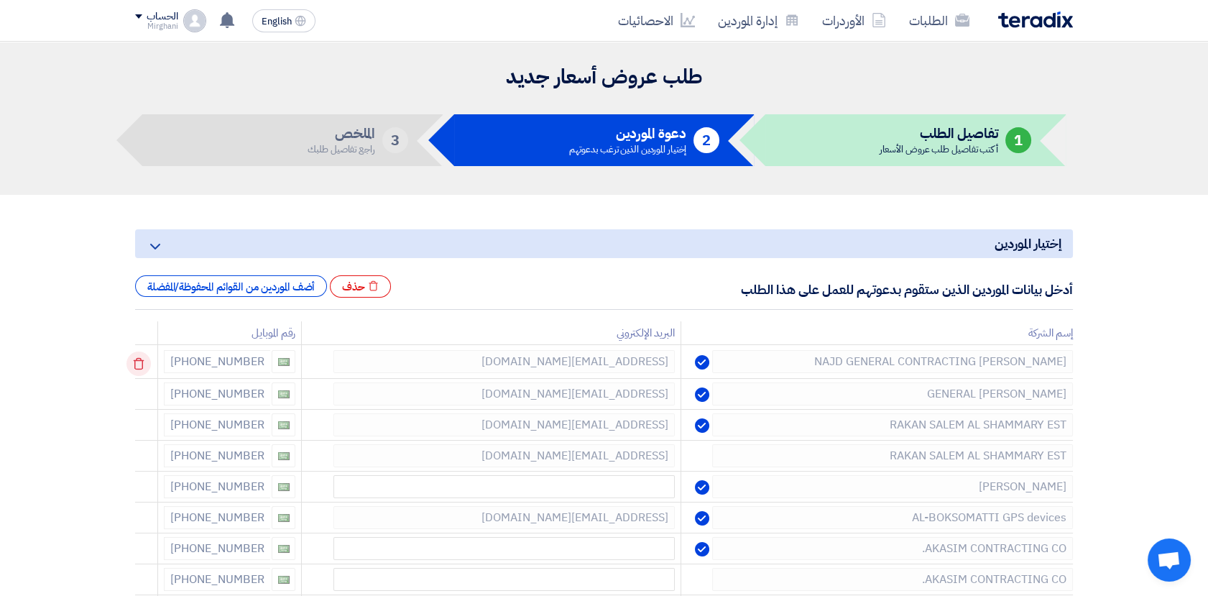
click at [144, 360] on use at bounding box center [139, 364] width 11 height 12
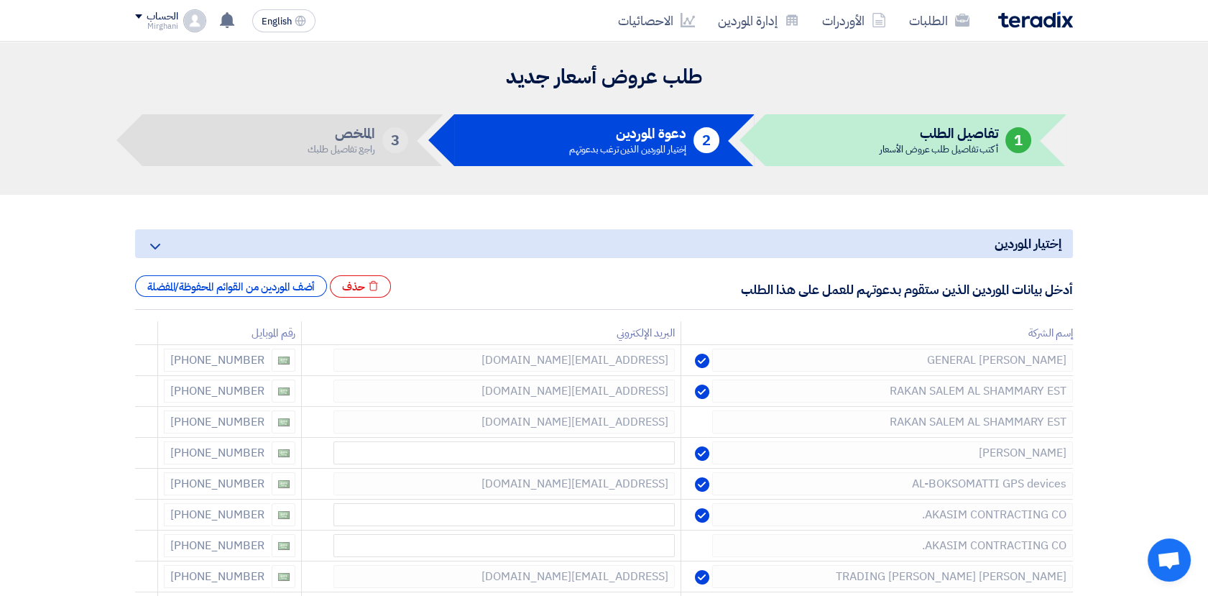
click at [0, 0] on use at bounding box center [0, 0] width 0 height 0
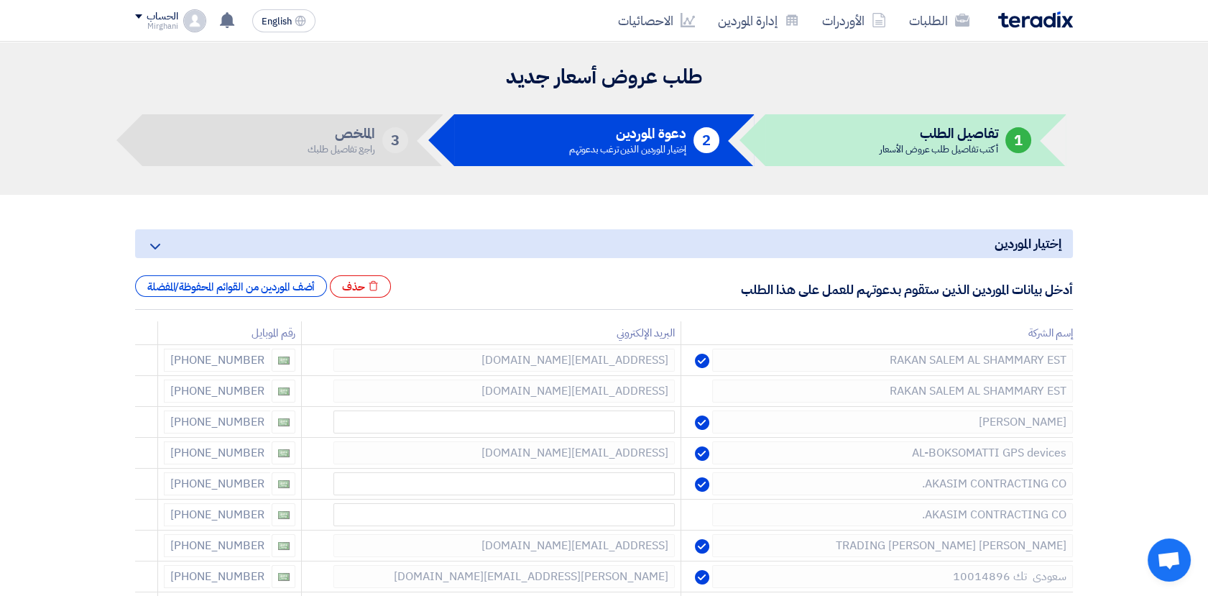
click at [0, 0] on use at bounding box center [0, 0] width 0 height 0
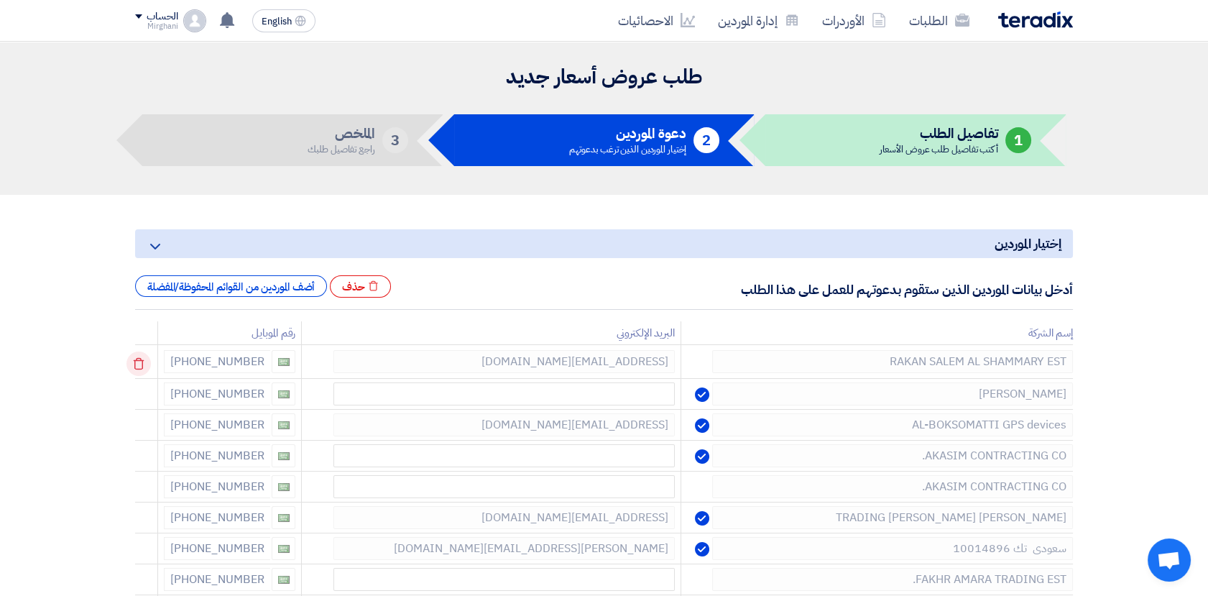
click at [144, 360] on td at bounding box center [146, 362] width 23 height 34
click at [144, 360] on use at bounding box center [139, 364] width 11 height 12
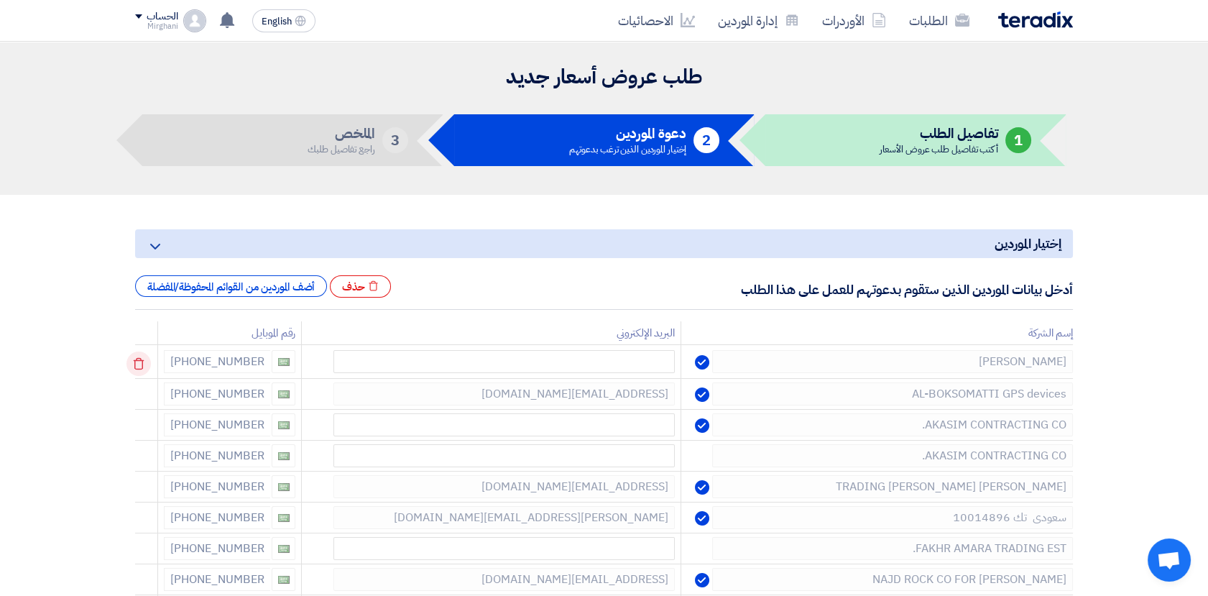
click at [144, 360] on use at bounding box center [139, 364] width 11 height 12
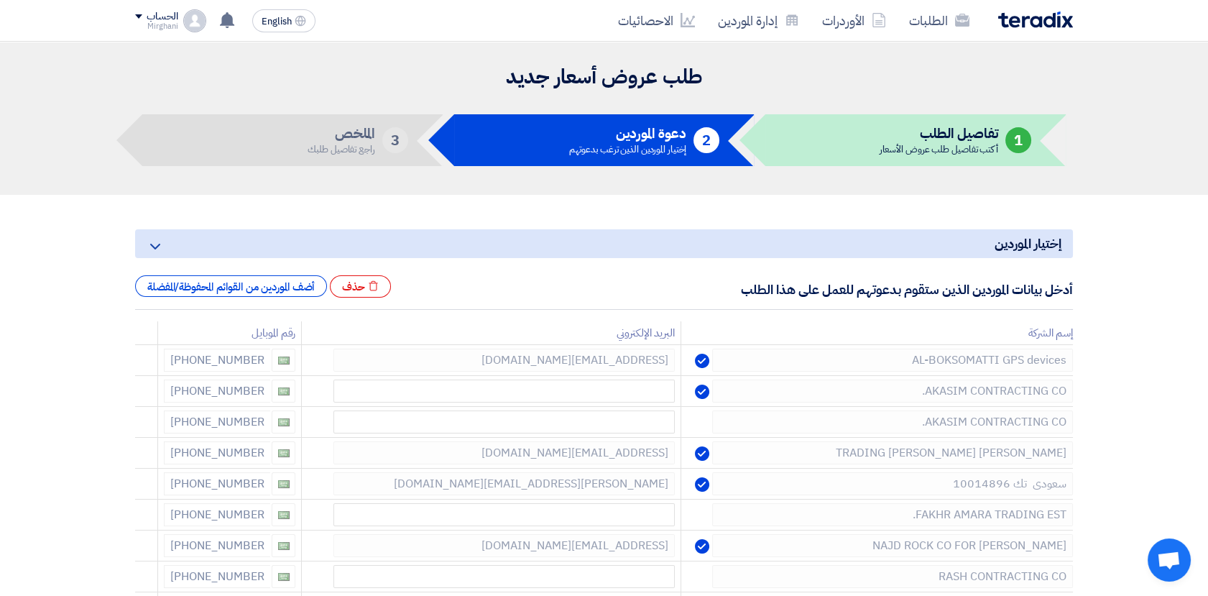
click at [0, 0] on use at bounding box center [0, 0] width 0 height 0
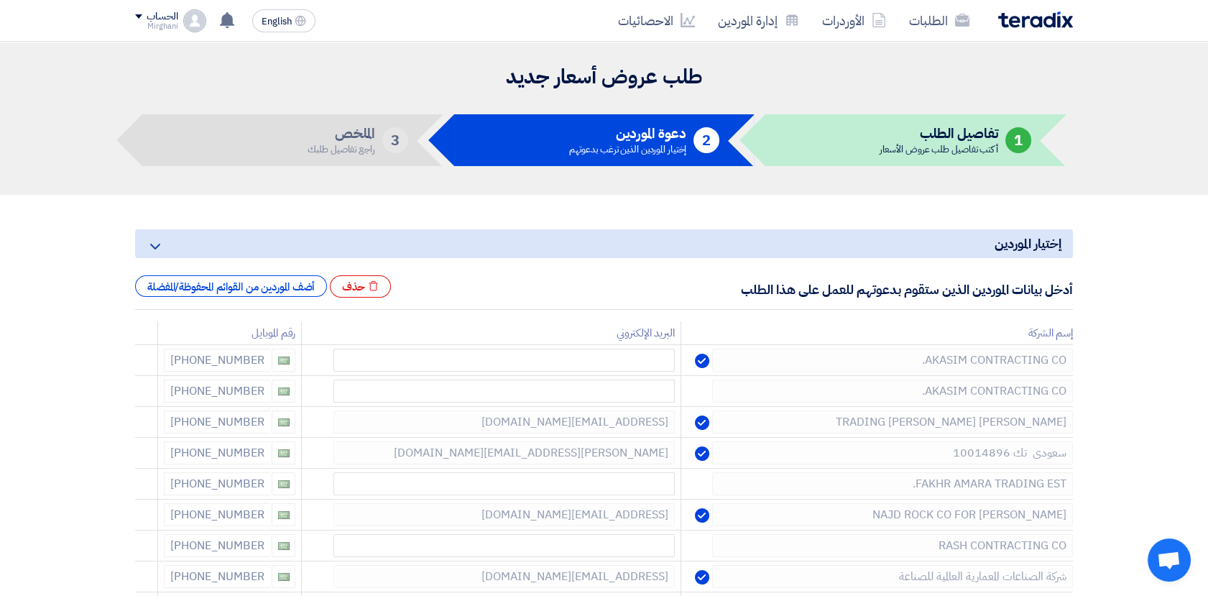
click at [0, 0] on use at bounding box center [0, 0] width 0 height 0
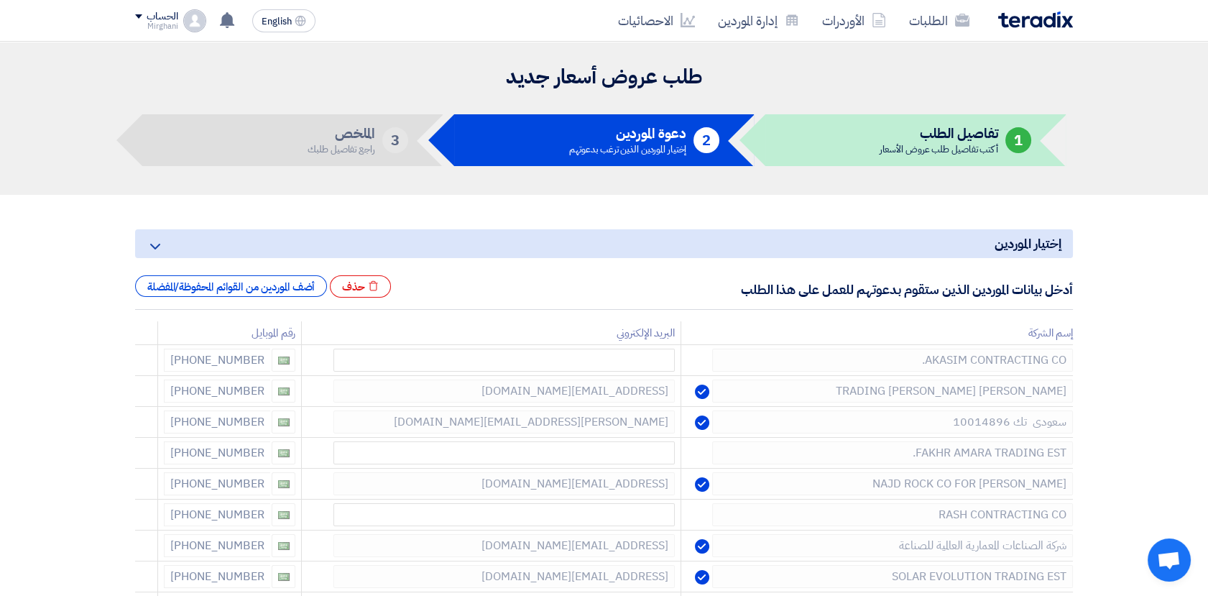
click at [0, 0] on use at bounding box center [0, 0] width 0 height 0
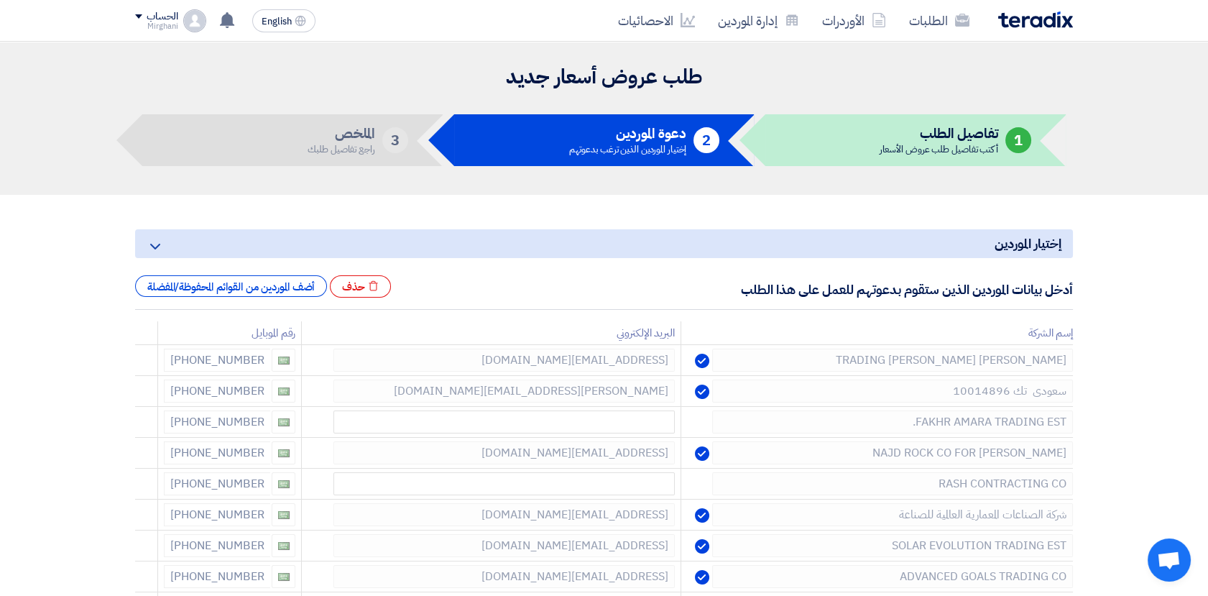
click at [0, 0] on use at bounding box center [0, 0] width 0 height 0
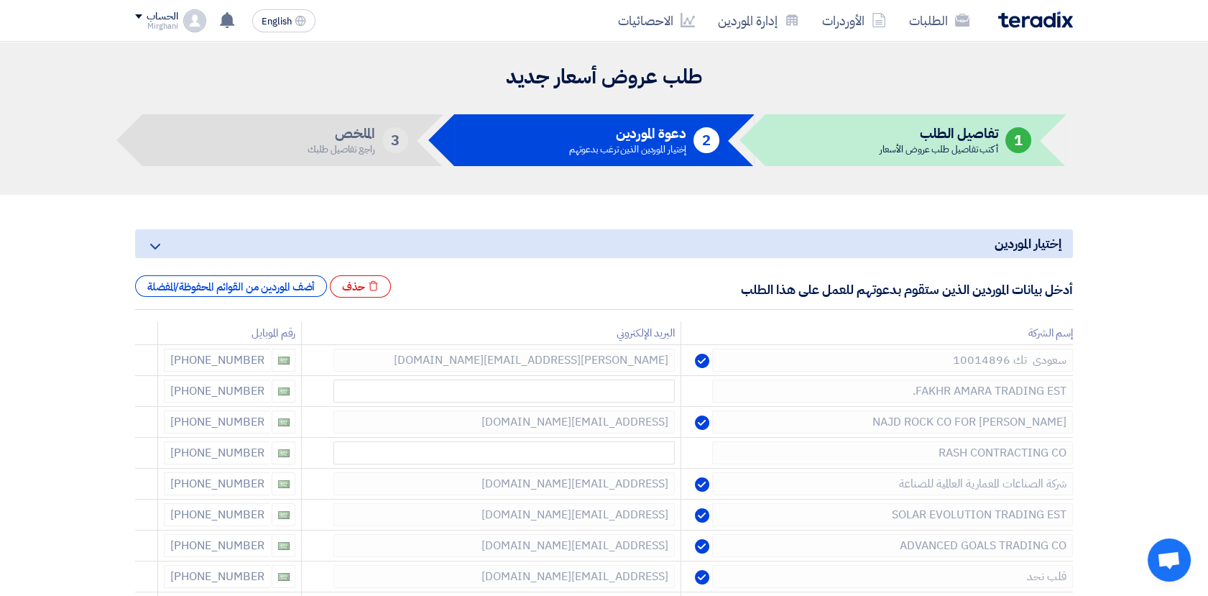
click at [0, 0] on use at bounding box center [0, 0] width 0 height 0
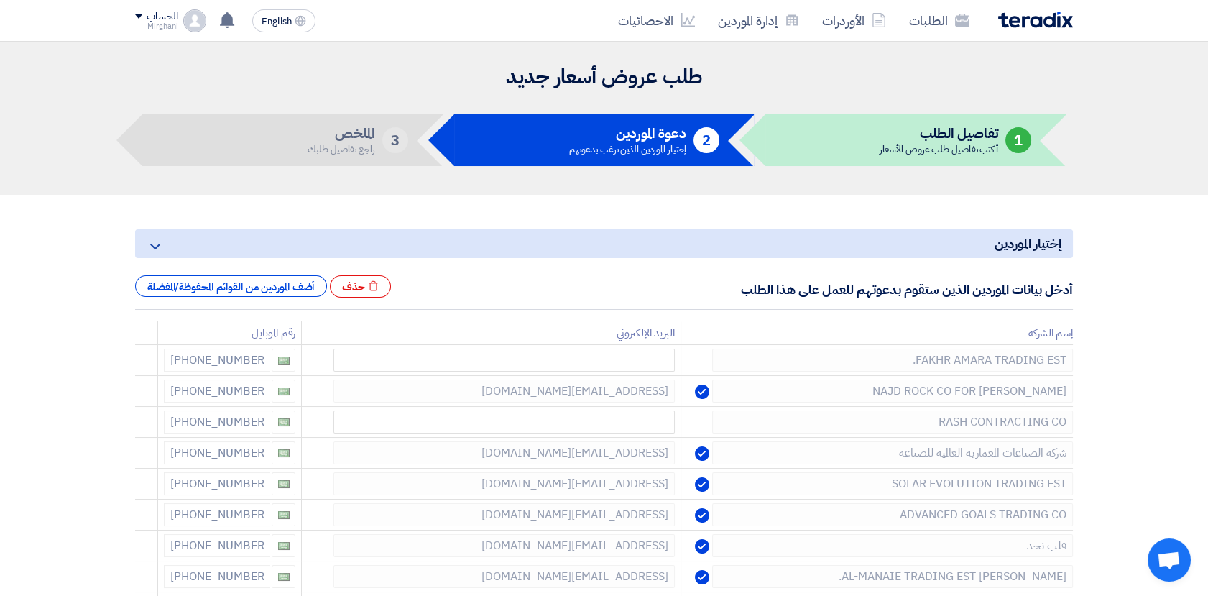
click at [0, 0] on use at bounding box center [0, 0] width 0 height 0
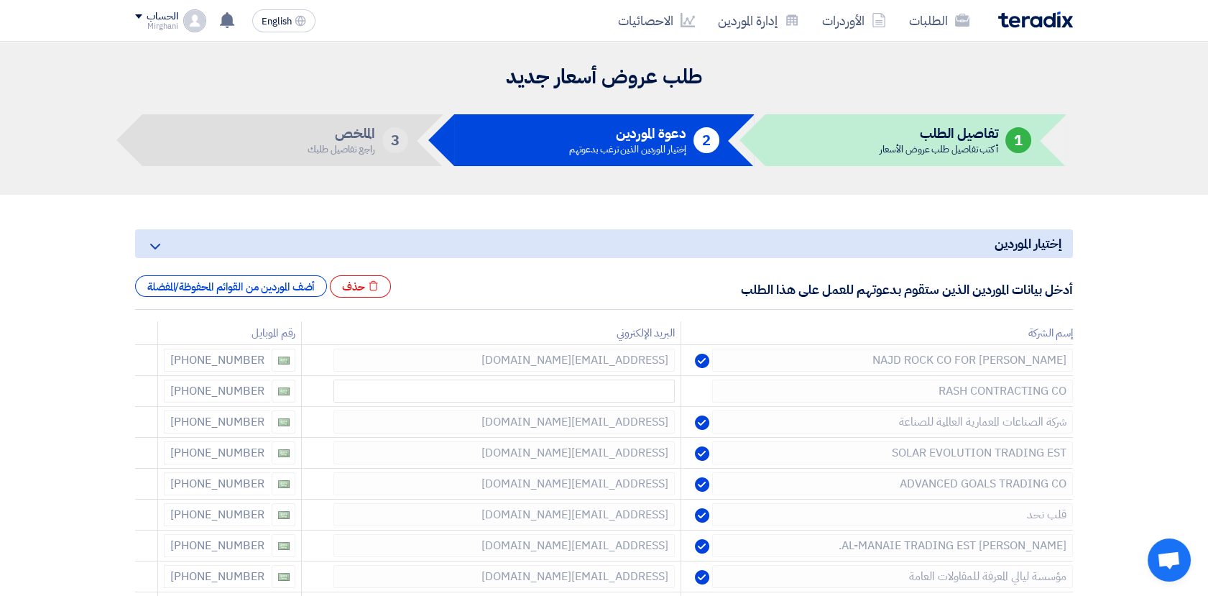
click at [0, 0] on use at bounding box center [0, 0] width 0 height 0
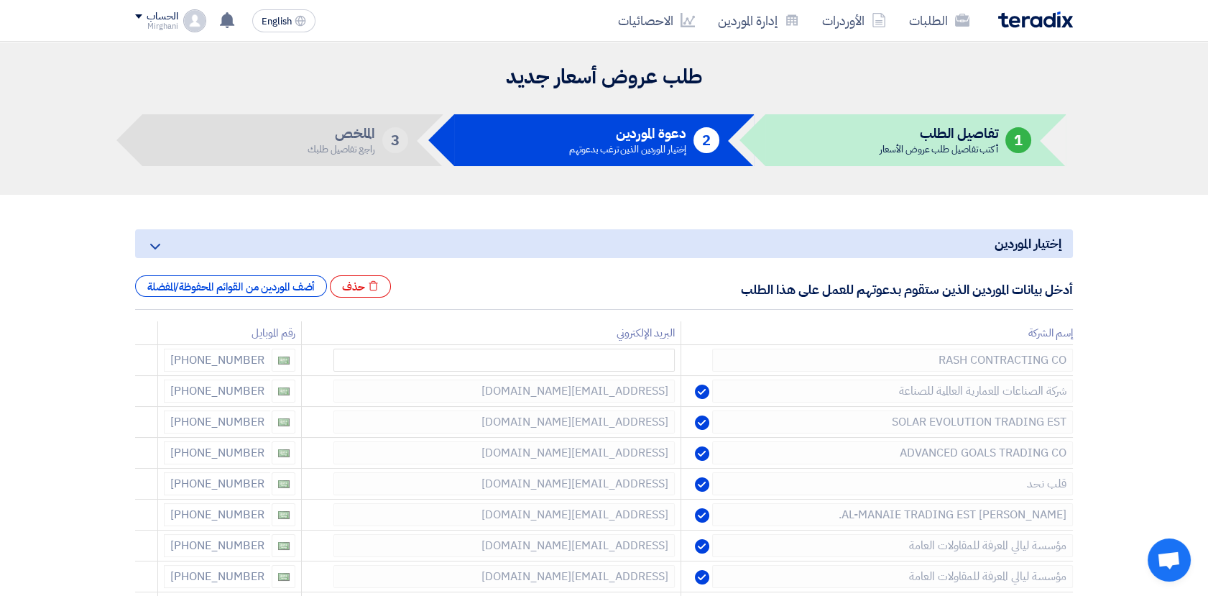
click at [0, 0] on use at bounding box center [0, 0] width 0 height 0
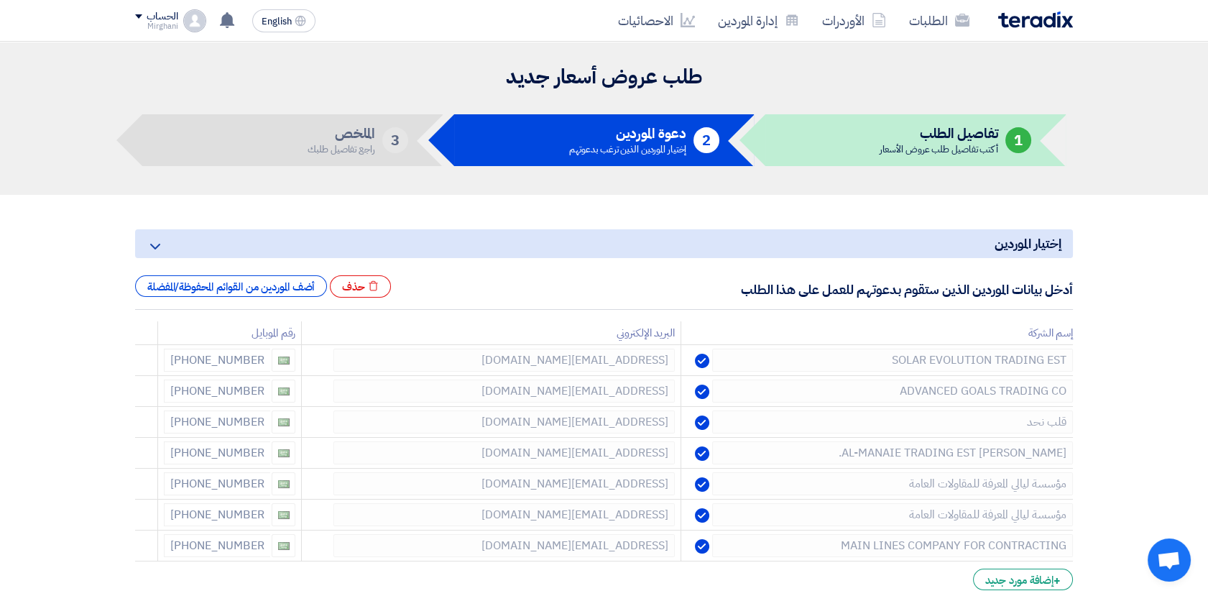
click at [0, 0] on use at bounding box center [0, 0] width 0 height 0
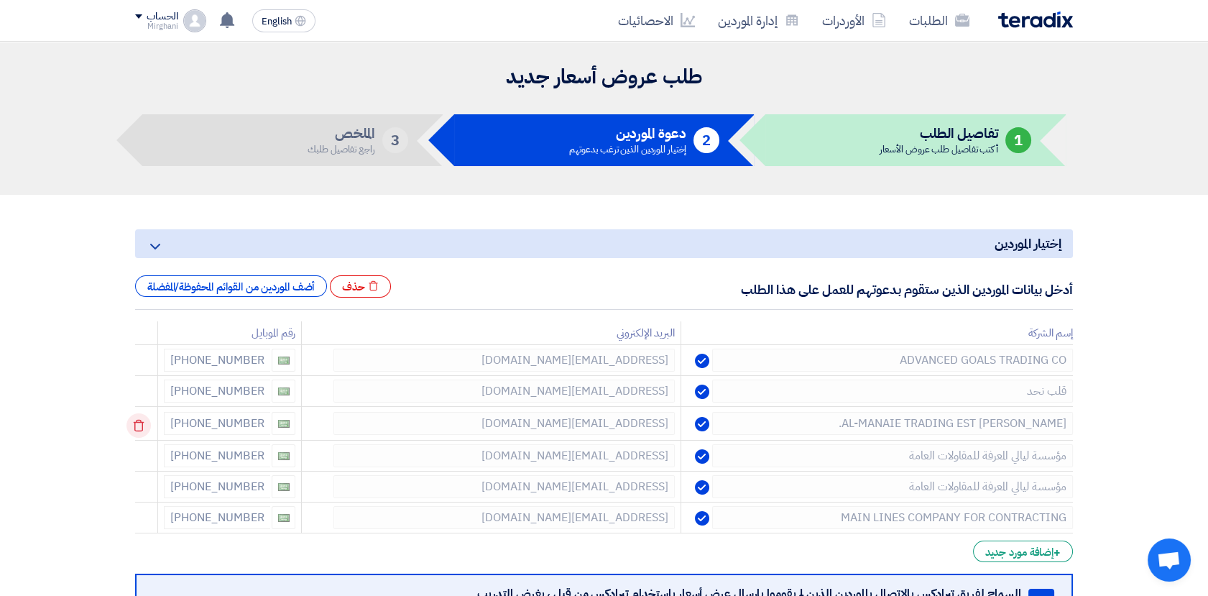
click at [146, 424] on icon at bounding box center [138, 425] width 24 height 24
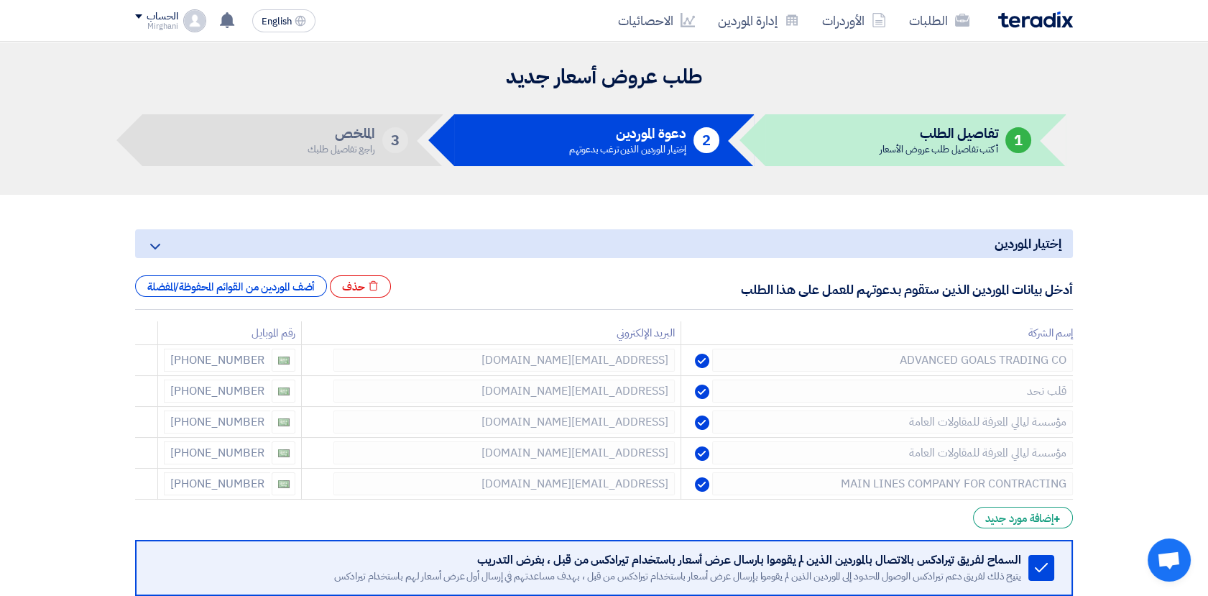
click at [0, 0] on icon at bounding box center [0, 0] width 0 height 0
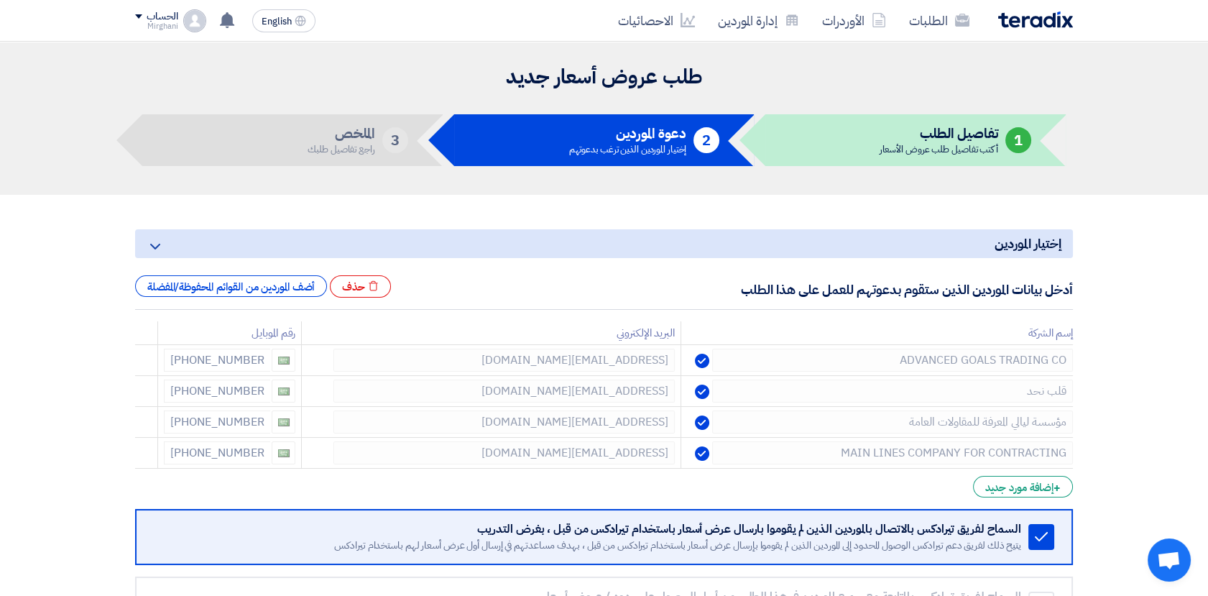
click at [0, 0] on icon at bounding box center [0, 0] width 0 height 0
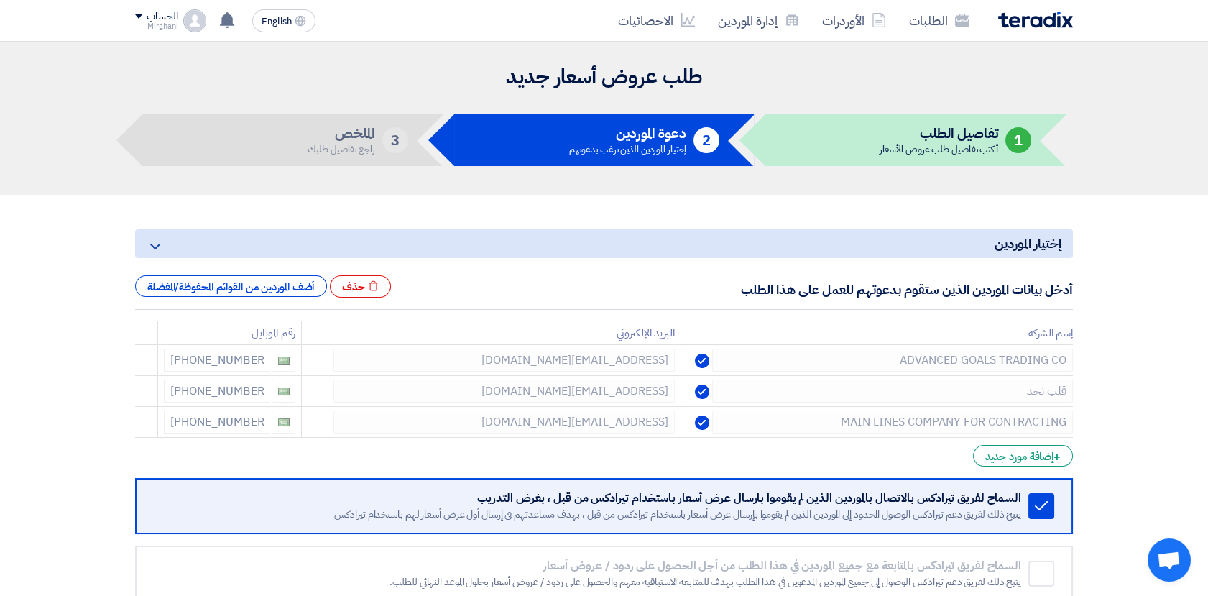
click at [0, 0] on icon at bounding box center [0, 0] width 0 height 0
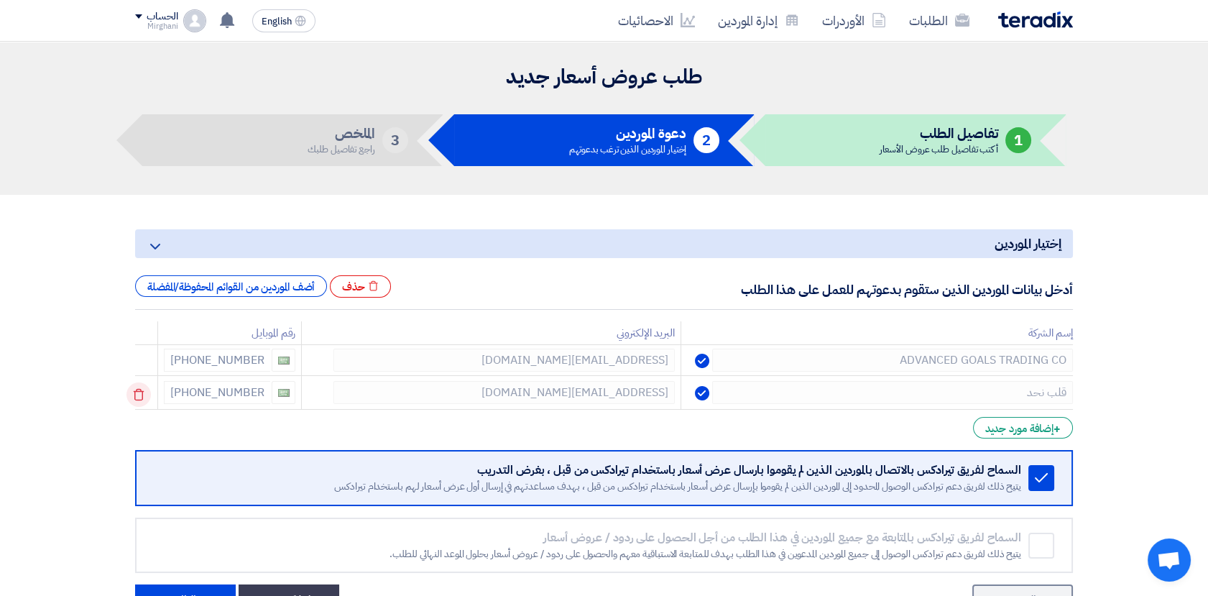
click at [142, 400] on icon at bounding box center [138, 394] width 24 height 24
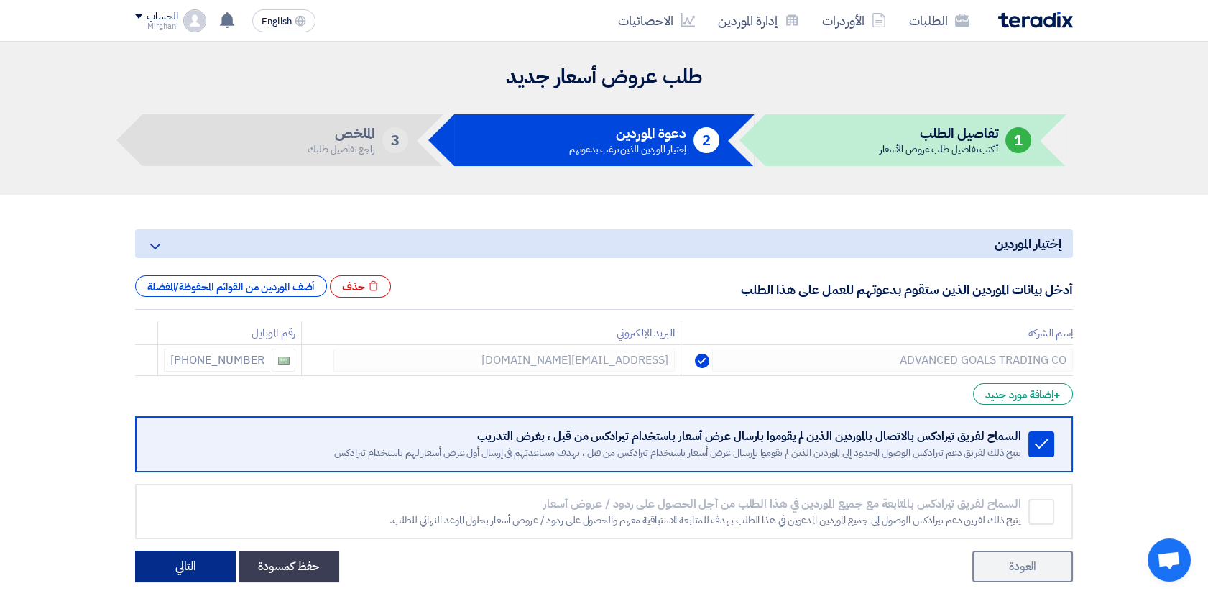
click at [206, 565] on button "التالي" at bounding box center [185, 566] width 101 height 32
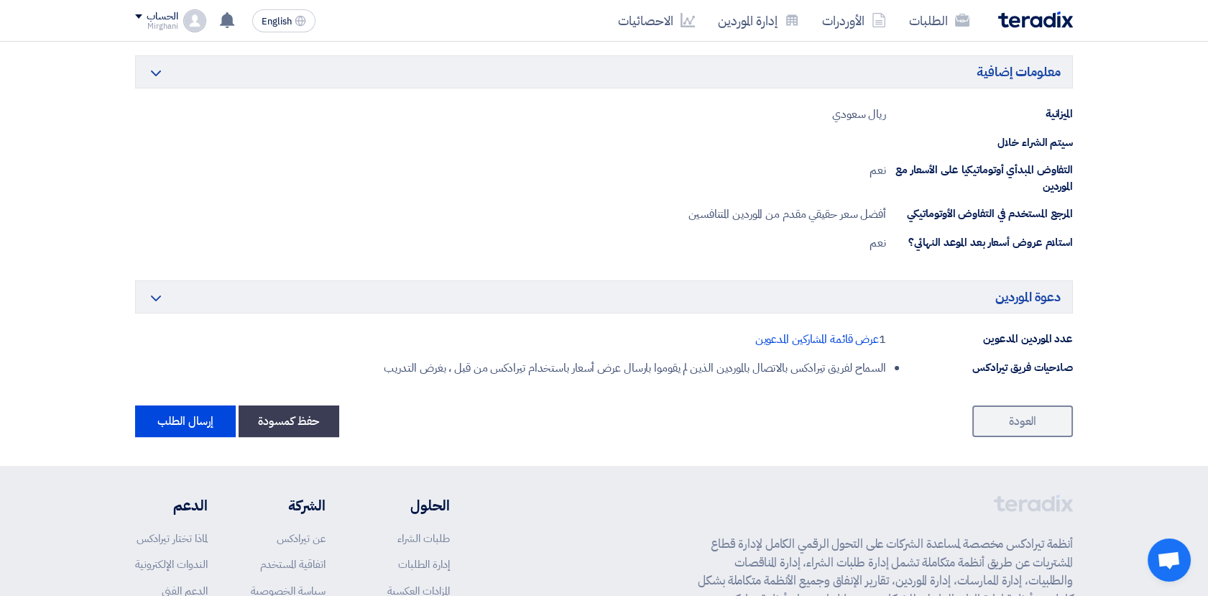
scroll to position [864, 0]
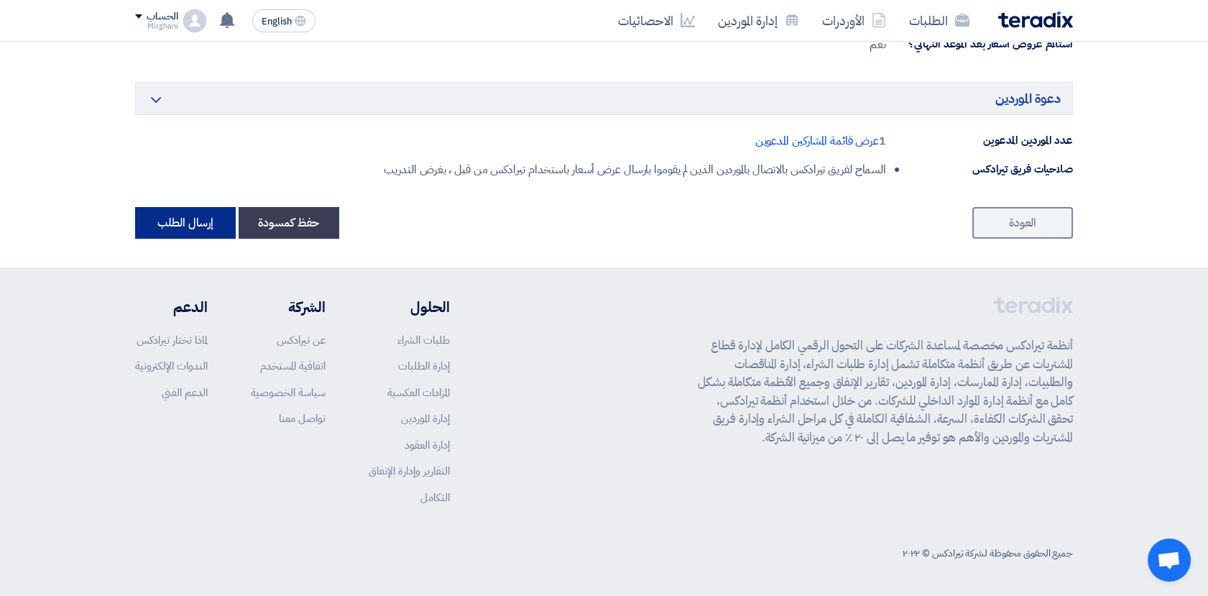
click at [177, 223] on button "إرسال الطلب" at bounding box center [185, 223] width 101 height 32
